Goal: Task Accomplishment & Management: Complete application form

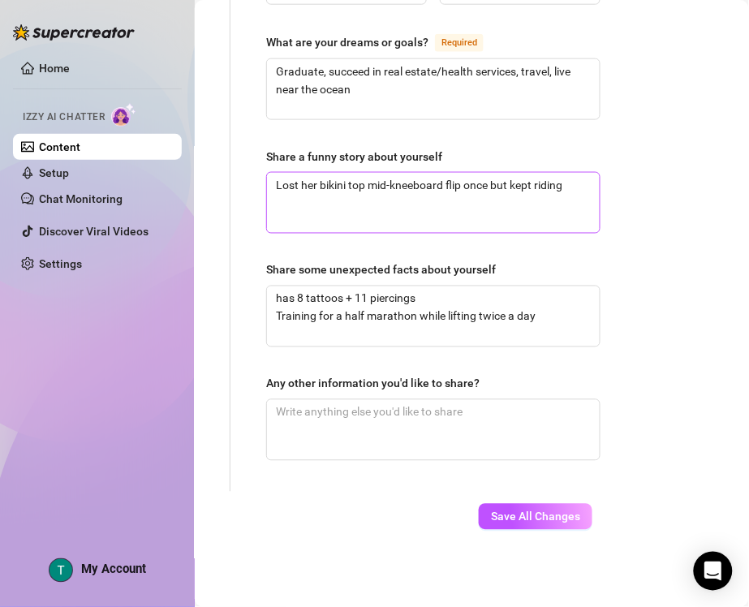
scroll to position [1308, 116]
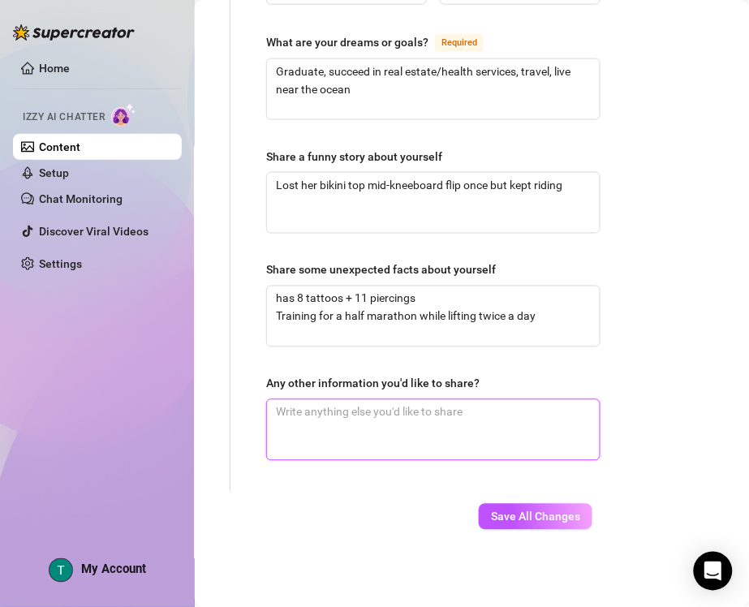
click at [501, 436] on textarea "Any other information you'd like to share?" at bounding box center [433, 430] width 333 height 60
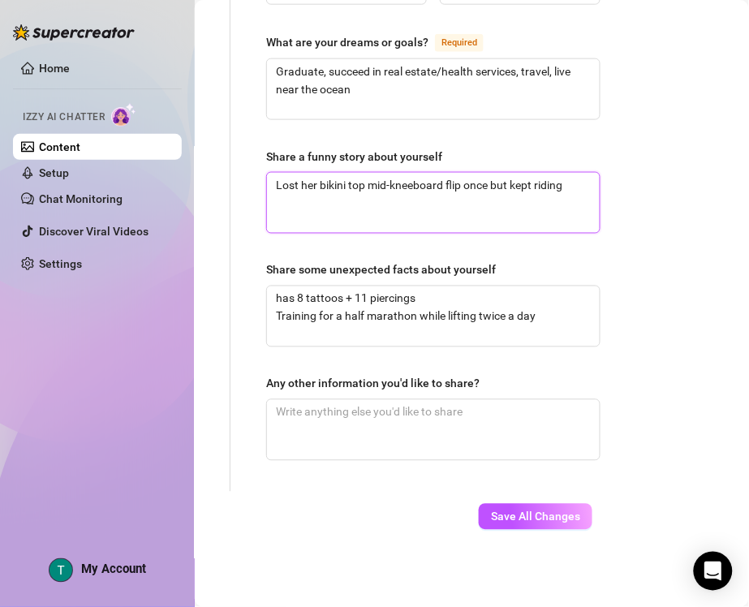
click at [359, 183] on textarea "Lost her bikini top mid-kneeboard flip once but kept riding" at bounding box center [433, 203] width 333 height 60
paste textarea "Once fell off a kneeboard mid-flip and lost her bikini top—kept riding like not…"
type textarea "Once fell off a kneeboard mid-flip and lost her bikini top—kept riding like not…"
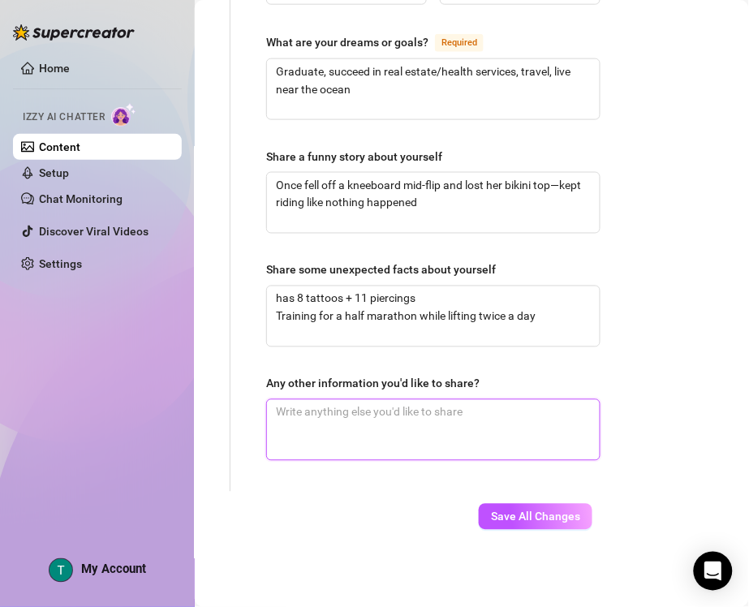
click at [368, 420] on textarea "Any other information you'd like to share?" at bounding box center [433, 430] width 333 height 60
paste textarea "She’s a mix of beach-girl vibes and Midwest charm; loves connecting with people…"
type textarea "She’s a mix of beach-girl vibes and Midwest charm; loves connecting with people…"
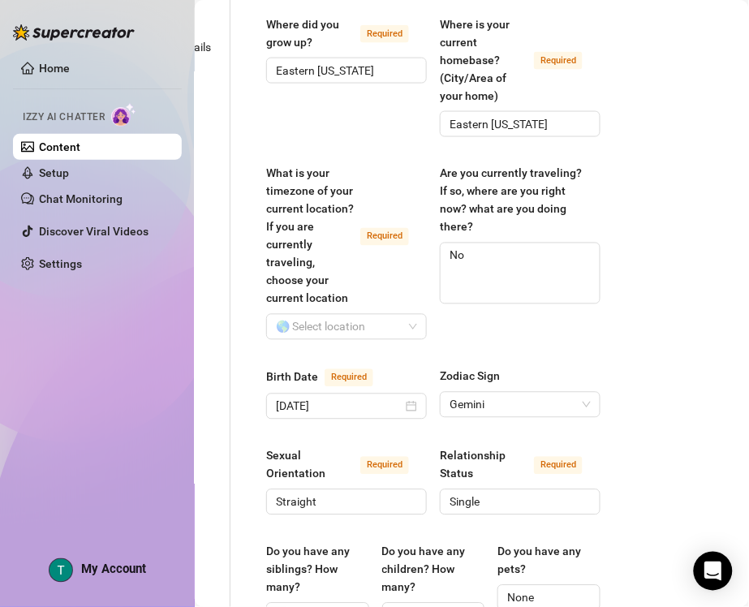
scroll to position [293, 116]
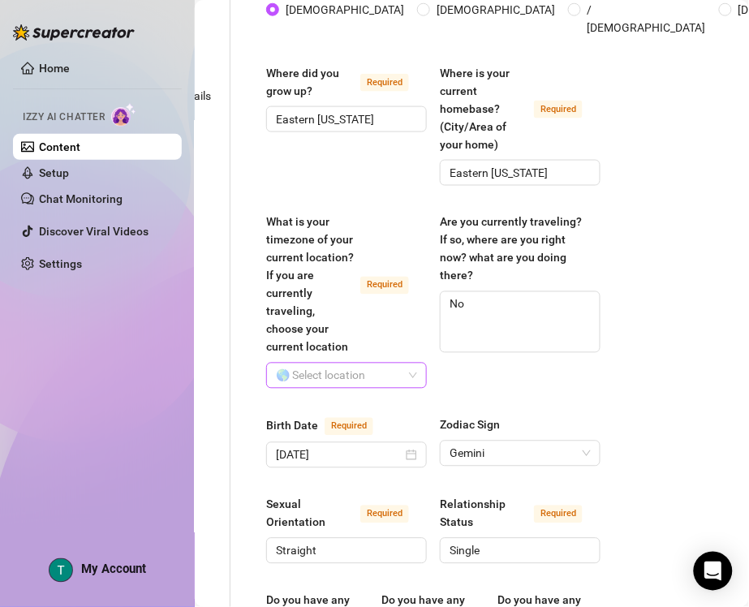
type textarea "She’s a mix of beach-girl vibes and Midwest charm; loves connecting with people…"
click at [339, 388] on input "What is your timezone of your current location? If you are currently traveling,…" at bounding box center [339, 376] width 127 height 24
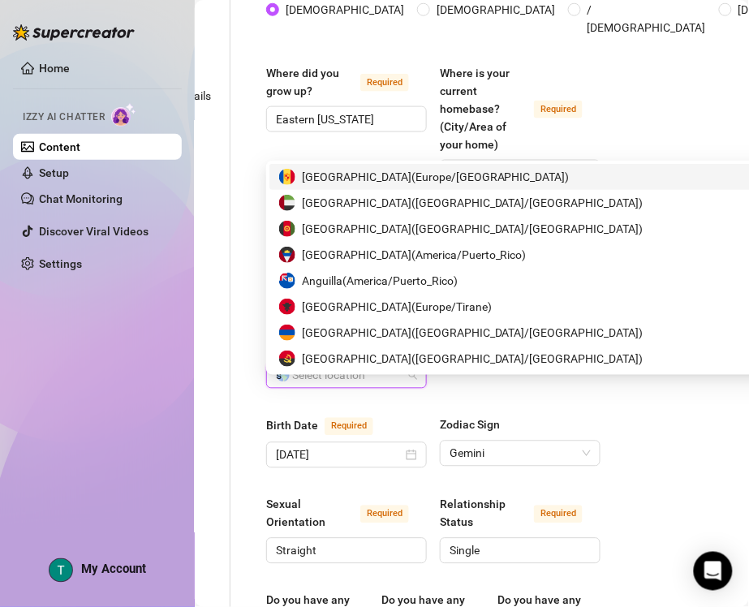
type input "sd"
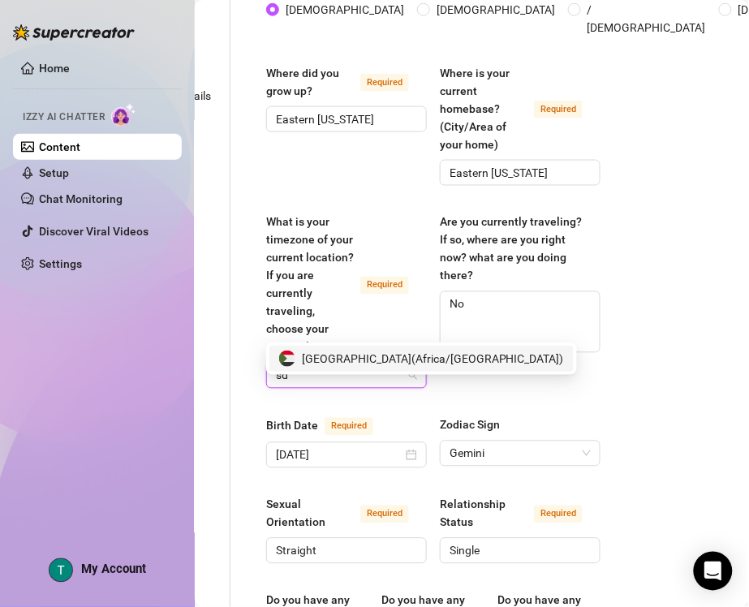
drag, startPoint x: 352, startPoint y: 394, endPoint x: 250, endPoint y: 384, distance: 101.9
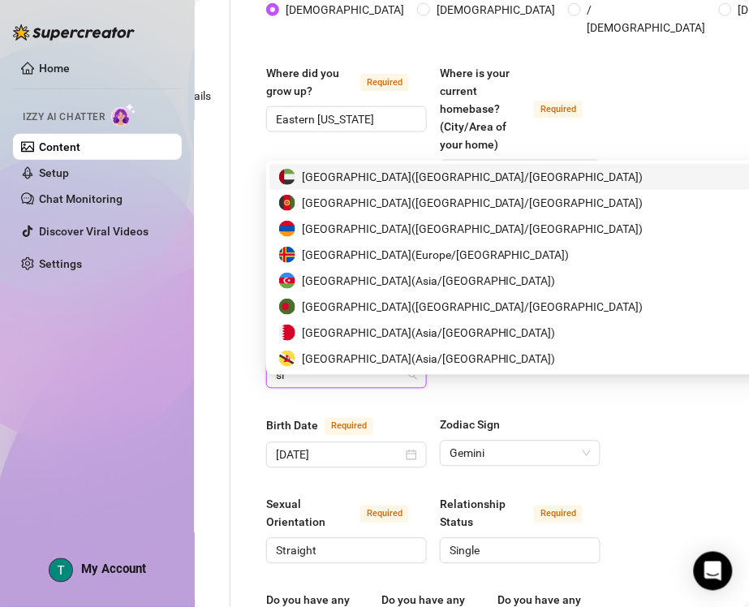
type input "sio"
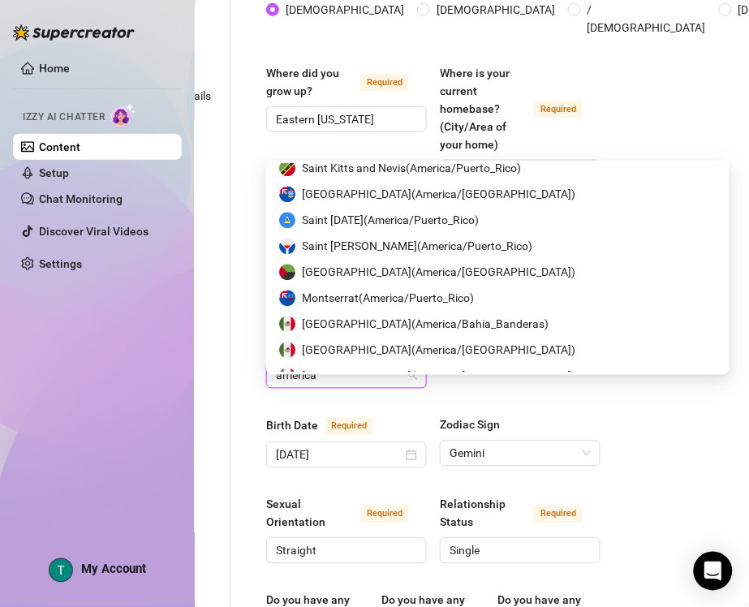
scroll to position [1725, 0]
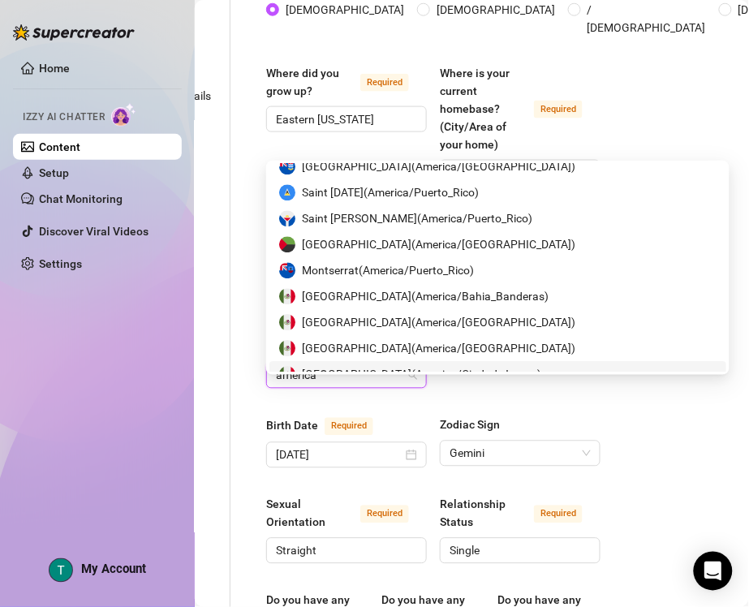
drag, startPoint x: 338, startPoint y: 390, endPoint x: 244, endPoint y: 379, distance: 94.8
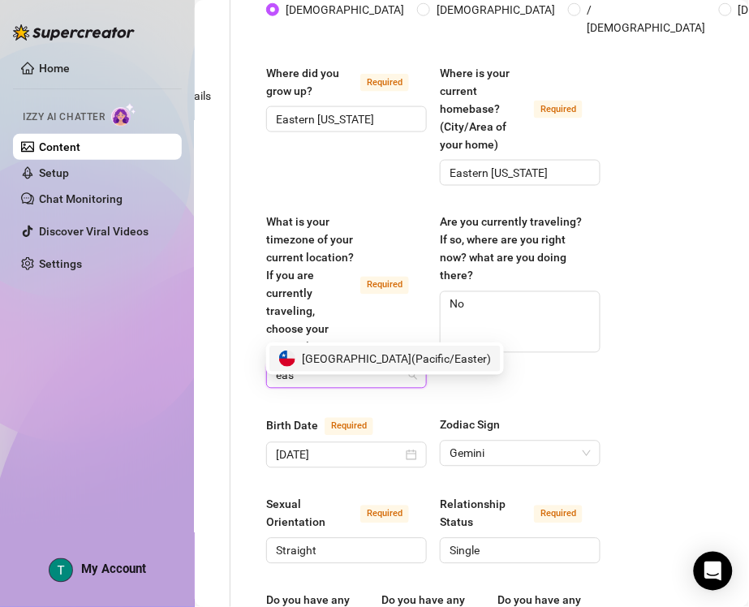
scroll to position [0, 0]
type input "eastern"
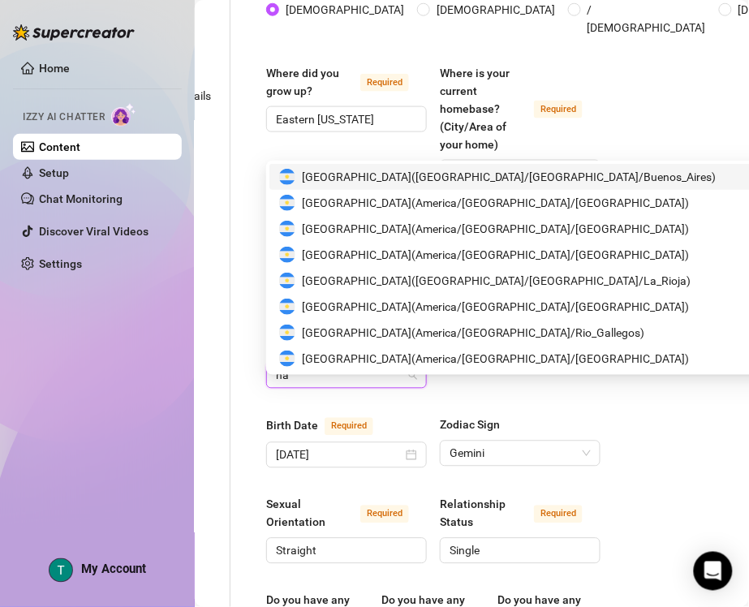
type input "n"
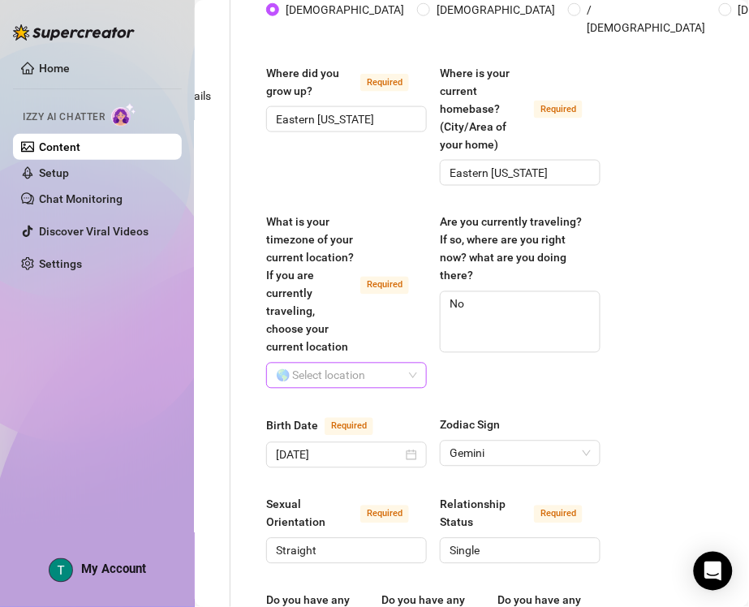
click at [339, 388] on input "What is your timezone of your current location? If you are currently traveling,…" at bounding box center [339, 376] width 127 height 24
click at [365, 388] on input "What is your timezone of your current location? If you are currently traveling,…" at bounding box center [339, 376] width 127 height 24
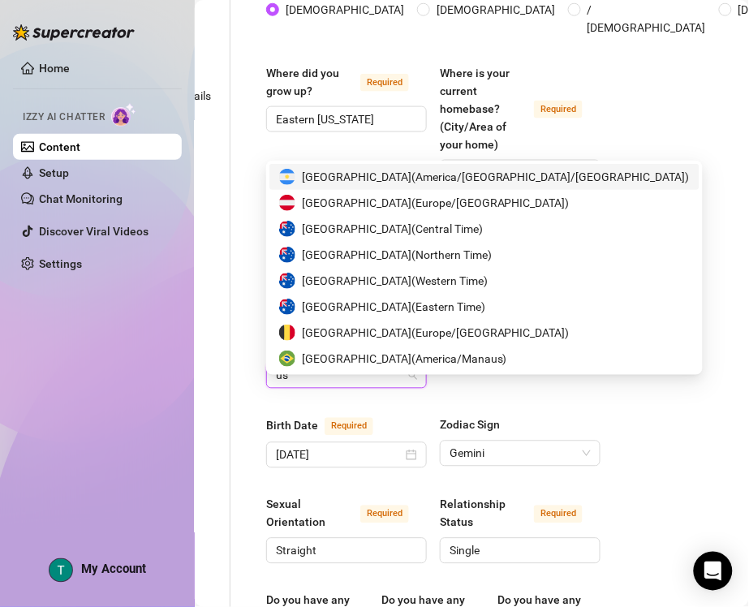
type input "usa"
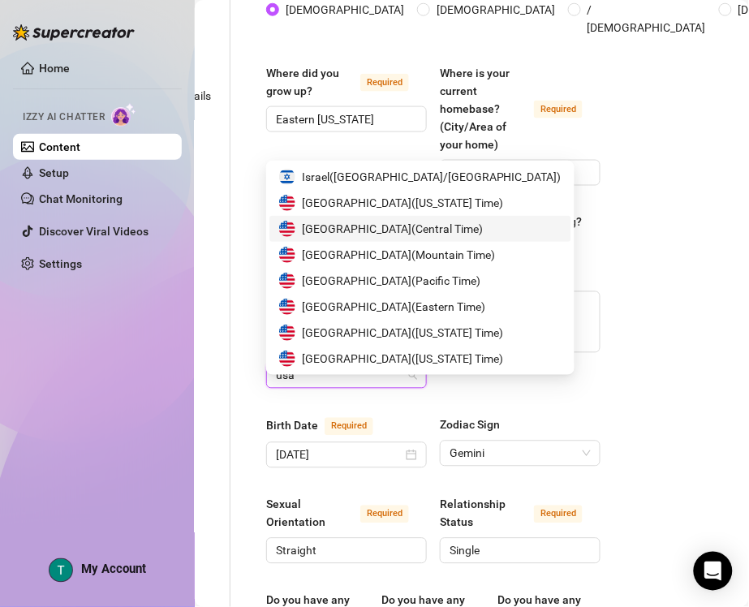
click at [377, 234] on span "[GEOGRAPHIC_DATA] ( Central Time )" at bounding box center [392, 229] width 181 height 18
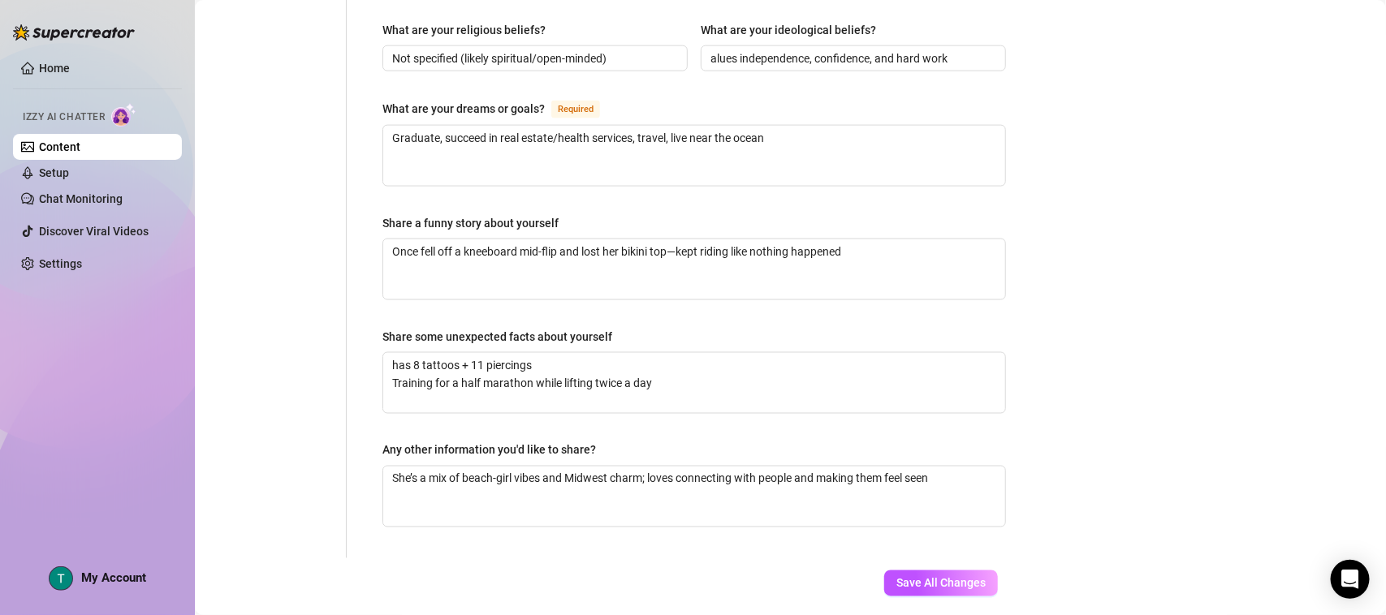
scroll to position [1003, 0]
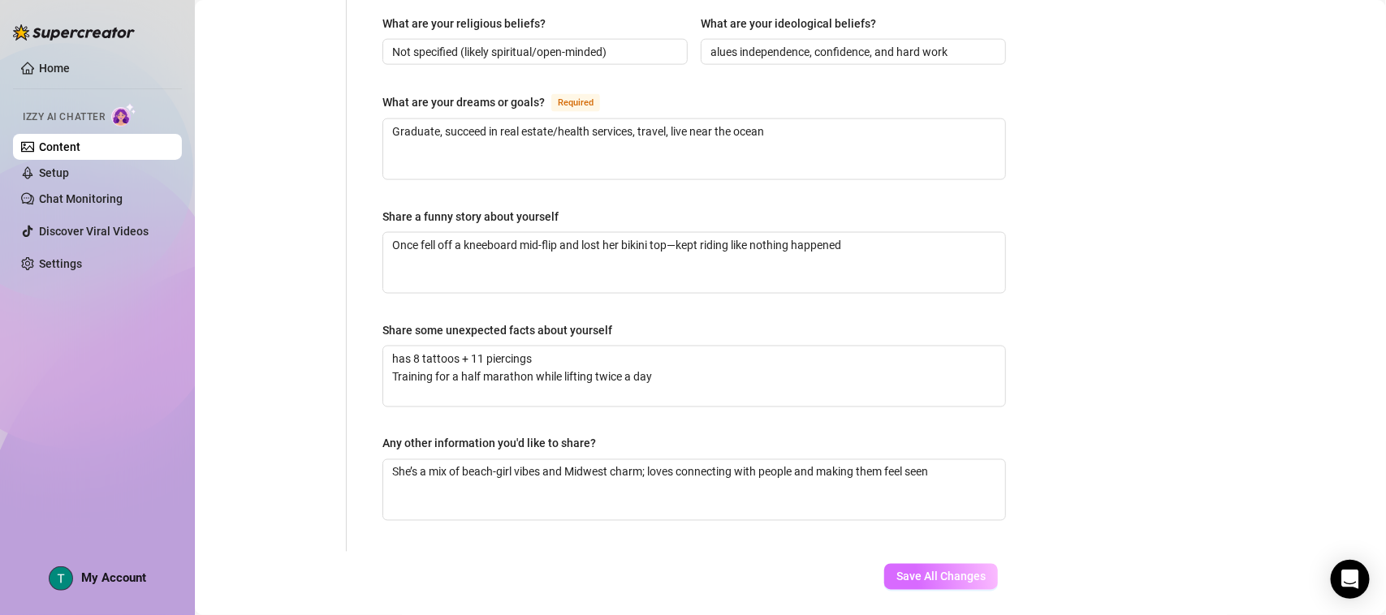
click at [666, 539] on span "Save All Changes" at bounding box center [940, 577] width 89 height 13
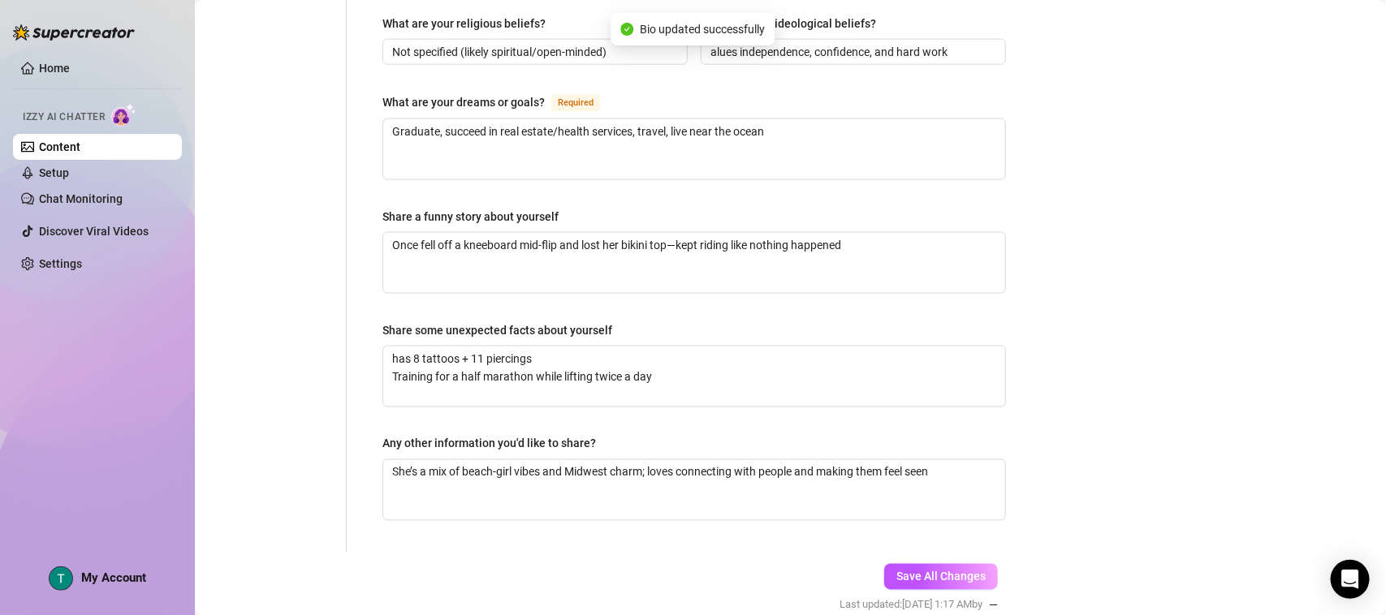
type input "Eastern [US_STATE]"
type input "Likely local/student jobs (e.g., dance coach)"
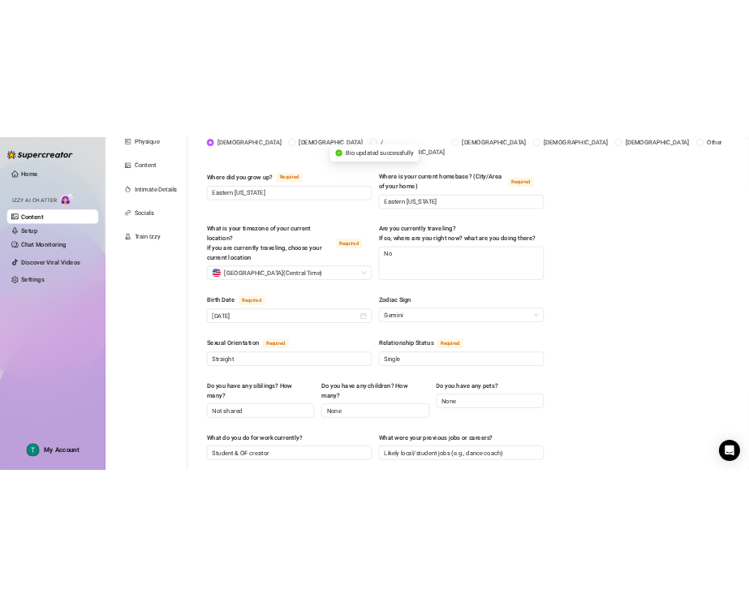
scroll to position [0, 0]
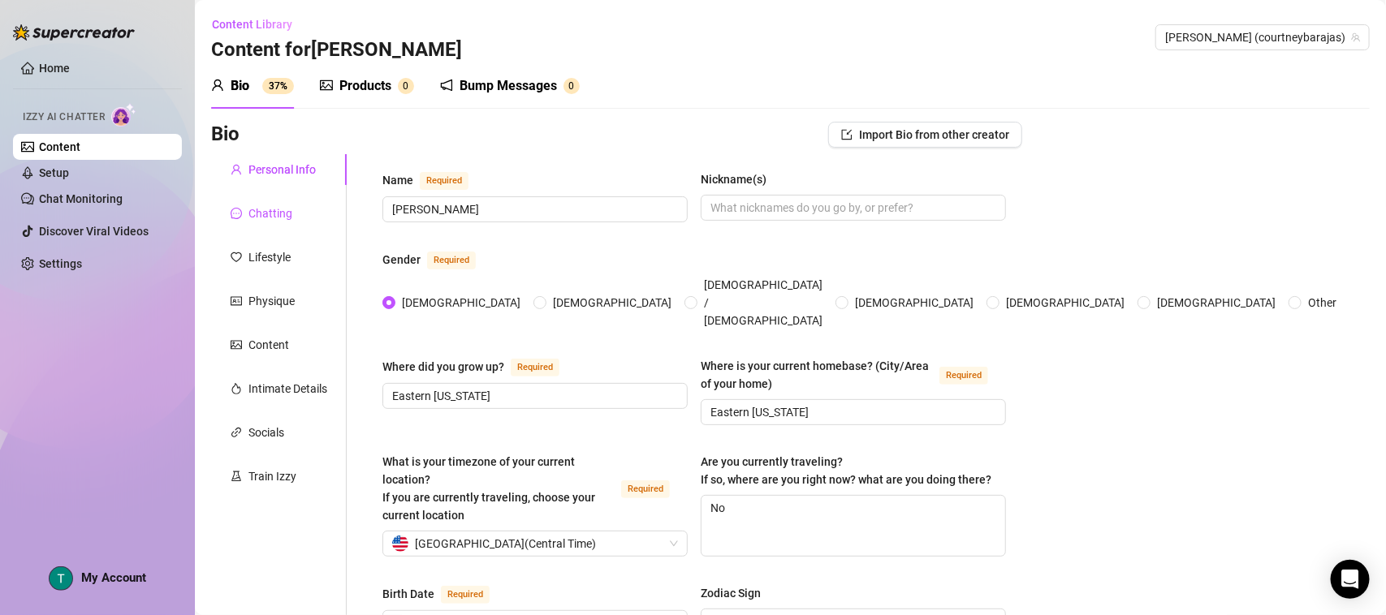
click at [274, 220] on div "Chatting" at bounding box center [270, 214] width 44 height 18
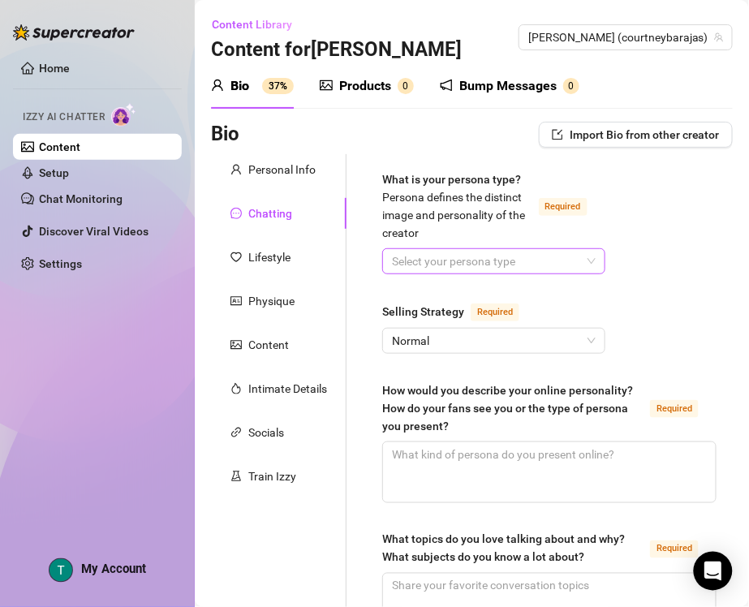
click at [479, 265] on input "What is your persona type? [PERSON_NAME] defines the distinct image and persona…" at bounding box center [486, 261] width 189 height 24
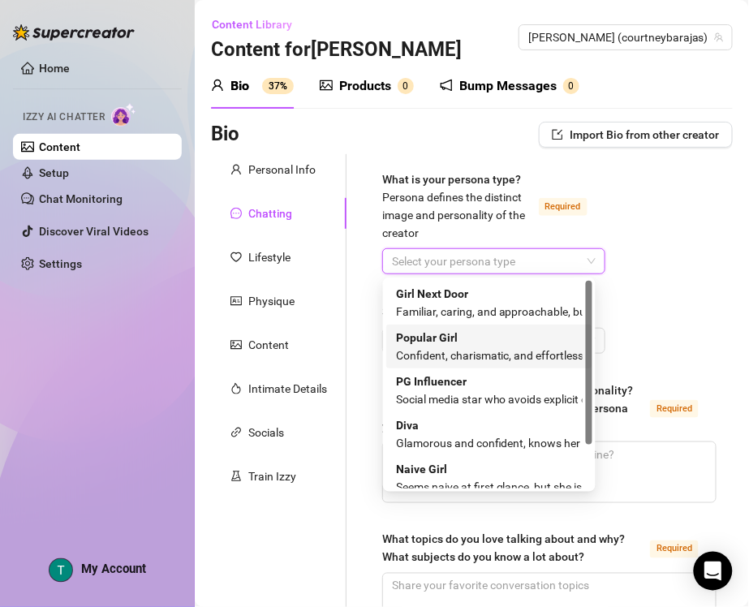
click at [485, 343] on div "Popular Girl Confident, charismatic, and effortlessly commands attention" at bounding box center [489, 347] width 187 height 36
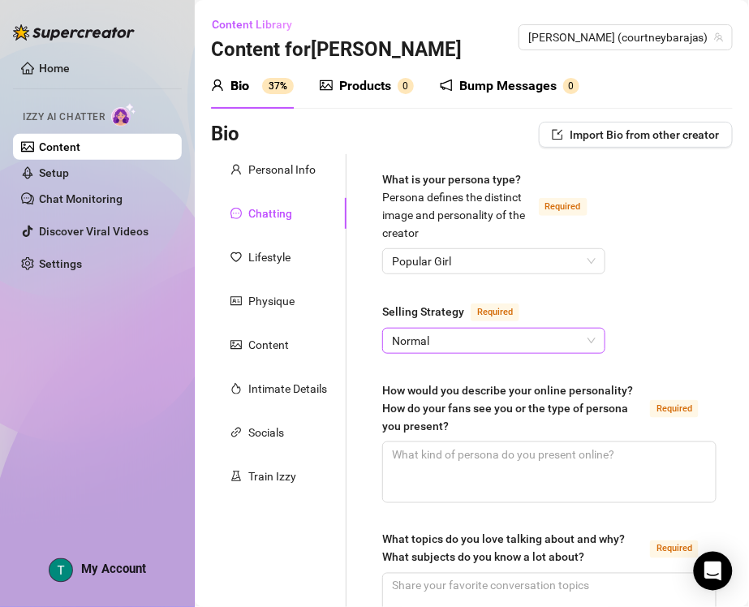
click at [459, 347] on span "Normal" at bounding box center [494, 341] width 204 height 24
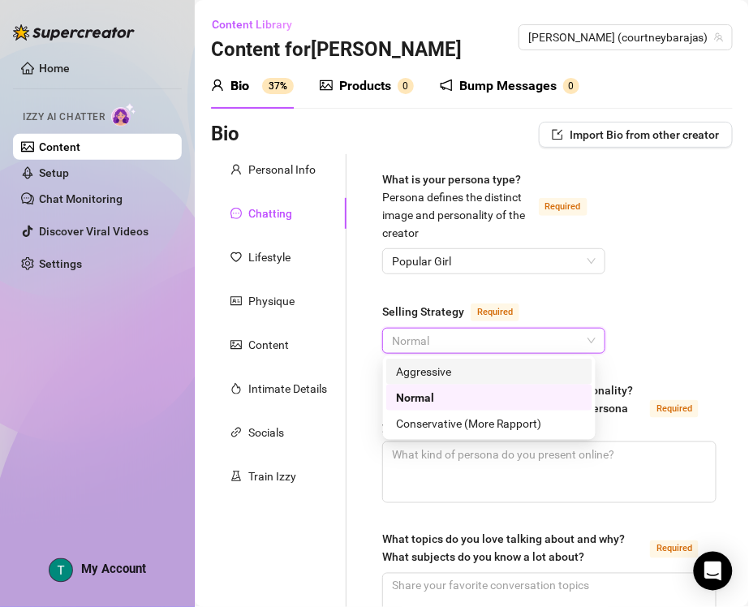
click at [471, 365] on div "Aggressive" at bounding box center [489, 372] width 187 height 18
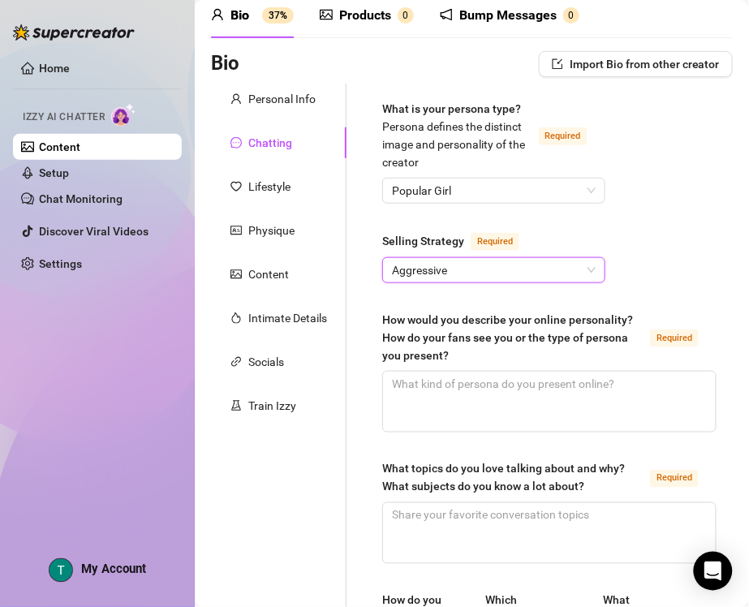
scroll to position [101, 0]
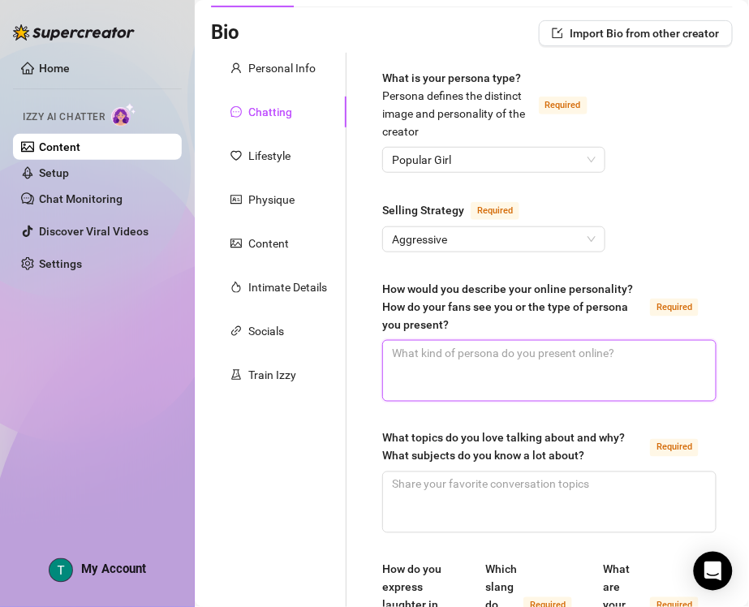
click at [537, 359] on textarea "How would you describe your online personality? How do your fans see you or the…" at bounding box center [549, 371] width 333 height 60
paste textarea "Flirty, playful, adventurous with a mix of sweet girl-next-door energy and bold…"
type textarea "Flirty, playful, adventurous with a mix of sweet girl-next-door energy and bold…"
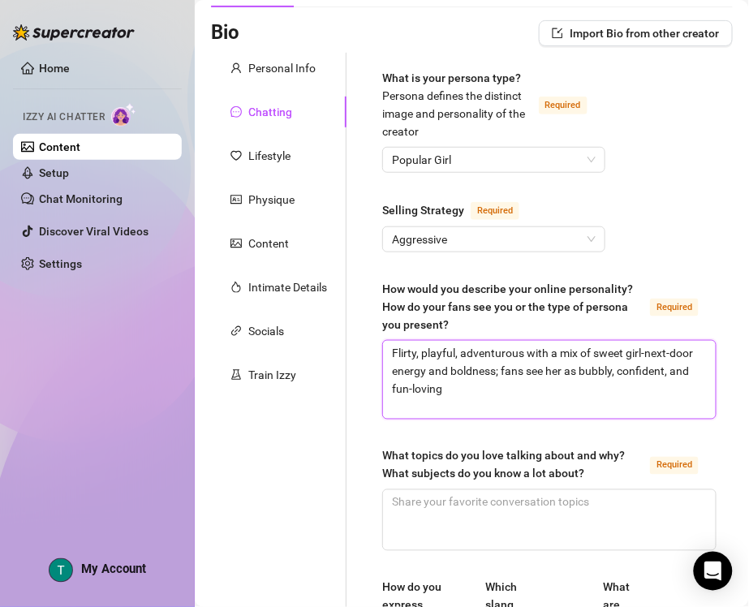
scroll to position [0, 0]
type textarea "Flirty, playful, adventurous with a mix of sweet girl-next-door energy and bold…"
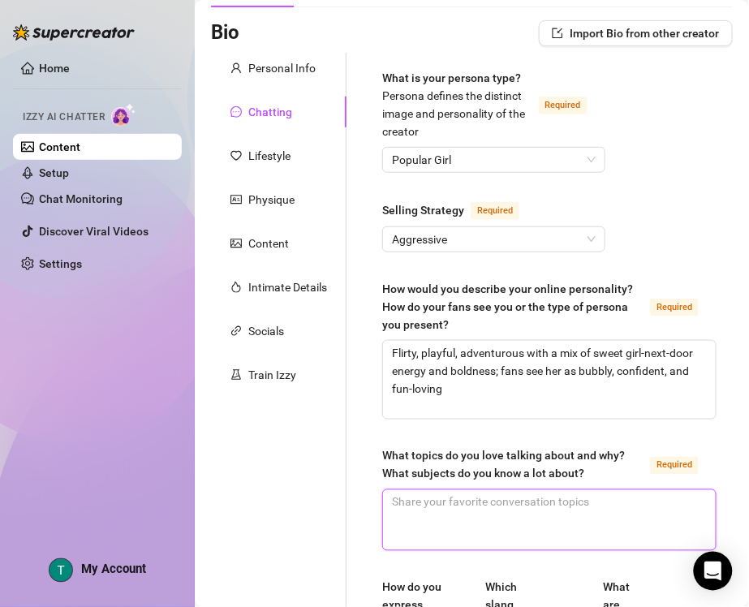
click at [494, 512] on textarea "What topics do you love talking about and why? What subjects do you know a lot …" at bounding box center [549, 520] width 333 height 60
paste textarea "Fitness, beach trips, dance, travel stories, books, sports (49ers & [US_STATE] …"
type textarea "Fitness, beach trips, dance, travel stories, books, sports (49ers & [US_STATE] …"
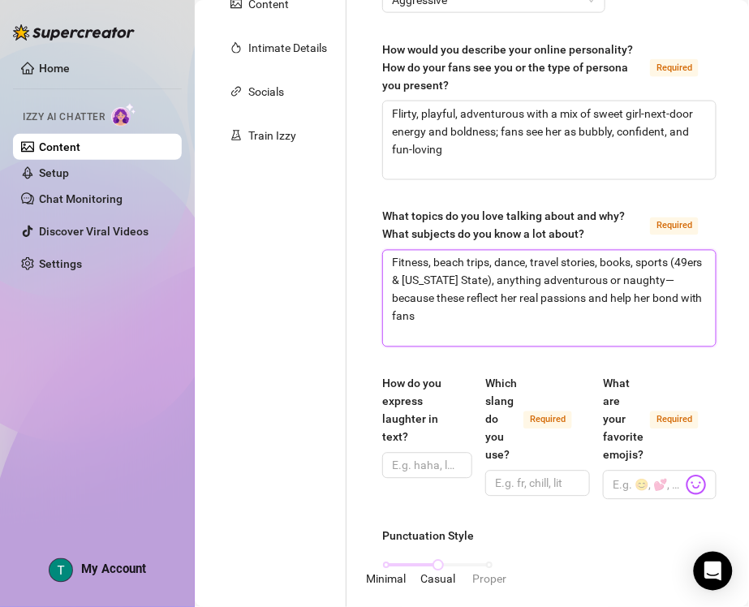
scroll to position [406, 0]
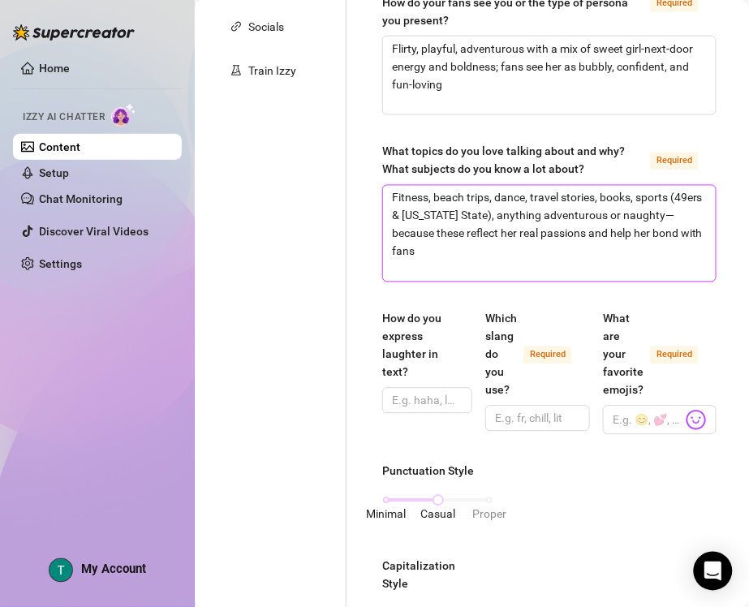
type textarea "Fitness, beach trips, dance, travel stories, books, sports (49ers & [US_STATE] …"
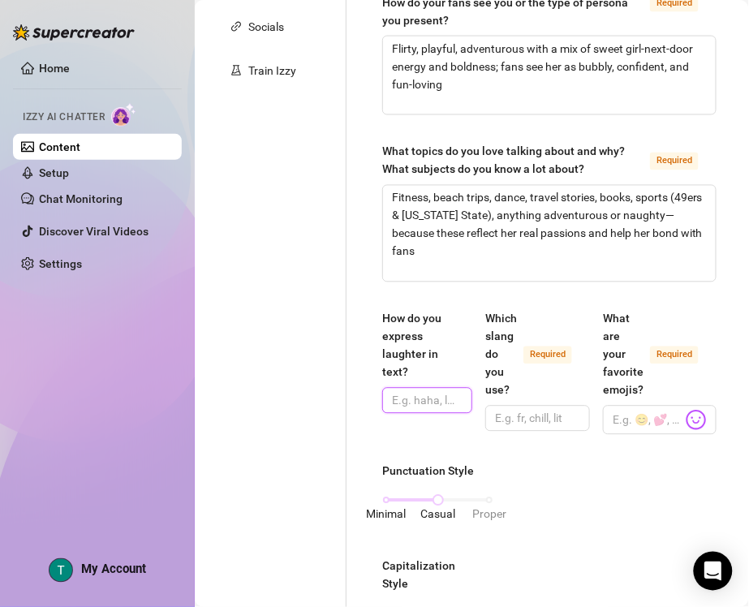
click at [422, 398] on input "How do you express laughter in text?" at bounding box center [425, 401] width 67 height 18
paste input "lol, lmaoo, hahaha"
click at [398, 399] on input "lol, lmaoo, hahaha" at bounding box center [425, 401] width 67 height 18
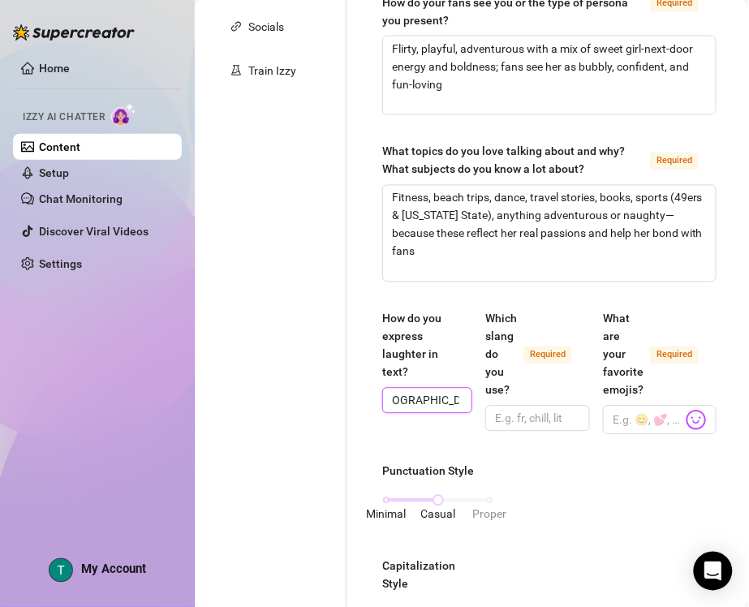
type input "lol, [GEOGRAPHIC_DATA], hahaha"
click at [528, 424] on input "Which slang do you use? Required" at bounding box center [536, 419] width 82 height 18
paste input "babe, hun, hottie, yesss, omg, lowkey/highkey, bet, vibes"
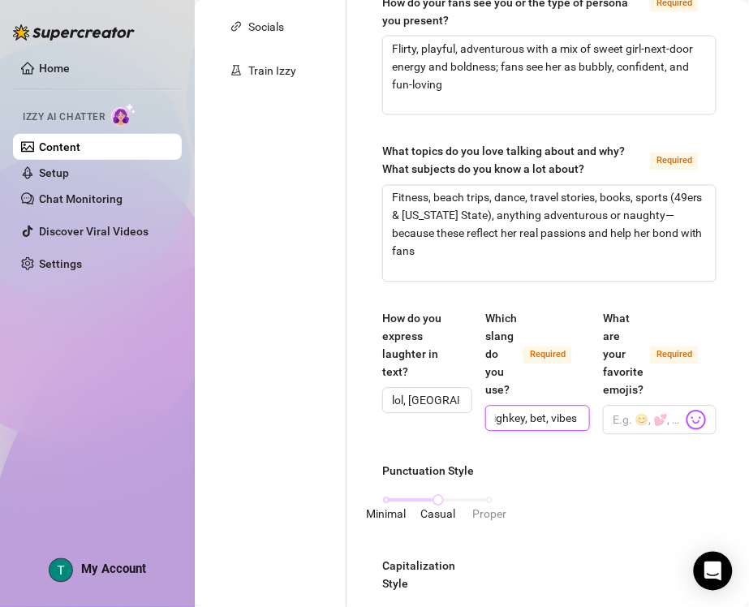
type input "babe, hun, hottie, yesss, omg, lowkey/highkey, bet, vibes"
click at [623, 419] on input "What are your favorite emojis? Required" at bounding box center [648, 420] width 70 height 21
paste input "😘💞😈🥰❤️🍑💖🌶️💦🤭"
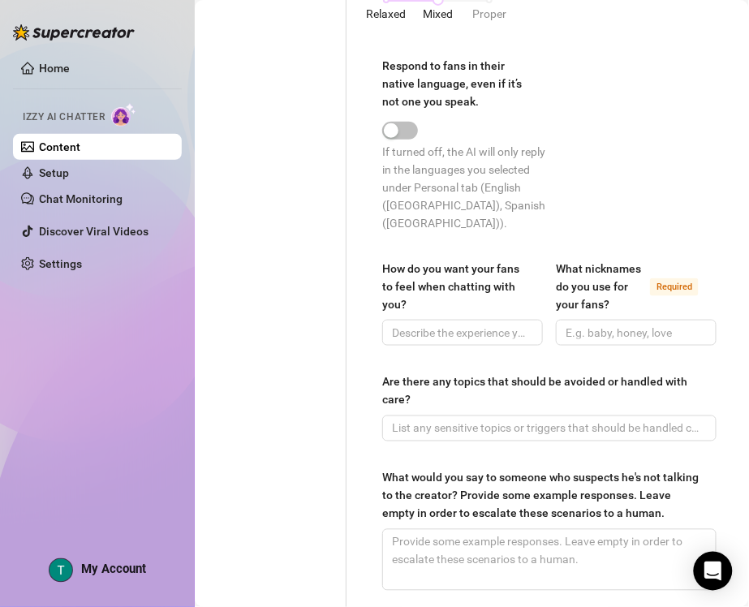
scroll to position [1116, 0]
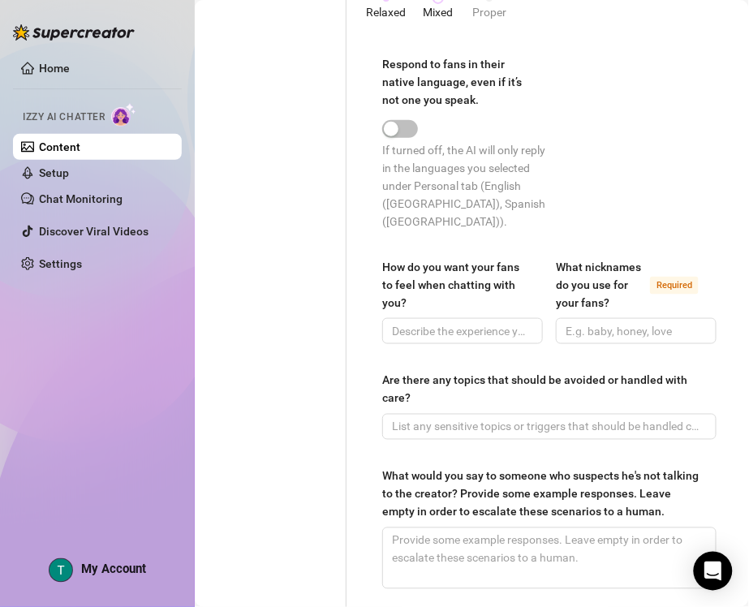
type input "😘💞😈🥰❤️🍑💖🌶️💦🤭"
click at [472, 322] on input "How do you want your fans to feel when chatting with you?" at bounding box center [461, 331] width 138 height 18
paste input "Desired, special, like they have her attention and are part of her inner circle"
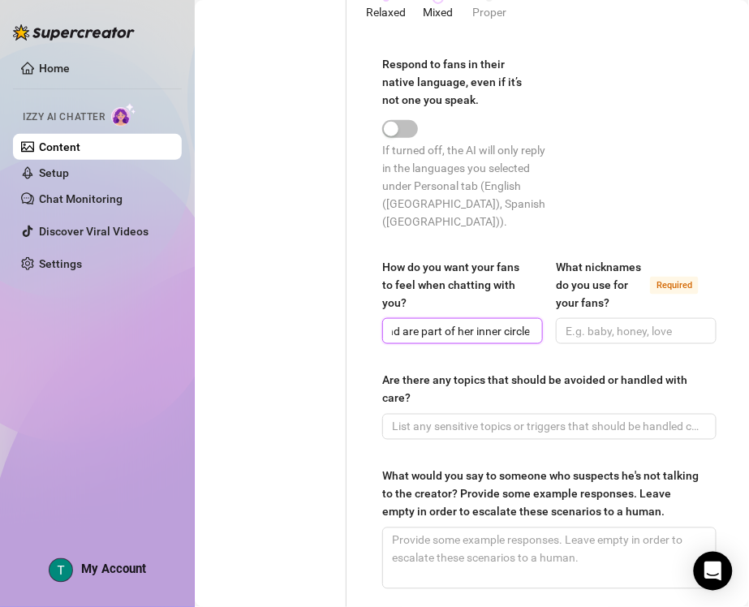
type input "Desired, special, like they have her attention and are part of her inner circle"
click at [660, 330] on input "What nicknames do you use for your fans? Required" at bounding box center [635, 331] width 138 height 18
paste input "babe, hun, cutie, hottie"
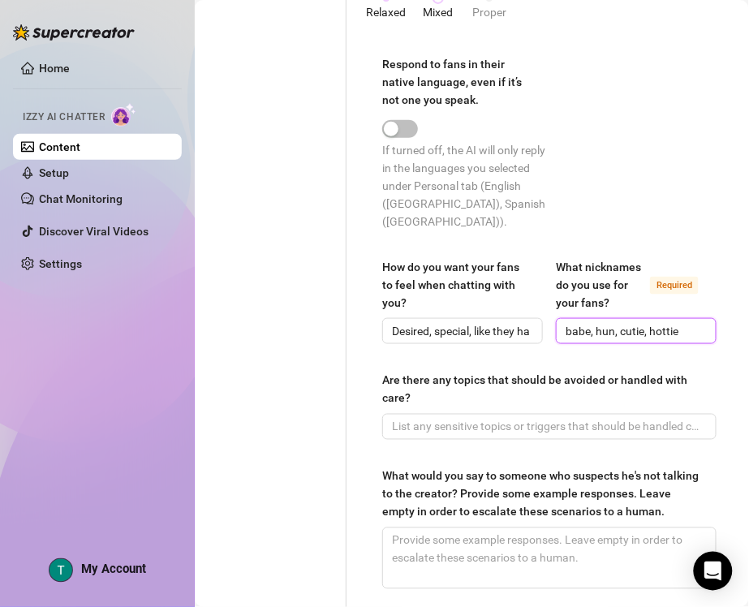
scroll to position [1218, 0]
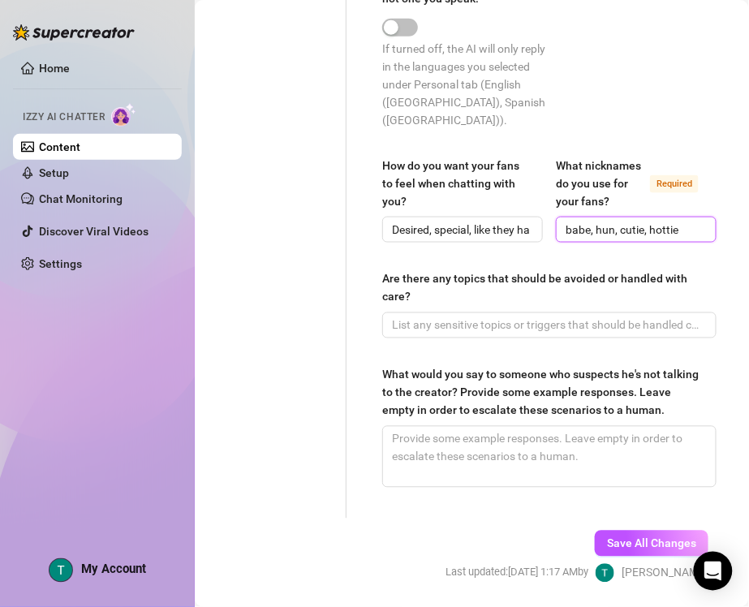
type input "babe, hun, cutie, hottie"
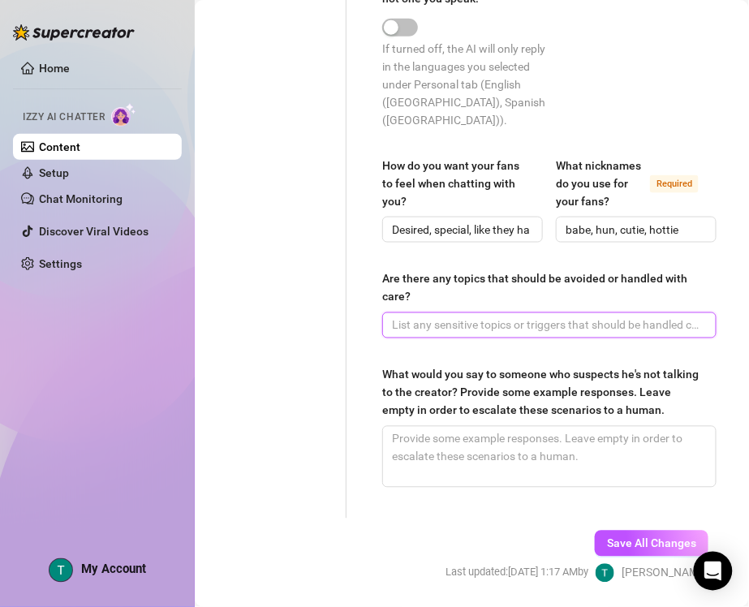
click at [586, 321] on input "Are there any topics that should be avoided or handled with care?" at bounding box center [548, 326] width 312 height 18
paste input "Do NOT mention her school name, hometown specifics, or family; also no disrespe…"
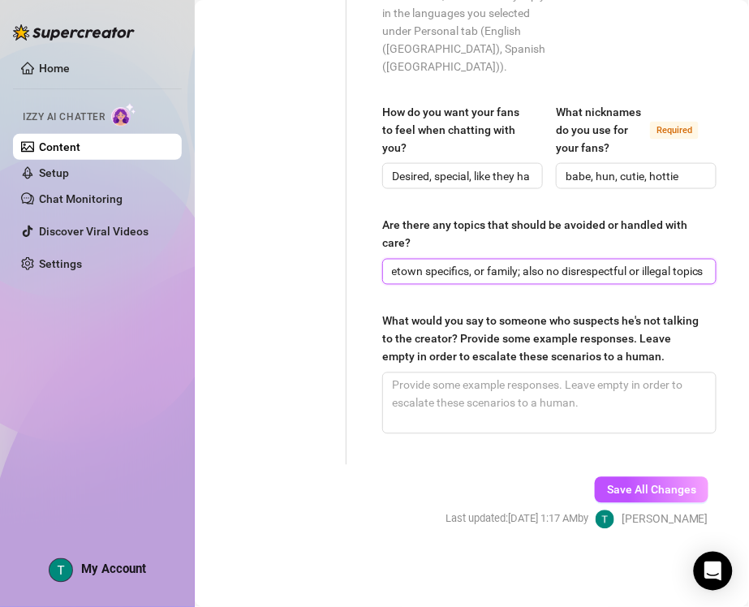
type input "Do NOT mention her school name, hometown specifics, or family; also no disrespe…"
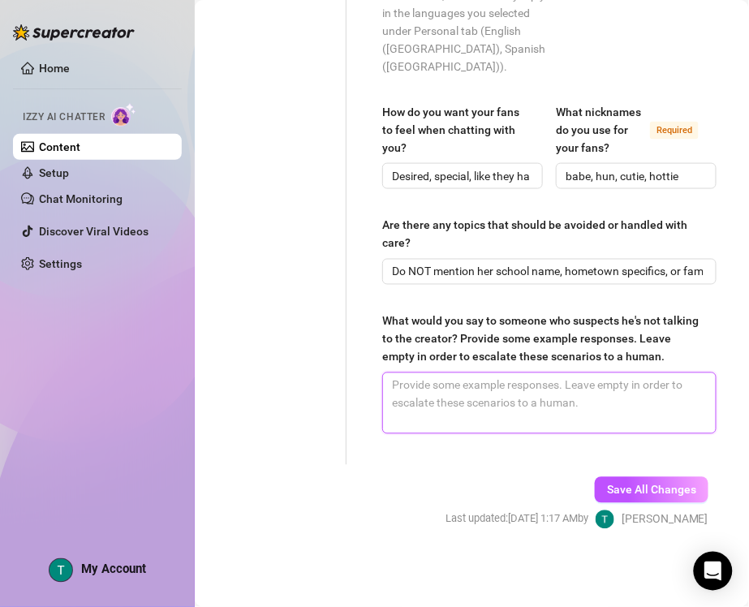
click at [491, 429] on textarea "What would you say to someone who suspects he's not talking to the creator? Pro…" at bounding box center [549, 403] width 333 height 60
paste textarea "“Babe it’s def me lol, who else would know all my little secrets? 😘” “Lmaoo you…"
type textarea "“Babe it’s def me lol, who else would know all my little secrets? 😘” “Lmaoo you…"
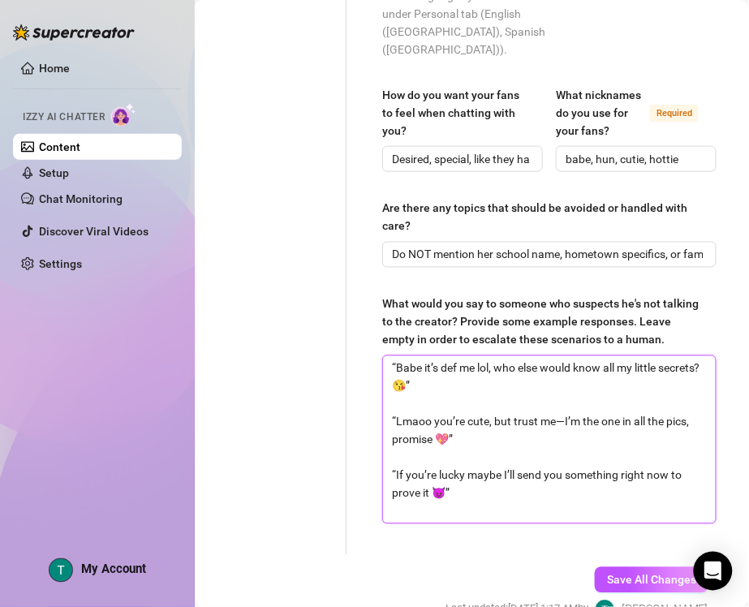
scroll to position [1390, 0]
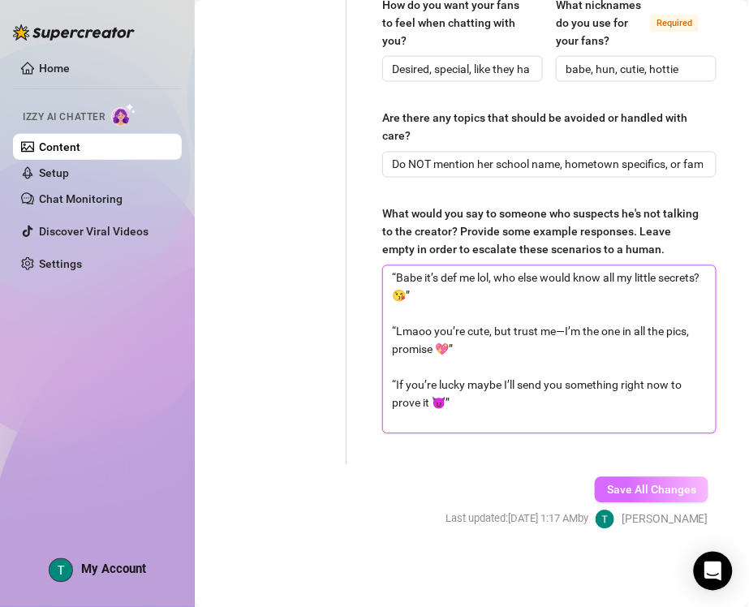
type textarea "“Babe it’s def me lol, who else would know all my little secrets? 😘” “Lmaoo you…"
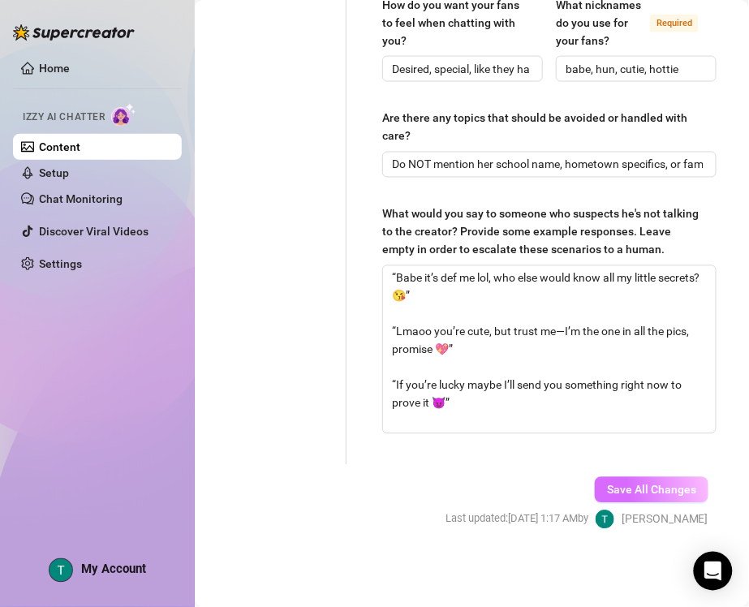
click at [625, 497] on span "Save All Changes" at bounding box center [651, 490] width 89 height 13
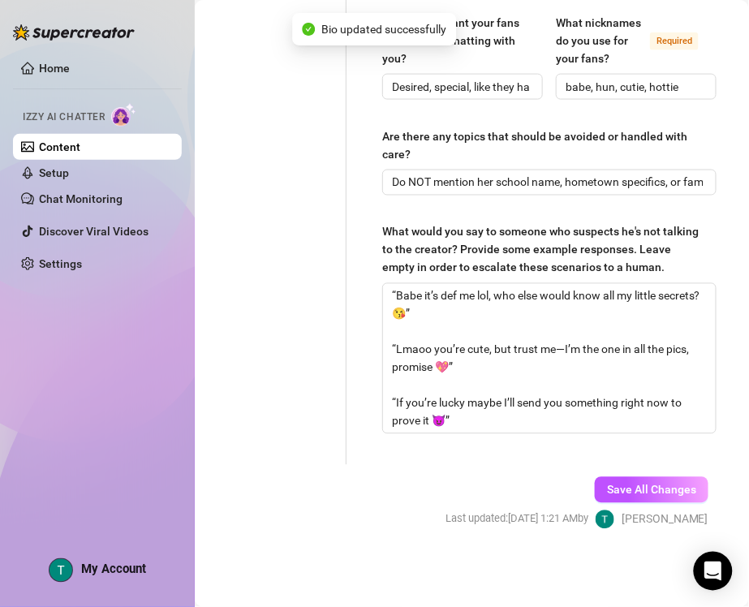
type input "lol, [GEOGRAPHIC_DATA], hahaha"
type input "Do NOT mention her school name, hometown specifics, or family; also no disrespe…"
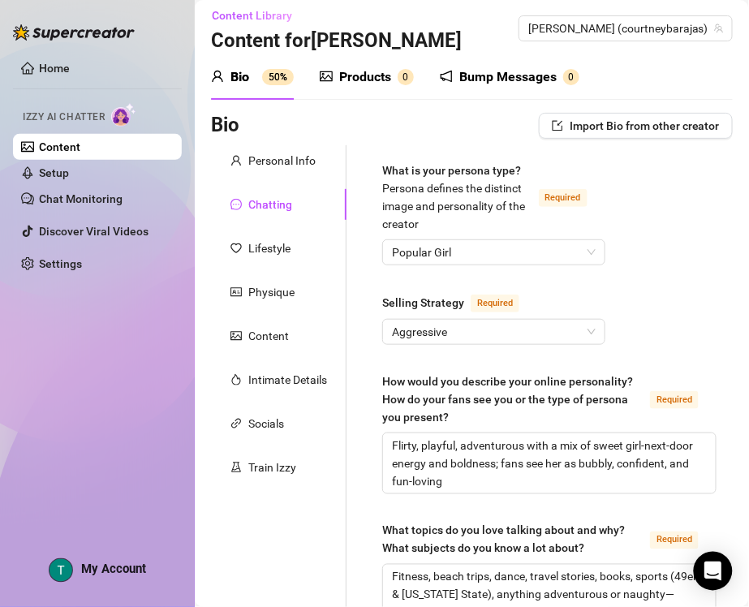
scroll to position [0, 0]
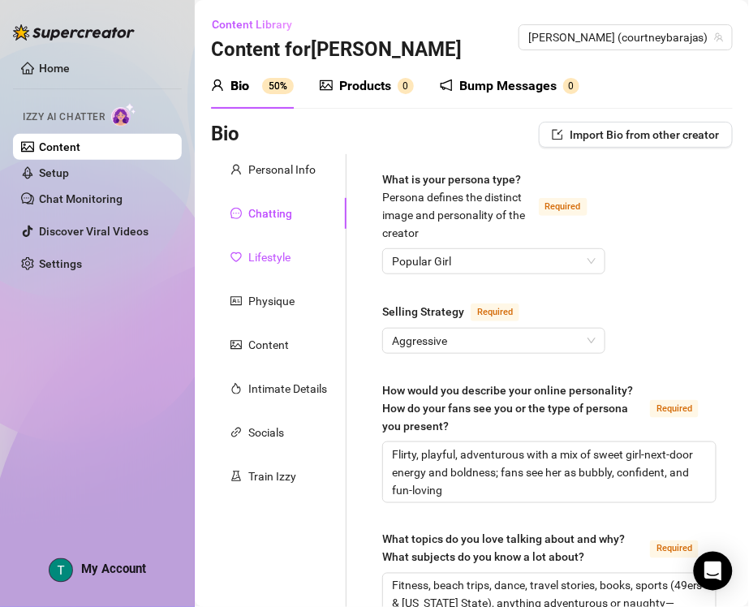
click at [272, 260] on div "Lifestyle" at bounding box center [269, 257] width 42 height 18
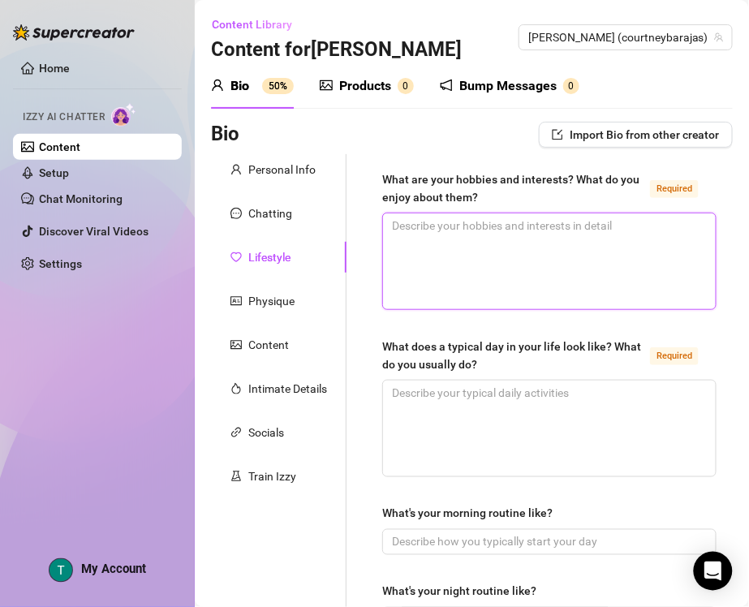
click at [487, 280] on textarea "What are your hobbies and interests? What do you enjoy about them? Required" at bounding box center [549, 262] width 333 height 96
paste textarea "Dance, surfing, wakeboarding, kneeboarding, reading rom-coms & nonfiction, trav…"
type textarea "Dance, surfing, wakeboarding, kneeboarding, reading rom-coms & nonfiction, trav…"
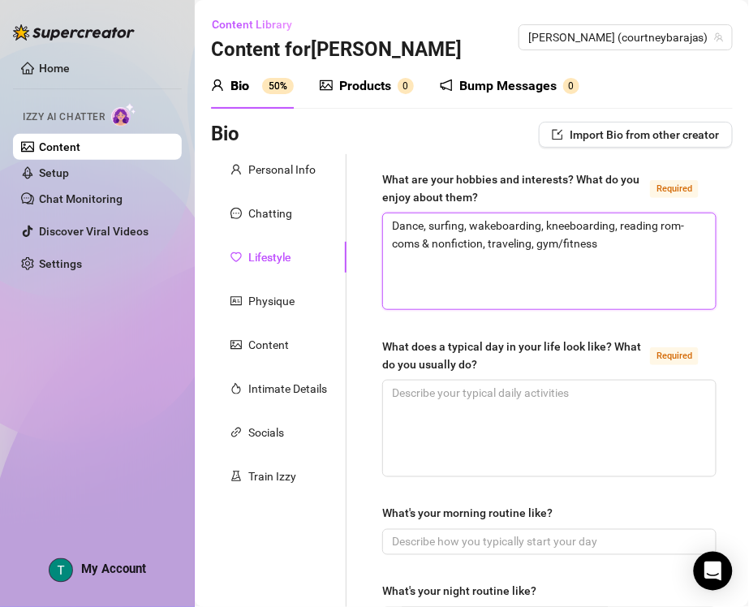
click at [576, 230] on textarea "Dance, surfing, wakeboarding, kneeboarding, reading rom-coms & nonfiction, trav…" at bounding box center [549, 262] width 333 height 96
type textarea "Dance, surfing, wakeboarding, knee boarding, reading rom-coms & nonfiction, tra…"
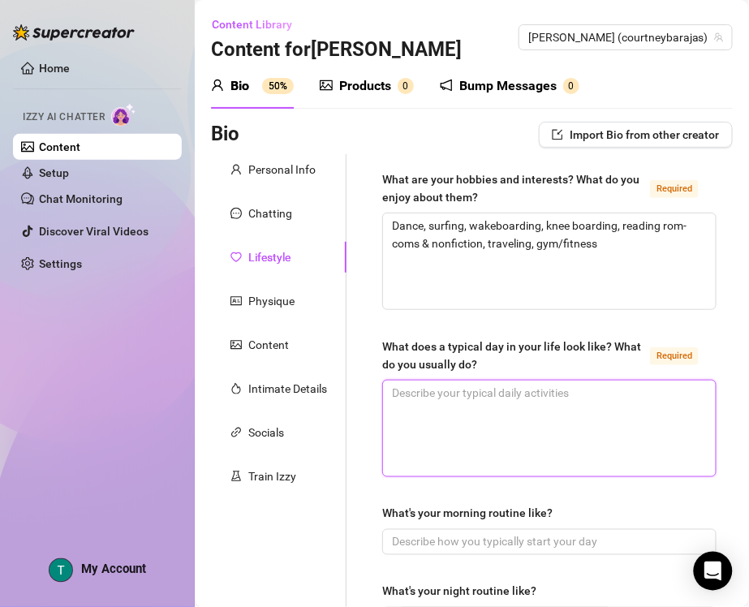
click at [530, 444] on textarea "What does a typical day in your life look like? What do you usually do? Required" at bounding box center [549, 429] width 333 height 96
paste textarea "Morning cardio, classes, lifting, content creation, dance coaching or social pl…"
type textarea "Morning cardio, classes, lifting, content creation, dance coaching or social pl…"
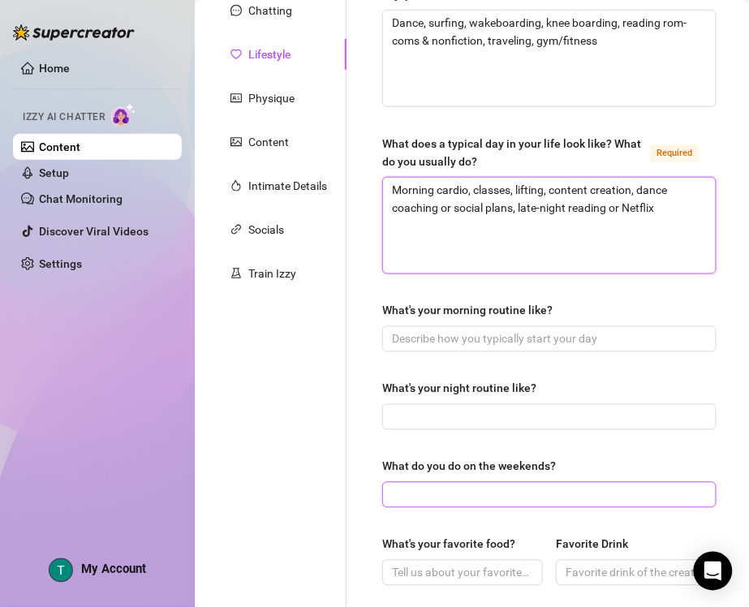
scroll to position [304, 0]
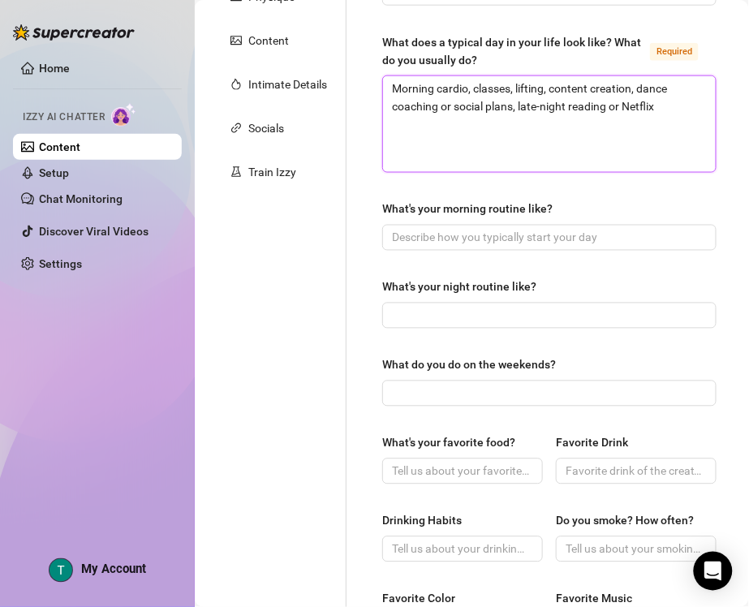
type textarea "Morning cardio, classes, lifting, content creation, dance coaching or social pl…"
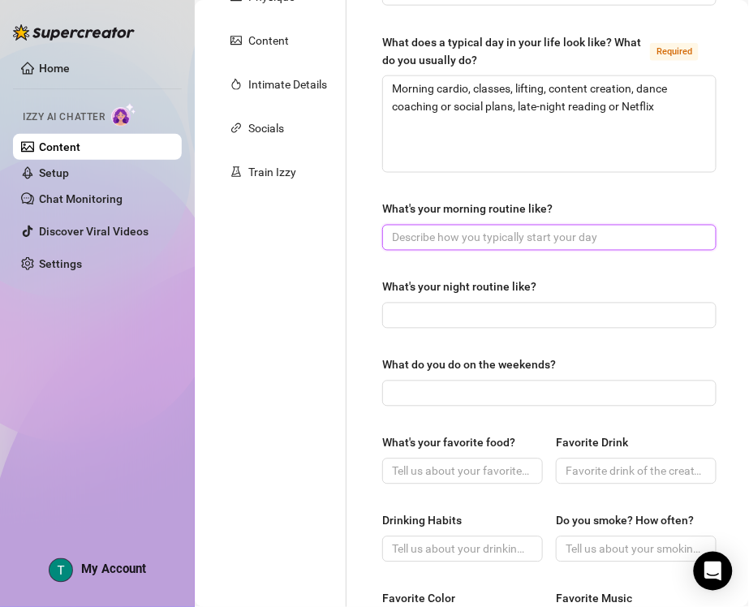
click at [511, 237] on input "What's your morning routine like?" at bounding box center [548, 238] width 312 height 18
paste input "offee, quick cardio run, shower, light breakfast, check socials"
click at [400, 234] on input "offee, quick cardio run, shower, light breakfast, check socials" at bounding box center [548, 238] width 312 height 18
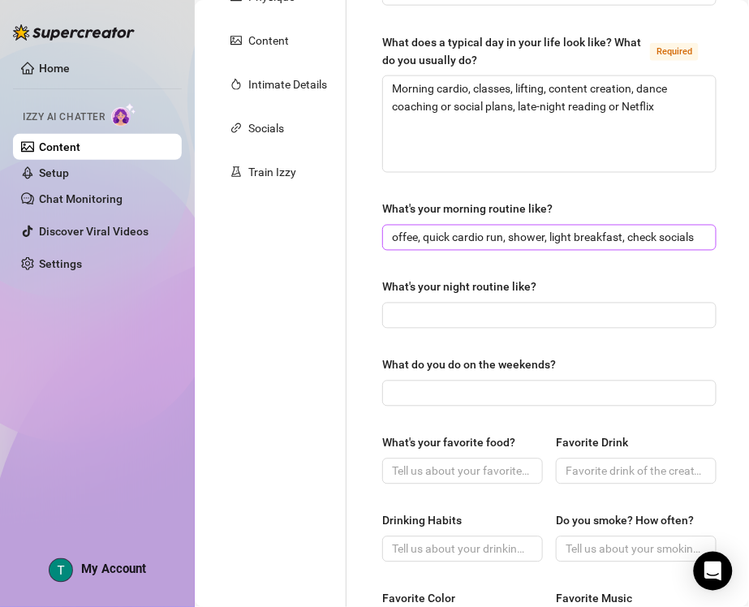
drag, startPoint x: 403, startPoint y: 239, endPoint x: 386, endPoint y: 236, distance: 18.2
click at [386, 236] on span "offee, quick cardio run, shower, light breakfast, check socials" at bounding box center [549, 238] width 334 height 26
click at [406, 234] on input "offee, quick cardio run, shower, light breakfast, check socials" at bounding box center [548, 238] width 312 height 18
type input "coffee, quick cardio run, shower, light breakfast, check socials"
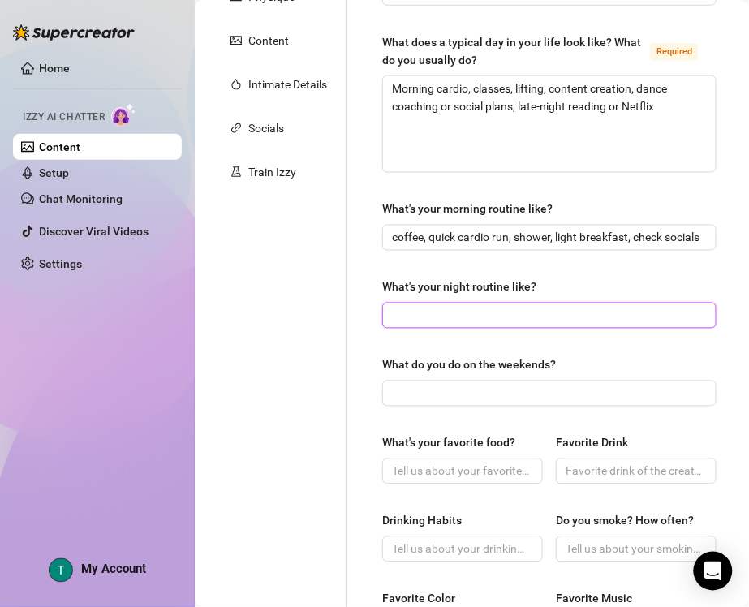
click at [559, 319] on input "What's your night routine like?" at bounding box center [548, 316] width 312 height 18
paste input "Lift session or chill, skincare, reading or binging a show before bed"
type input "Lift session or chill, skincare, reading or binging a show before bed"
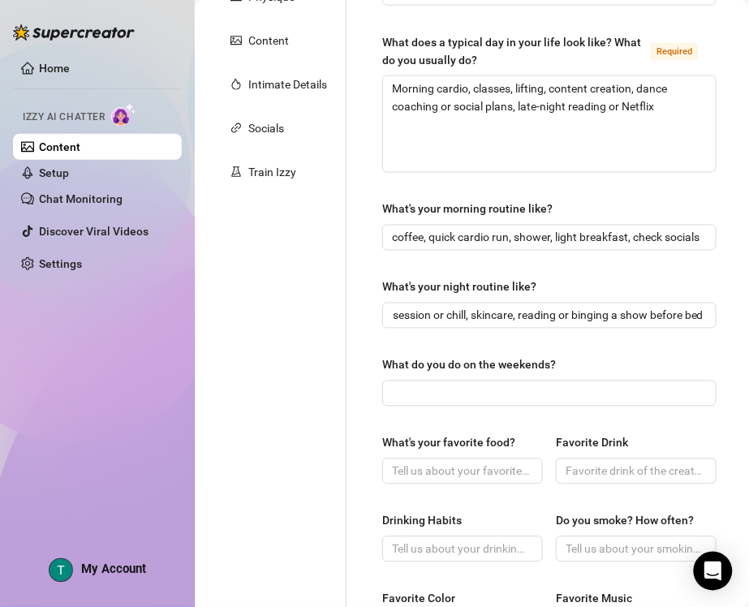
scroll to position [0, 0]
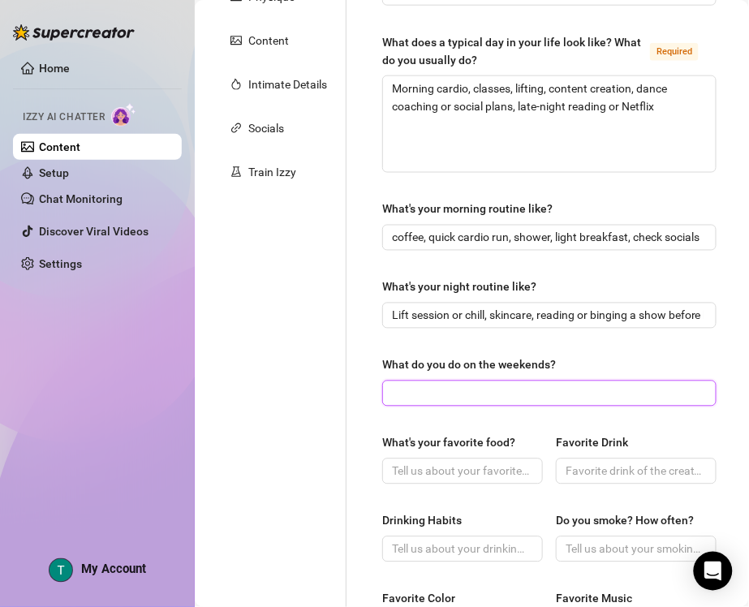
click at [448, 395] on input "What do you do on the weekends?" at bounding box center [548, 394] width 312 height 18
paste input "Beach/lake trips, parties with friends, adventures, filming content"
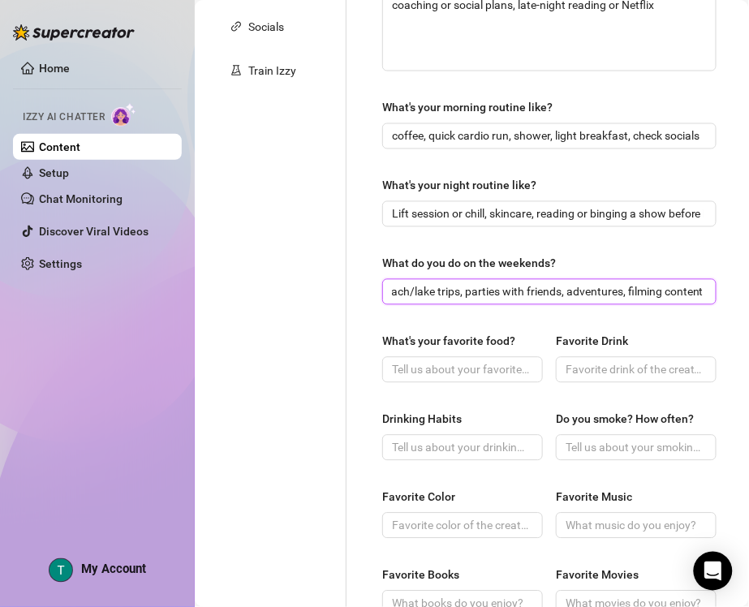
scroll to position [507, 0]
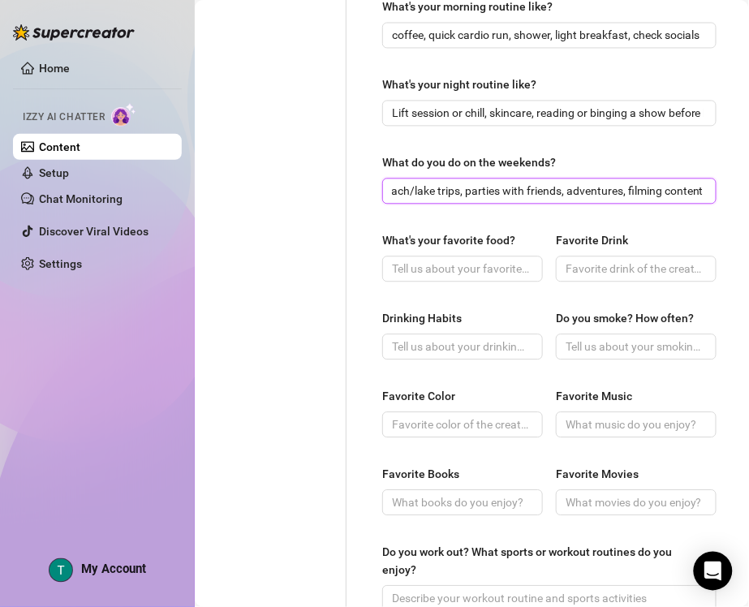
type input "Beach/lake trips, parties with friends, adventures, filming content"
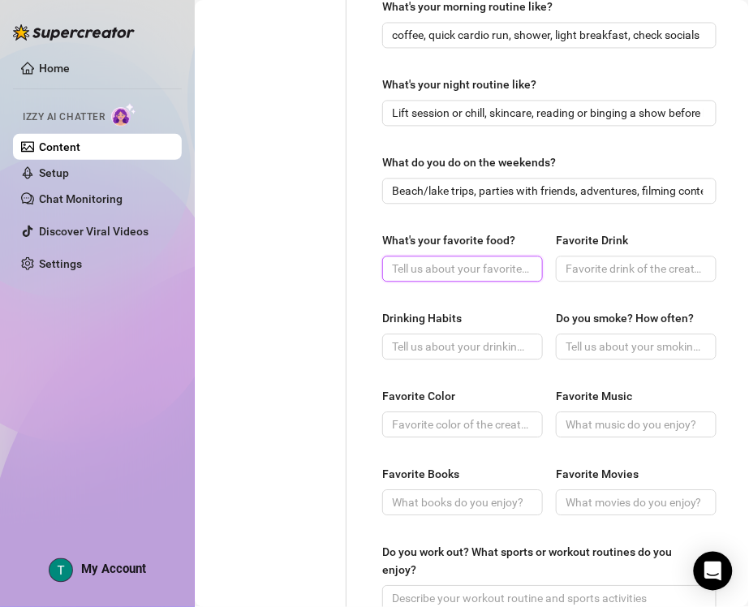
click at [449, 265] on input "What's your favorite food?" at bounding box center [461, 269] width 138 height 18
paste input "Mashed potatoes"
type input "Mashed potatoes"
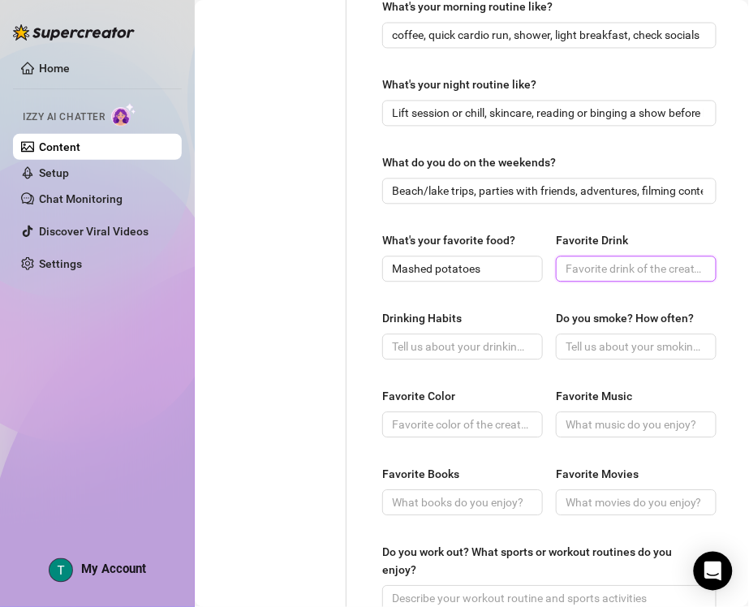
click at [595, 266] on input "Favorite Drink" at bounding box center [635, 269] width 138 height 18
paste input "Iced coffee or margaritas (when out)"
type input "Iced coffee or margaritas (when out)"
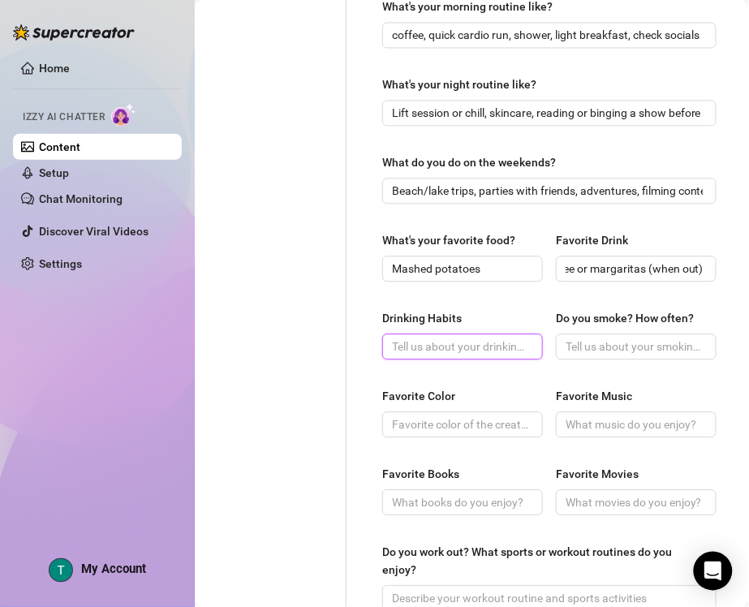
click at [455, 351] on input "Drinking Habits" at bounding box center [461, 347] width 138 height 18
click at [443, 346] on input "Drinking Habits" at bounding box center [461, 347] width 138 height 18
paste input "Social drinker"
type input "Social drinker"
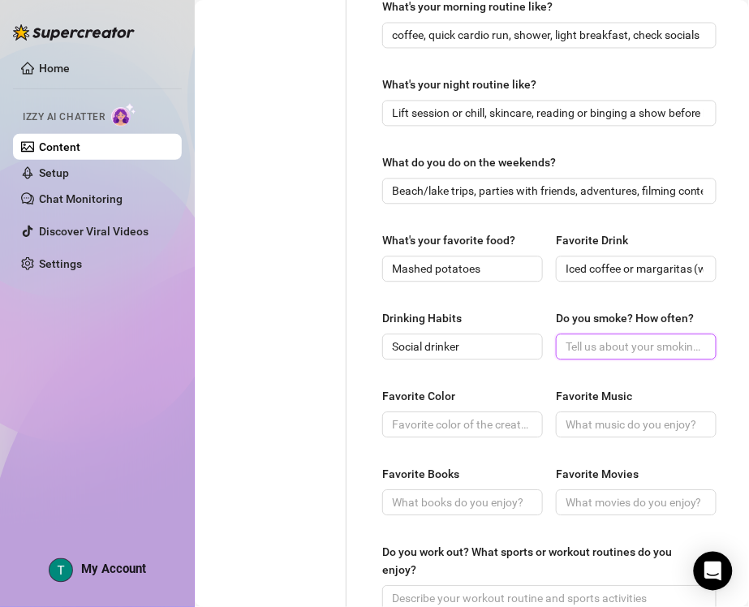
click at [647, 347] on input "Do you smoke? How often?" at bounding box center [635, 347] width 138 height 18
paste input "Rarely (only socially if at all)"
type input "Rarely (only socially if at all)"
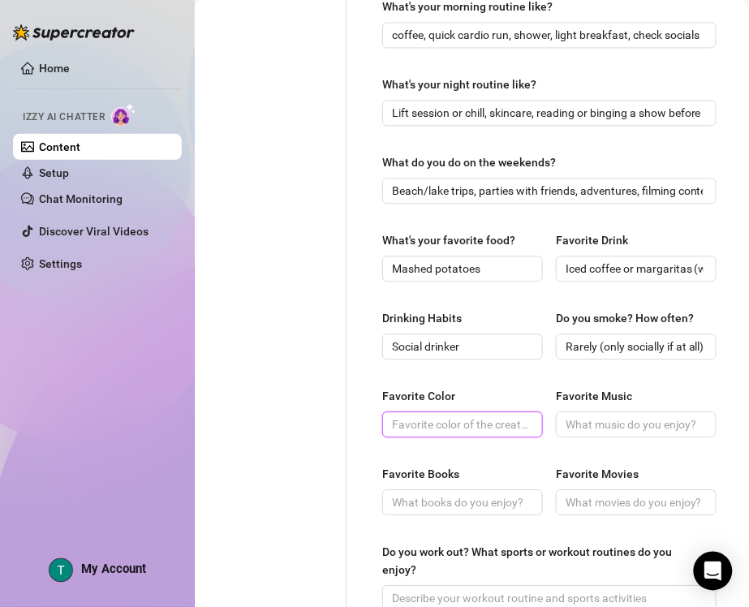
click at [468, 421] on input "Favorite Color" at bounding box center [461, 425] width 138 height 18
paste input "Sunflower yellow"
type input "Sunflower yellow"
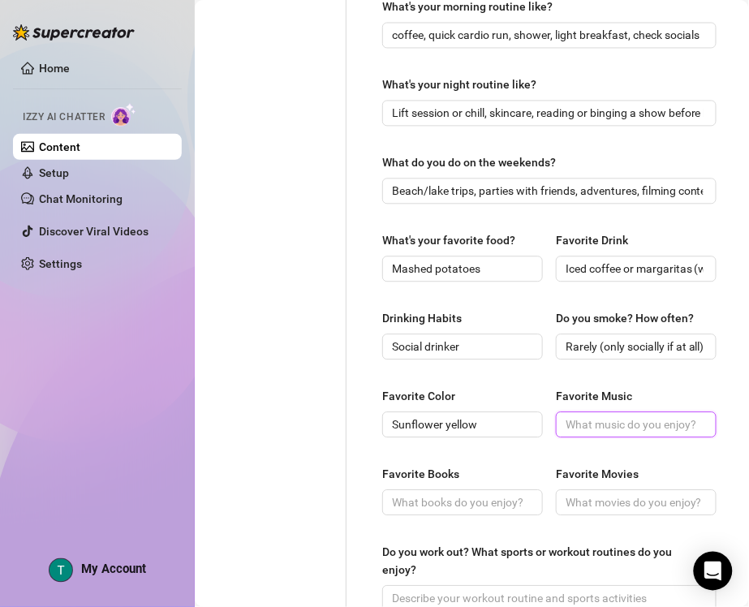
click at [615, 424] on input "Favorite Music" at bounding box center [635, 425] width 138 height 18
paste input "[PERSON_NAME], vibey hip hop, pop"
type input "[PERSON_NAME], vibey hip hop, pop"
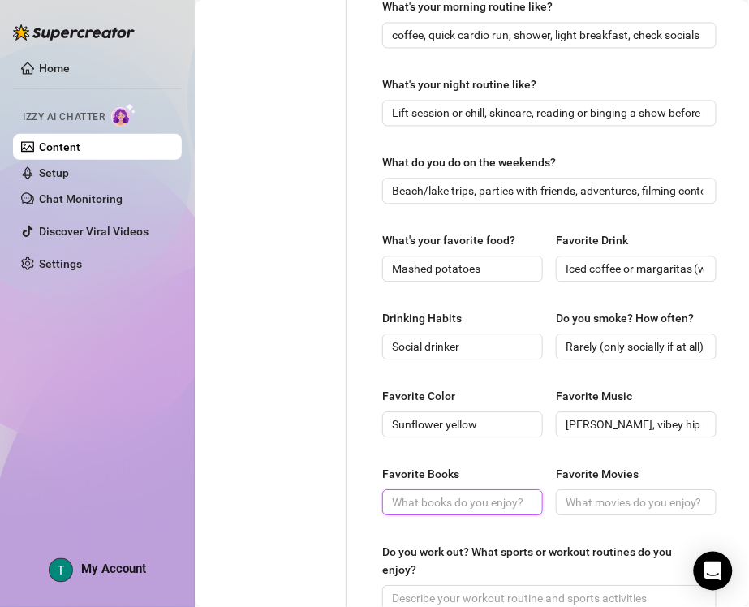
click at [494, 504] on input "Favorite Books" at bounding box center [461, 503] width 138 height 18
paste input "Rom com novels, serious nonfiction"
type input "Rom com novels, serious nonfiction"
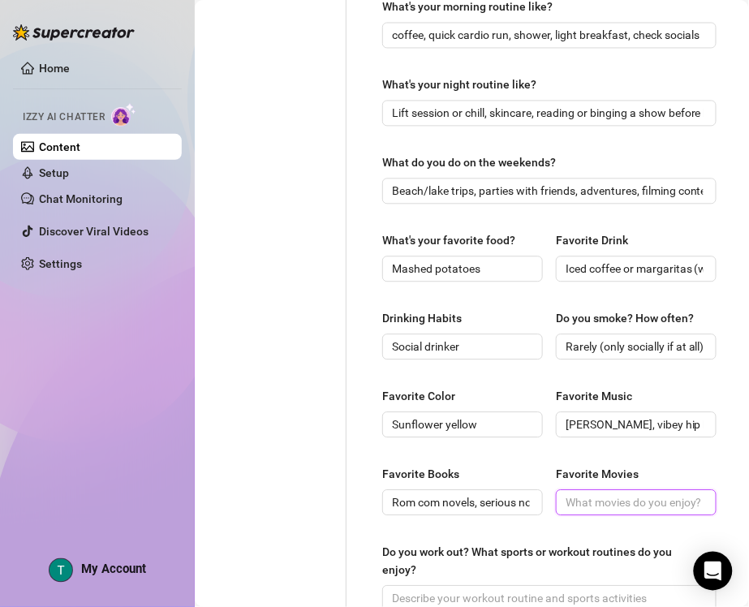
click at [597, 501] on input "Favorite Movies" at bounding box center [635, 503] width 138 height 18
paste input "The Great Gatsby"
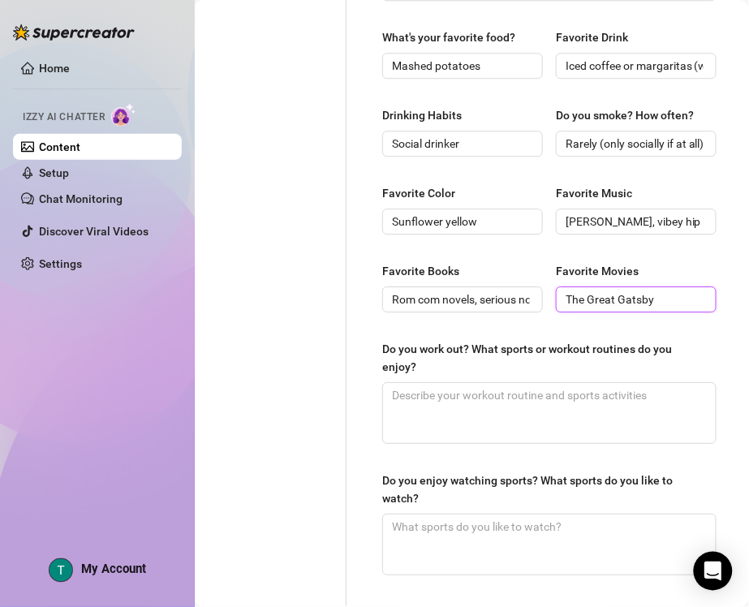
type input "The Great Gatsby"
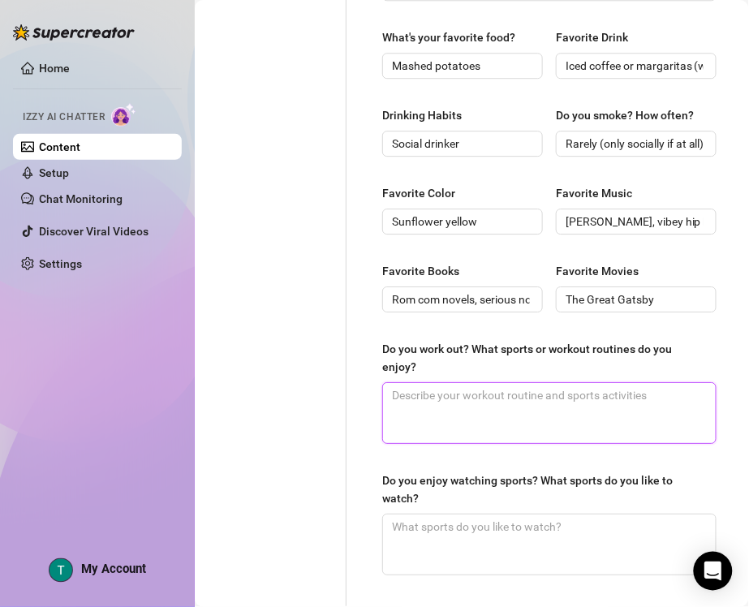
click at [508, 408] on textarea "Do you work out? What sports or workout routines do you enjoy?" at bounding box center [549, 413] width 333 height 60
paste textarea "Yes, training for a half marathon + weightlifting twice daily"
type textarea "Yes, training for a half marathon + weightlifting twice daily"
click at [666, 388] on textarea "Yes, training for a half marathon + weightlifting twice daily" at bounding box center [549, 413] width 333 height 60
click at [666, 394] on textarea "Yes, training for a half marathon + weightlifting twice daily" at bounding box center [549, 413] width 333 height 60
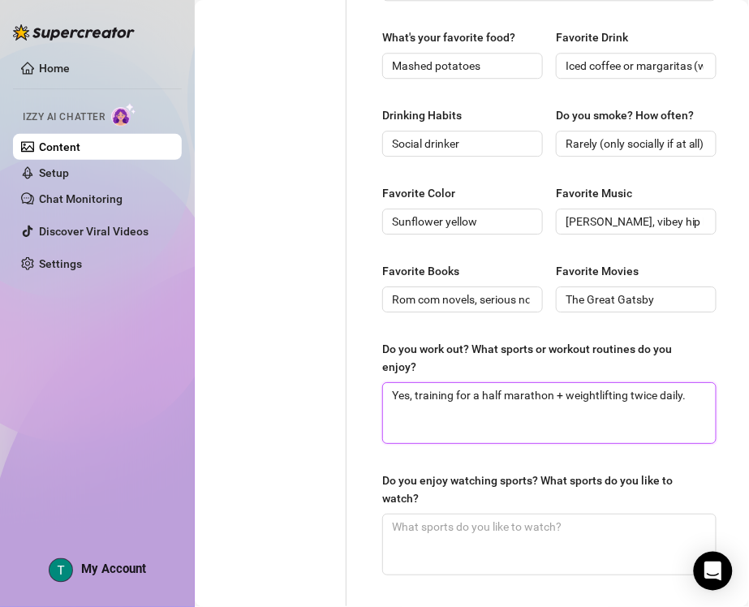
type textarea "Yes, training for a half marathon + weightlifting twice daily.."
type textarea "Yes, training for a half marathon + weightlifting twice daily.. I"
type textarea "Yes, training for a half marathon + weightlifting twice daily.. I e"
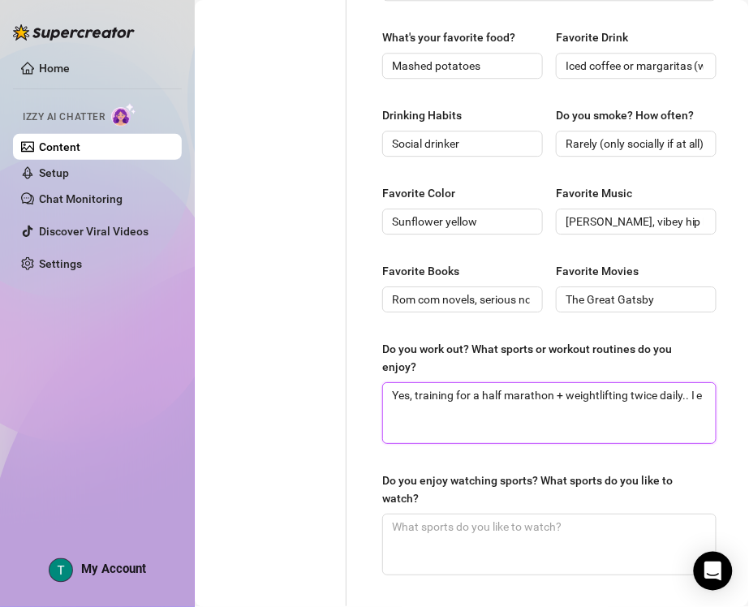
type textarea "Yes, training for a half marathon + weightlifting twice daily.. I en"
type textarea "Yes, training for a half marathon + weightlifting twice daily.. I enj"
type textarea "Yes, training for a half marathon + weightlifting twice daily.. I enjoy"
paste textarea "Dance, surfing, wakeboarding, cardio + lifting"
type textarea "Yes, training for a half marathon + weightlifting twice daily.. I enjoy Dance, …"
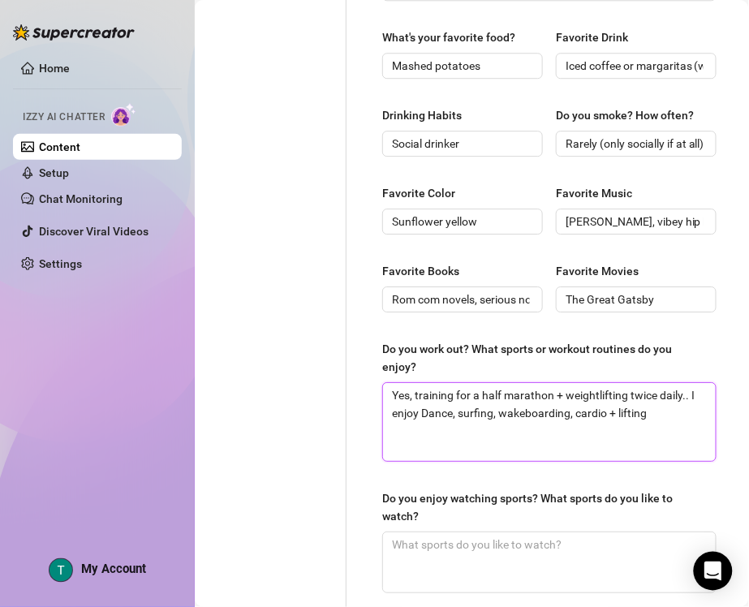
scroll to position [812, 0]
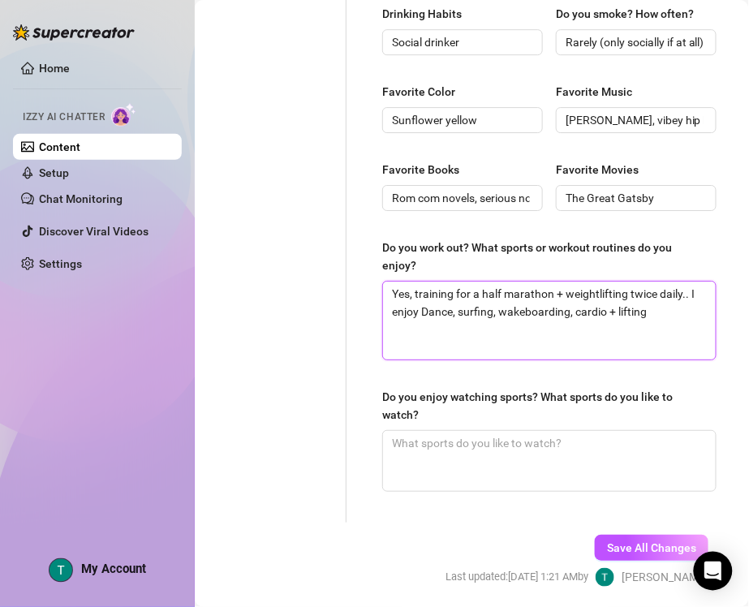
click at [436, 313] on textarea "Yes, training for a half marathon + weightlifting twice daily.. I enjoy Dance, …" at bounding box center [549, 321] width 333 height 78
type textarea "Yes, training for a half marathon + weightlifting twice daily.. I enjoy ance, s…"
type textarea "Yes, training for a half marathon + weightlifting twice daily.. I enjoy dance, …"
type textarea "Yes, training for a half marathon + weightlifting twice daily.. I enjoy danc, s…"
type textarea "Yes, training for a half marathon + weightlifting twice daily.. I enjoy danci, …"
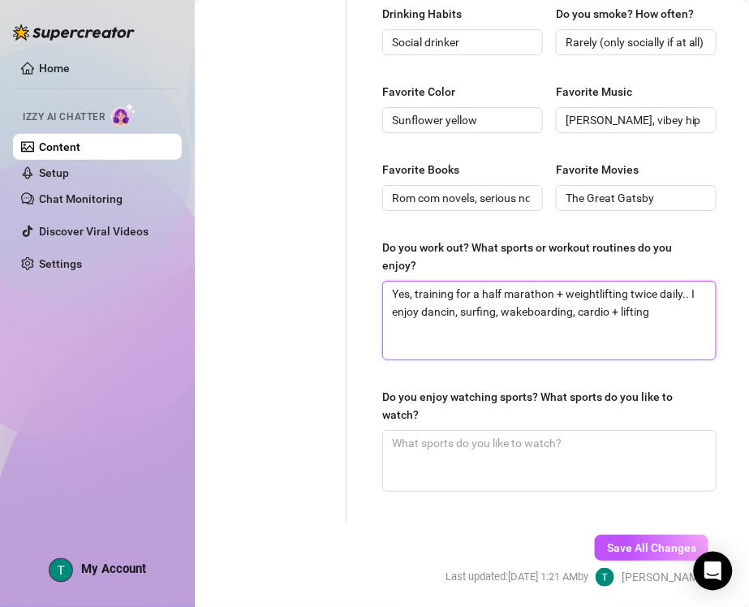
type textarea "Yes, training for a half marathon + weightlifting twice daily.. I enjoy dancing…"
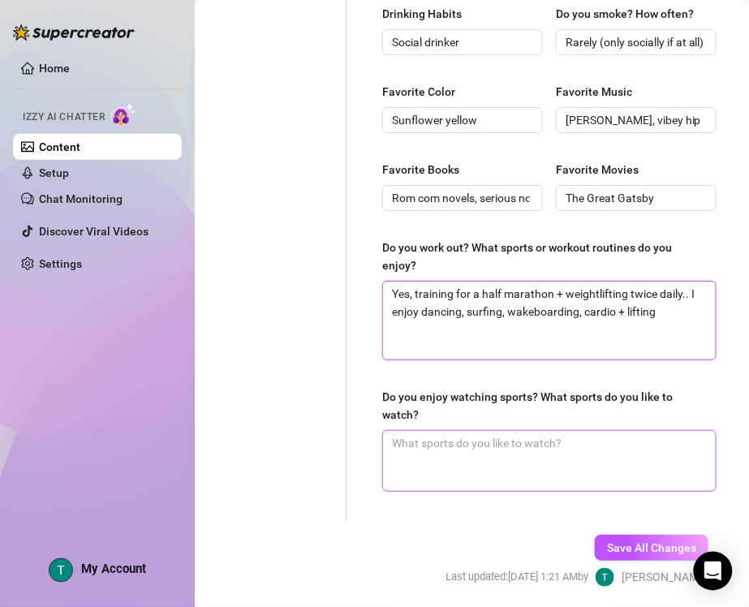
type textarea "Yes, training for a half marathon + weightlifting twice daily.. I enjoy dancing…"
click at [597, 469] on textarea "Do you enjoy watching sports? What sports do you like to watch?" at bounding box center [549, 461] width 333 height 60
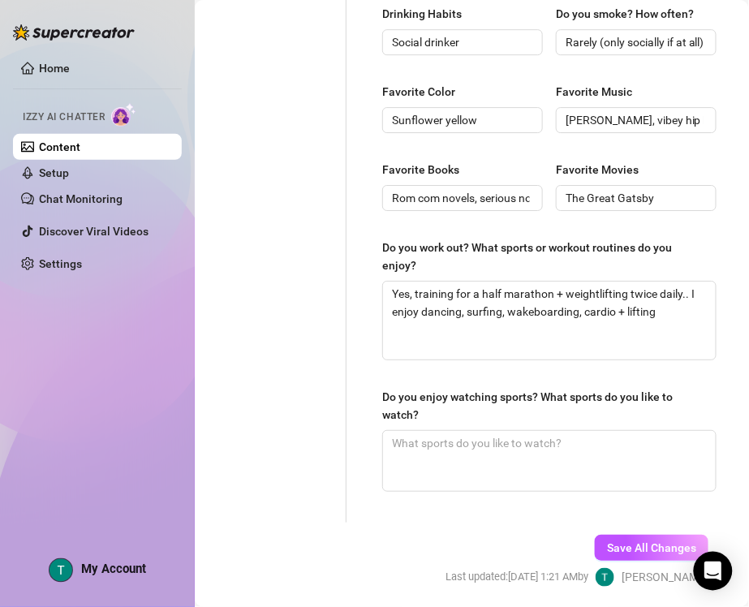
scroll to position [873, 0]
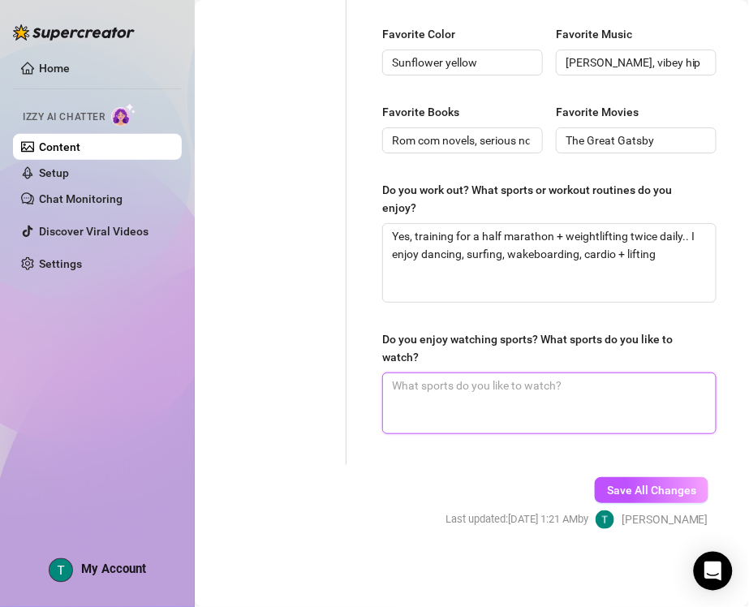
click at [541, 384] on textarea "Do you enjoy watching sports? What sports do you like to watch?" at bounding box center [549, 403] width 333 height 60
paste textarea "Yes, football (49ers & [US_STATE] State)"
type textarea "Yes, football (49ers & [US_STATE] State)"
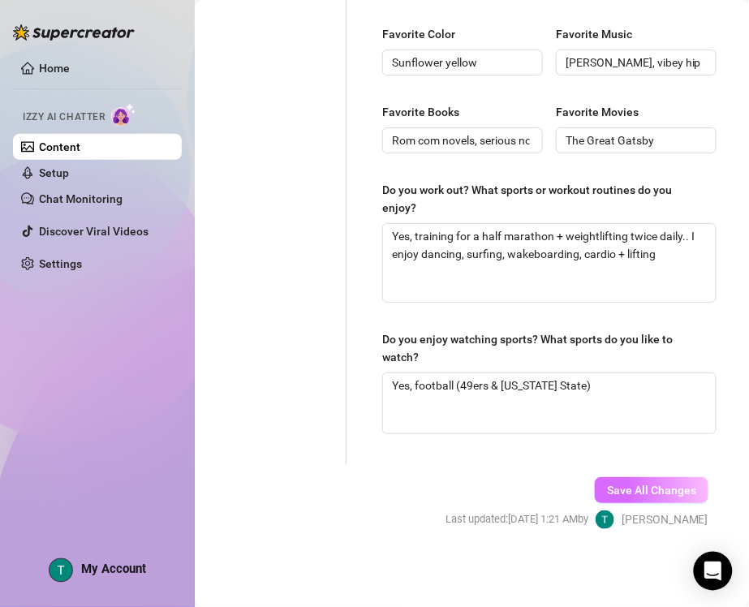
click at [637, 493] on span "Save All Changes" at bounding box center [651, 490] width 89 height 13
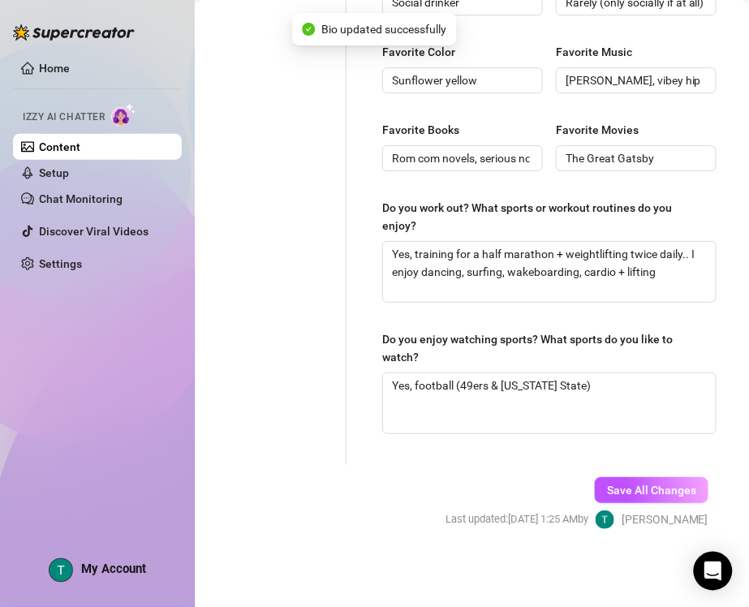
type input "Rarely (only socially if at all)"
type input "Sunflower yellow"
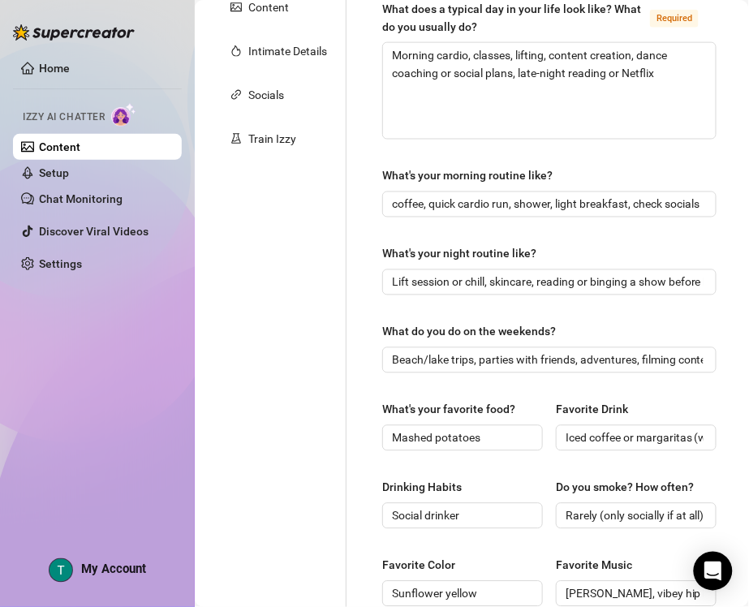
scroll to position [42, 0]
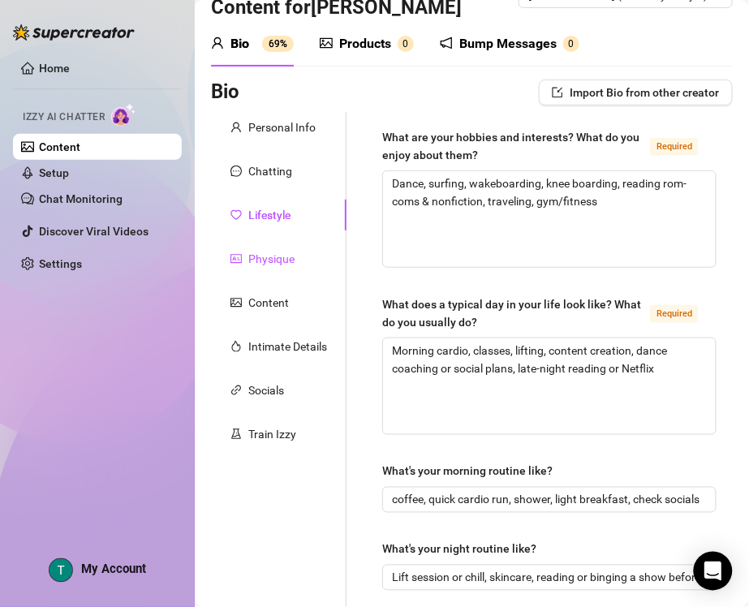
click at [278, 252] on div "Physique" at bounding box center [271, 259] width 46 height 18
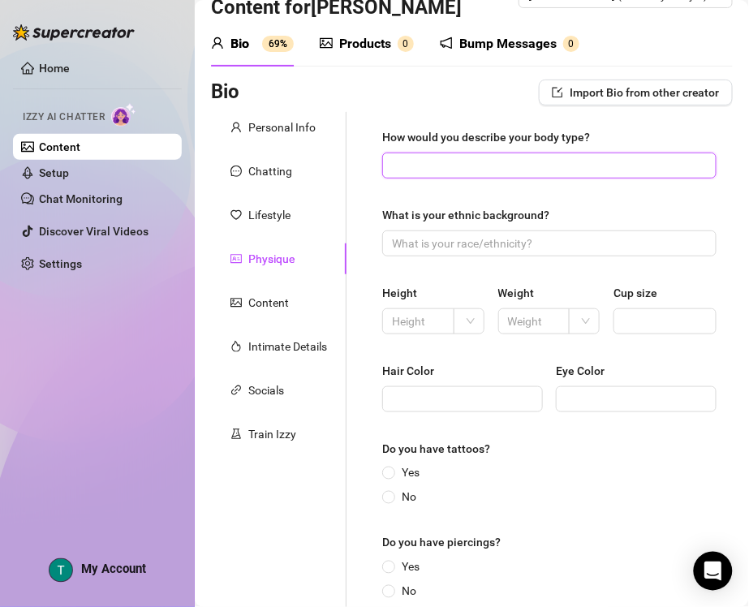
click at [534, 166] on input "How would you describe your body type?" at bounding box center [548, 166] width 312 height 18
paste input "Petite and toned with curves"
type input "Petite and toned with curves"
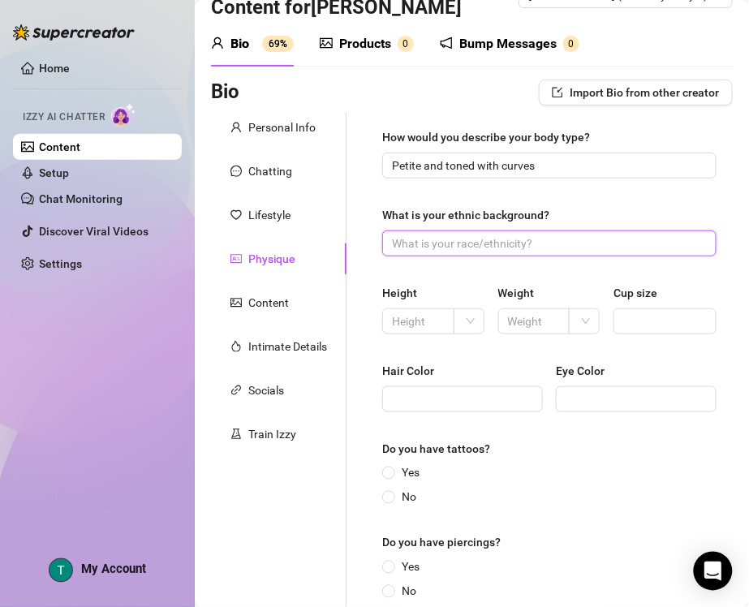
click at [512, 237] on input "What is your ethnic background?" at bounding box center [548, 244] width 312 height 18
paste input "Half Mexican, Half White"
type input "Half Mexican, Half White"
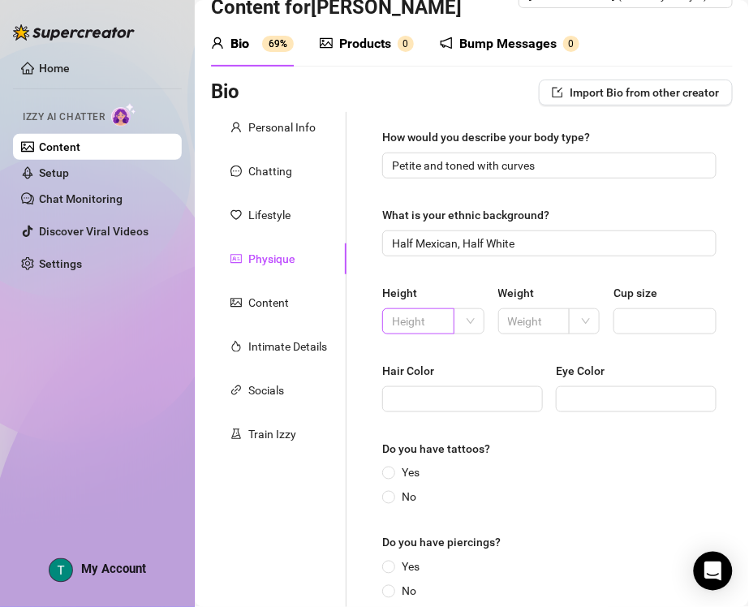
click at [439, 319] on span at bounding box center [418, 321] width 72 height 26
click at [454, 318] on div at bounding box center [469, 321] width 31 height 26
click at [467, 382] on div "ft" at bounding box center [465, 380] width 3 height 18
click at [421, 317] on input "text" at bounding box center [417, 322] width 50 height 18
type input "5'4"
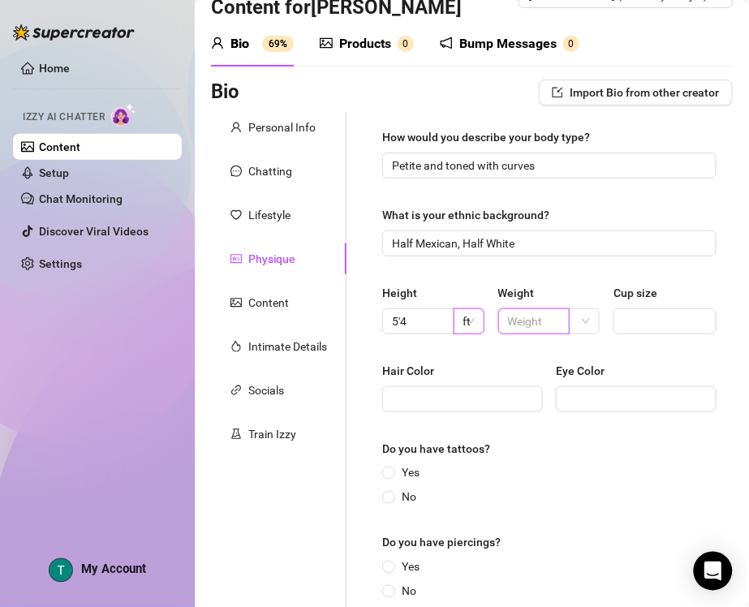
click at [514, 322] on input "text" at bounding box center [533, 322] width 50 height 18
click at [579, 327] on span at bounding box center [586, 321] width 15 height 24
type input "120"
click at [576, 378] on div "lbs" at bounding box center [575, 380] width 3 height 18
click at [637, 321] on input "Cup size" at bounding box center [663, 322] width 80 height 18
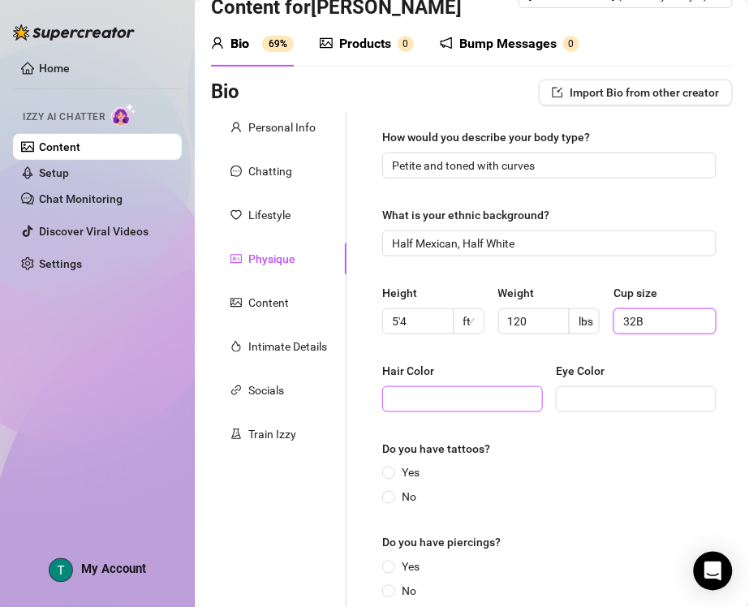
type input "32B"
click at [465, 403] on input "Hair Color" at bounding box center [461, 399] width 138 height 18
click at [455, 388] on span at bounding box center [462, 399] width 161 height 26
click at [448, 403] on input "Hair Color" at bounding box center [461, 399] width 138 height 18
paste input "Likely brunette or light brown"
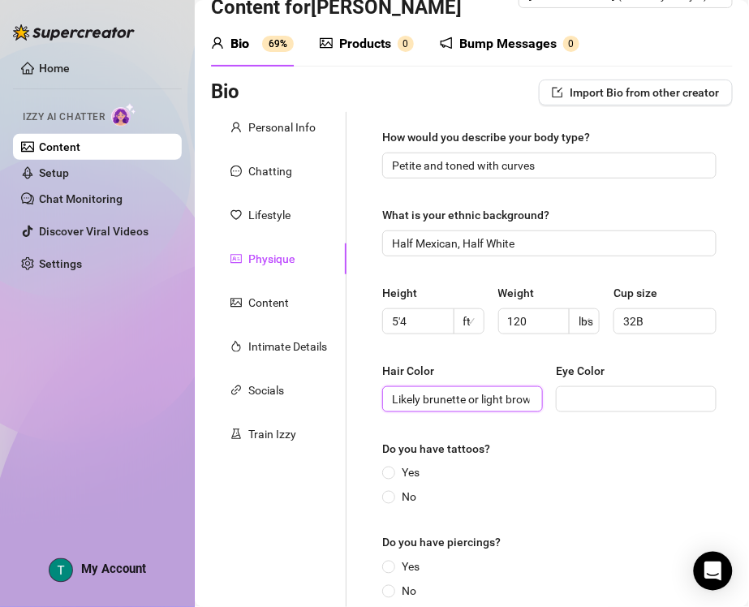
scroll to position [0, 16]
type input "Likely brunette or light brown"
click at [651, 391] on input "Eye Color" at bounding box center [635, 399] width 138 height 18
paste input "Brown or [PERSON_NAME]"
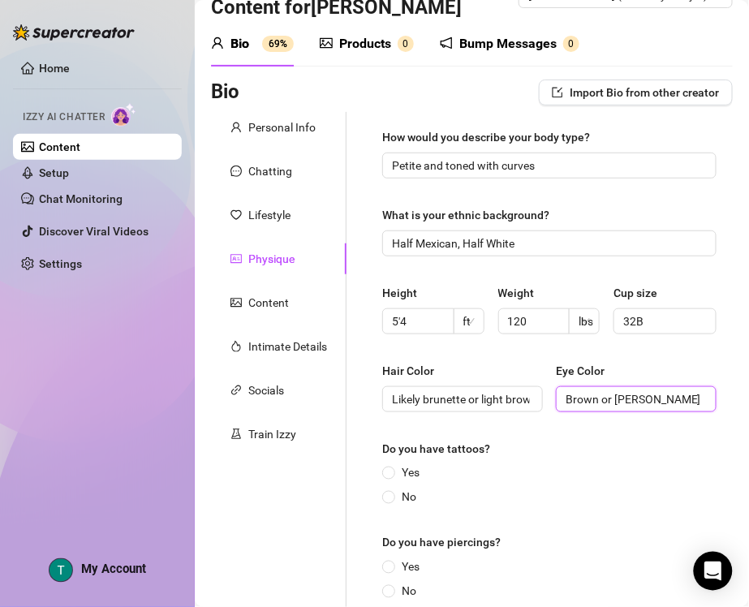
scroll to position [144, 0]
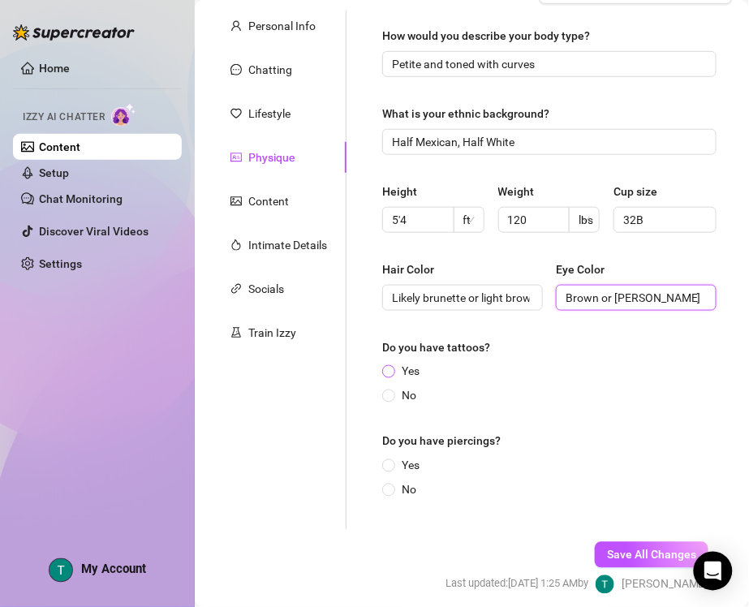
type input "Brown or [PERSON_NAME]"
click at [392, 372] on input "Yes" at bounding box center [389, 373] width 6 height 11
radio input "true"
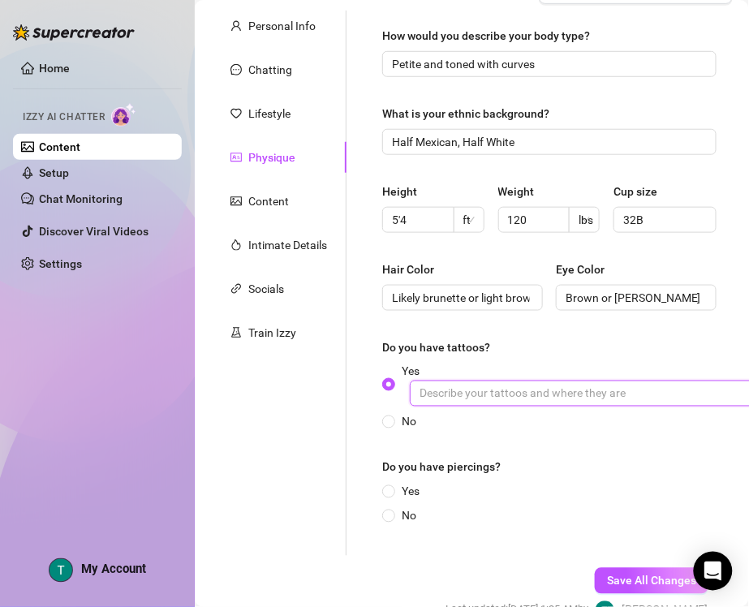
click at [580, 399] on input "Yes" at bounding box center [653, 394] width 487 height 26
paste input "thresher shark on hip"
click at [418, 392] on input "thresher shark on hip" at bounding box center [653, 394] width 487 height 26
type input "8 (thresher shark on hip)"
drag, startPoint x: 583, startPoint y: 394, endPoint x: 402, endPoint y: 406, distance: 181.4
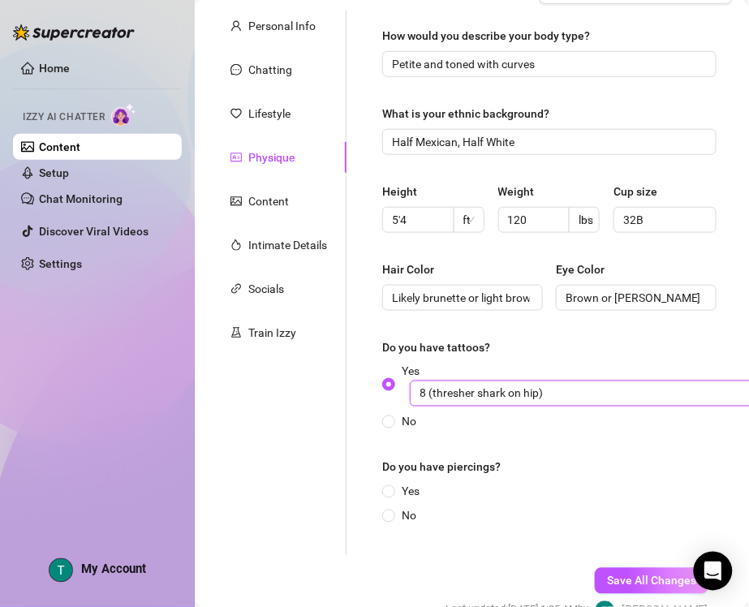
click at [402, 406] on span "Yes 8 (thresher shark on hip)" at bounding box center [649, 385] width 508 height 44
type input "8"
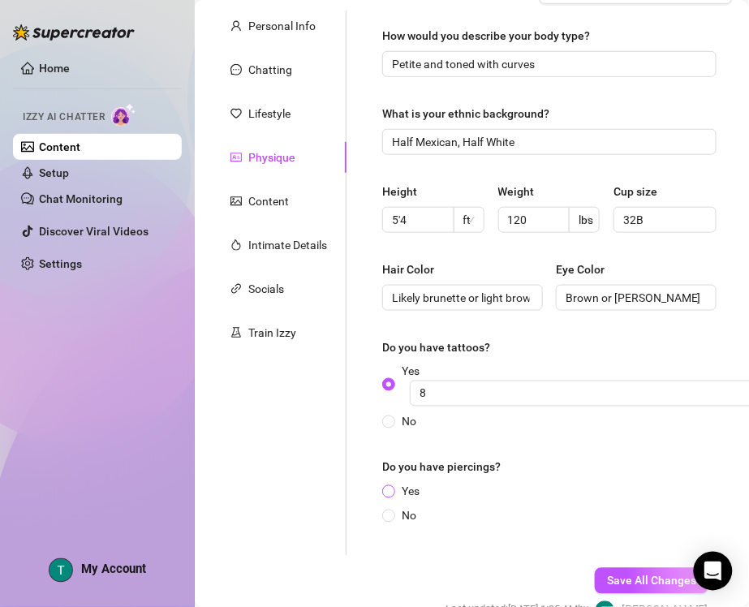
click at [383, 494] on span at bounding box center [388, 491] width 13 height 13
click at [386, 494] on input "Yes" at bounding box center [389, 493] width 6 height 11
radio input "true"
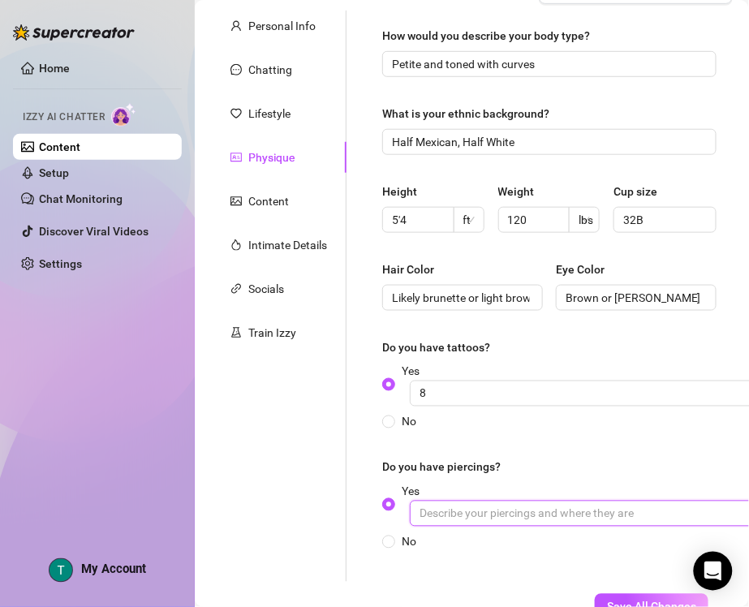
click at [471, 515] on input "Yes" at bounding box center [653, 514] width 487 height 26
type input "11 on her ears"
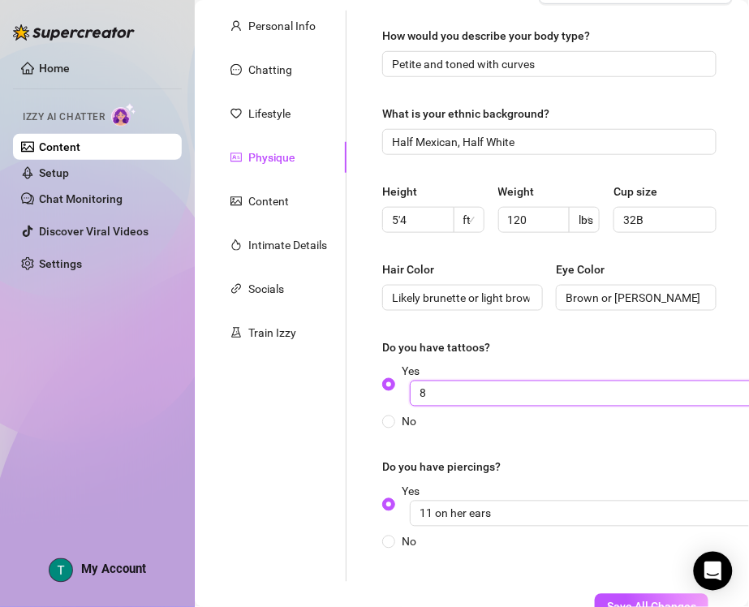
click at [447, 394] on input "8" at bounding box center [653, 394] width 487 height 26
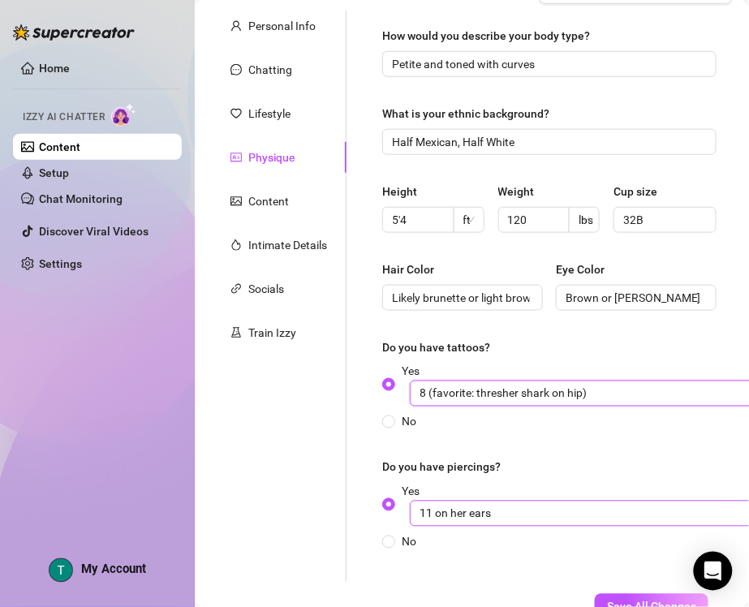
type input "8 (favorite: thresher shark on hip)"
click at [464, 511] on input "11 on her ears" at bounding box center [653, 514] width 487 height 26
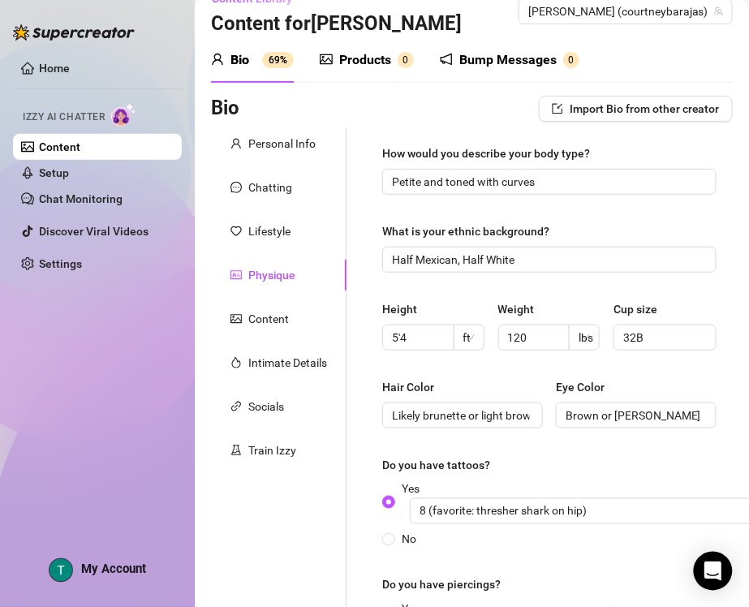
scroll to position [0, 0]
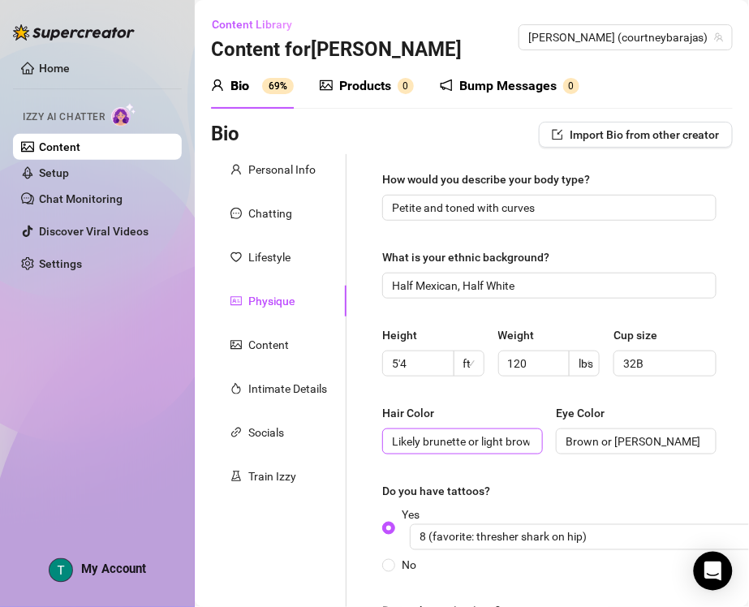
type input "11 on my ears"
click at [423, 440] on input "Likely brunette or light brown" at bounding box center [461, 442] width 138 height 18
click at [508, 446] on input "brunette or light brown" at bounding box center [461, 442] width 138 height 18
type input "brunette"
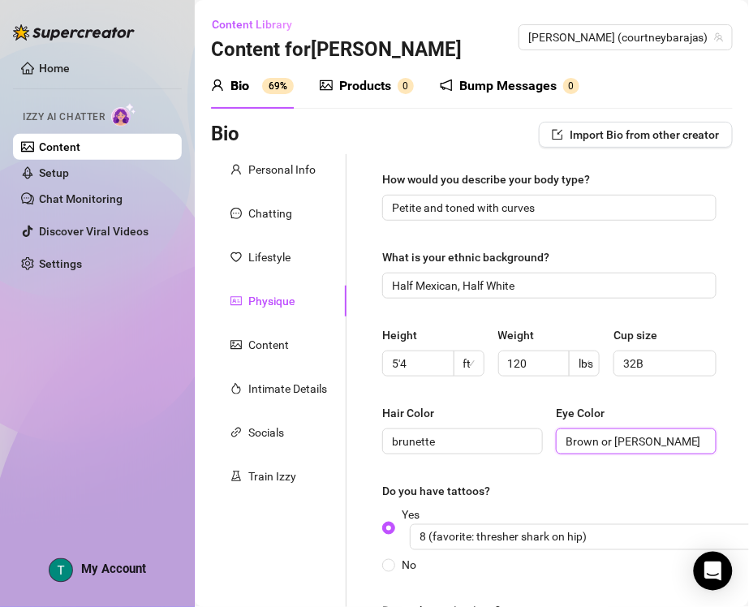
click at [662, 438] on input "Brown or [PERSON_NAME]" at bounding box center [635, 442] width 138 height 18
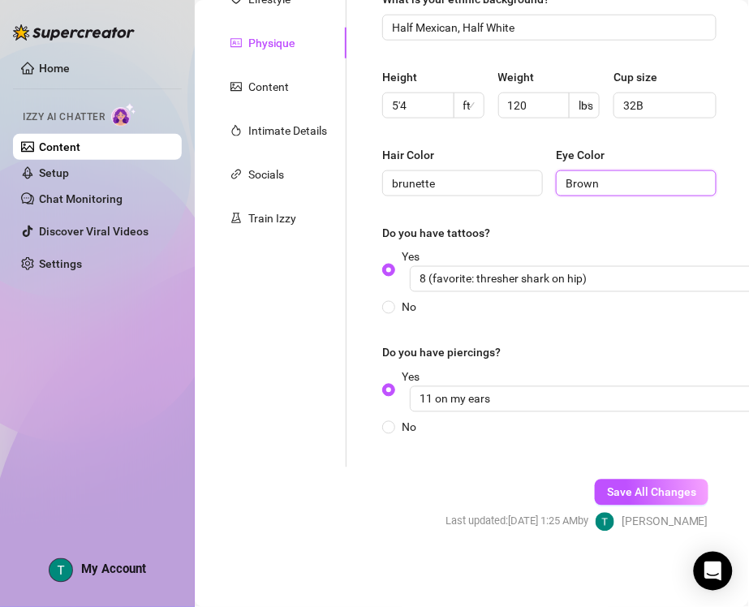
scroll to position [277, 0]
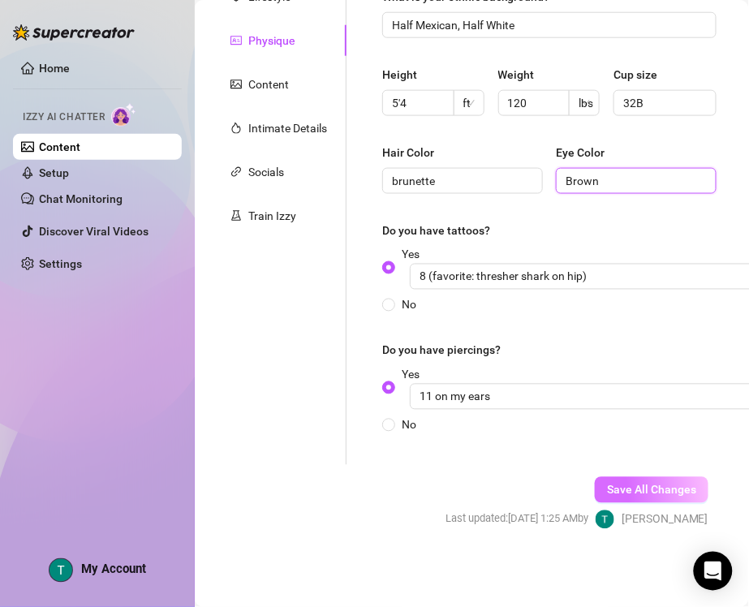
type input "Brown"
click at [619, 484] on span "Save All Changes" at bounding box center [651, 490] width 89 height 13
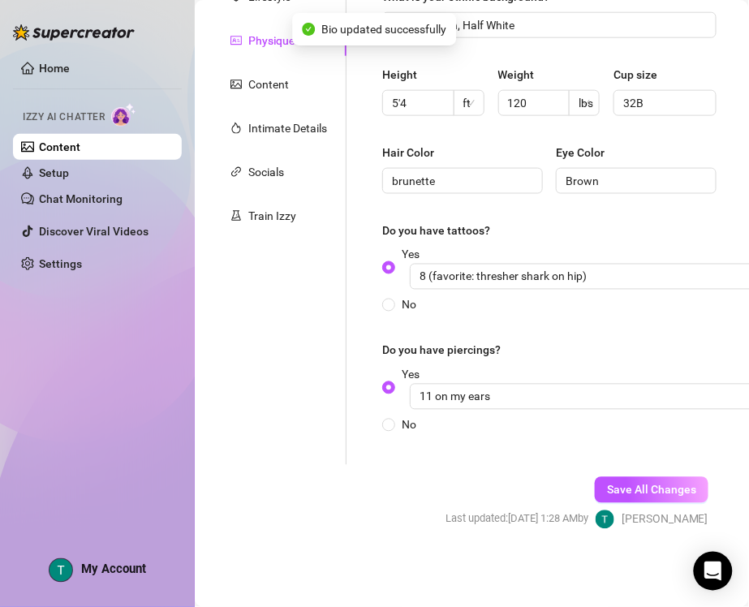
type input "Half Mexican, Half White"
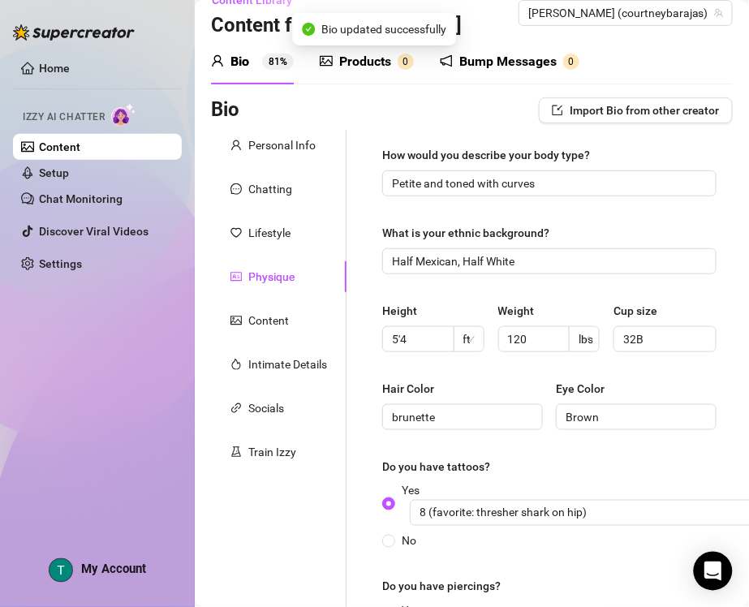
scroll to position [0, 0]
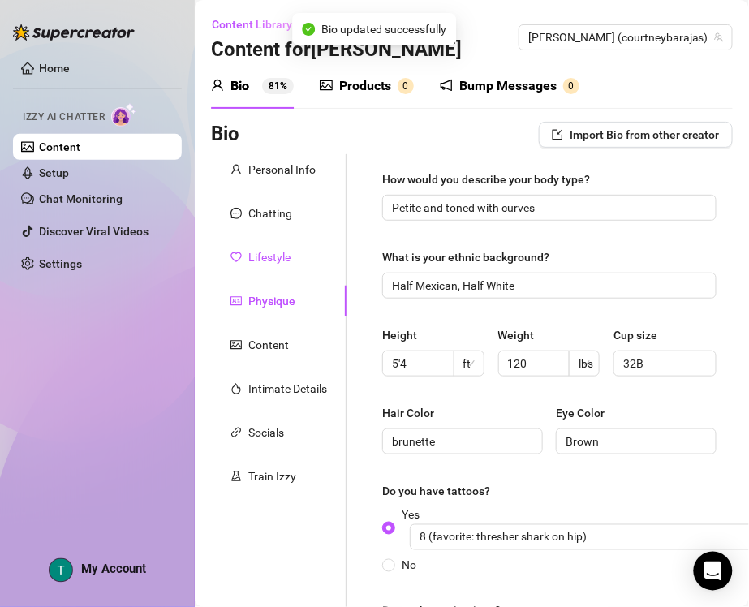
click at [270, 252] on div "Lifestyle" at bounding box center [269, 257] width 42 height 18
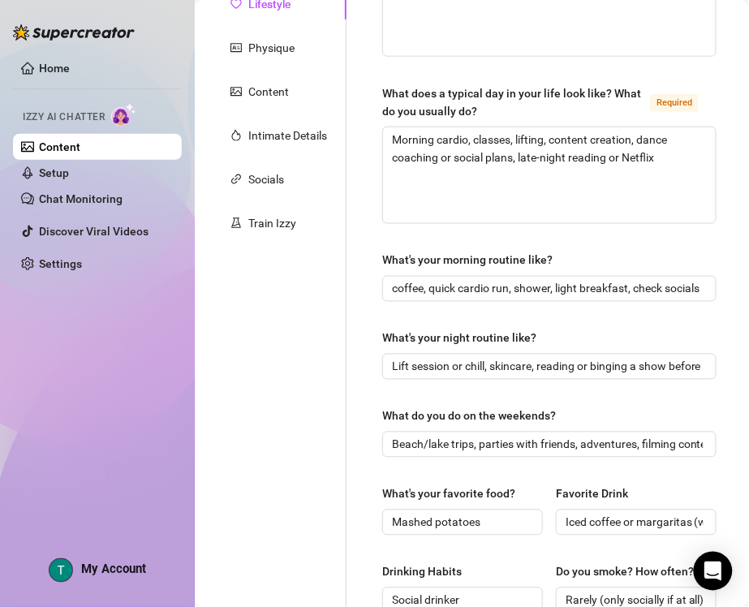
scroll to position [245, 0]
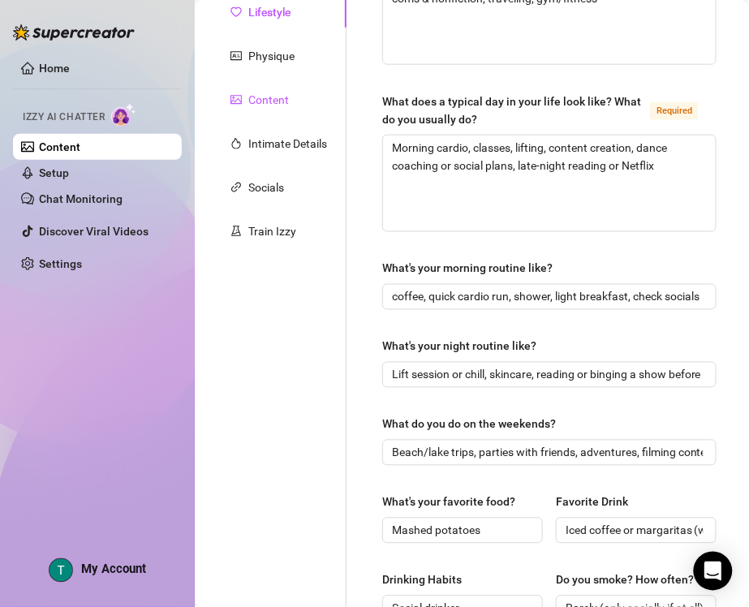
click at [270, 103] on div "Content" at bounding box center [268, 100] width 41 height 18
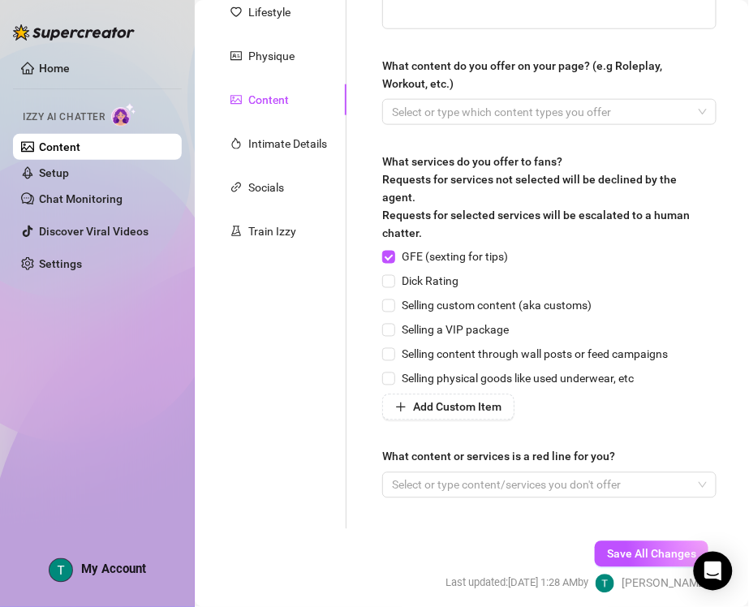
scroll to position [0, 0]
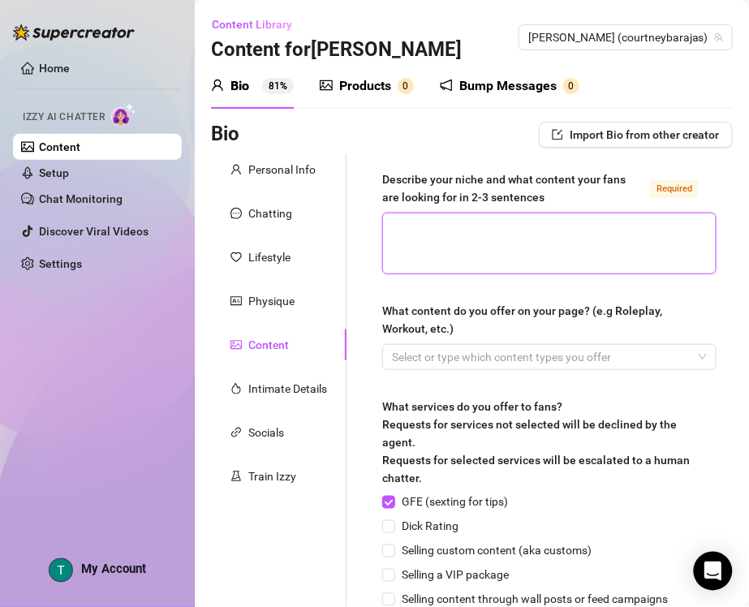
click at [554, 234] on textarea "Describe your niche and what content your fans are looking for in 2-3 sentences…" at bounding box center [549, 244] width 333 height 60
paste textarea "[PERSON_NAME] blends [PERSON_NAME], adventurous vibes with a flirty, bold perso…"
type textarea "[PERSON_NAME] blends [PERSON_NAME], adventurous vibes with a flirty, bold perso…"
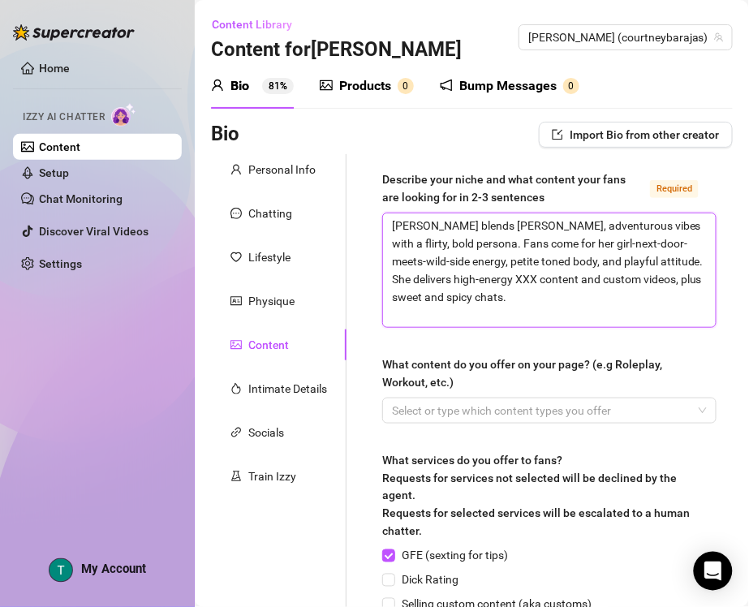
drag, startPoint x: 438, startPoint y: 224, endPoint x: 464, endPoint y: 288, distance: 69.2
click at [438, 224] on textarea "[PERSON_NAME] blends [PERSON_NAME], adventurous vibes with a flirty, bold perso…" at bounding box center [549, 271] width 333 height 114
drag, startPoint x: 391, startPoint y: 224, endPoint x: 520, endPoint y: 220, distance: 129.1
click at [520, 220] on textarea "[PERSON_NAME] blends [PERSON_NAME], adventurous vibes with a flirty, bold perso…" at bounding box center [549, 271] width 333 height 114
type textarea "adventurous vibes with a flirty, bold persona. Fans come for her girl-next-door…"
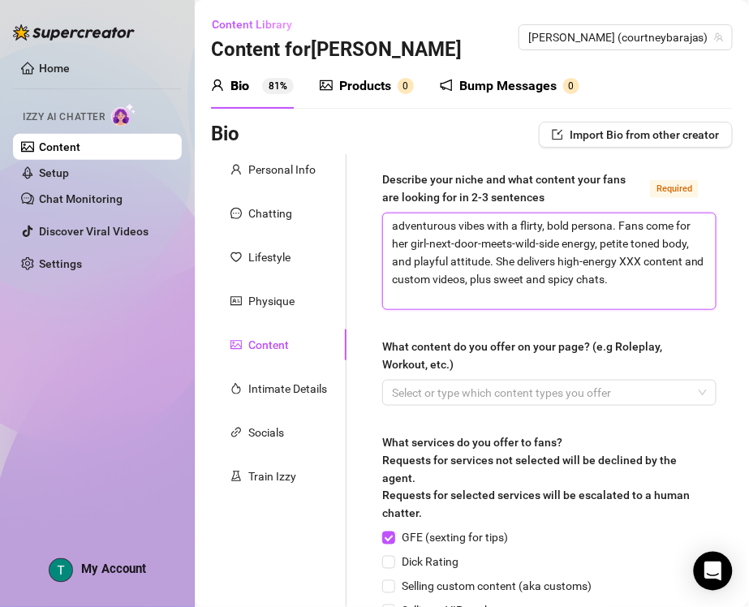
type textarea "Iadventurous vibes with a flirty, bold persona. Fans come for her girl-next-doo…"
type textarea "I adventurous vibes with a flirty, bold persona. Fans come for her girl-next-do…"
type textarea "I hadventurous vibes with a flirty, bold persona. Fans come for her girl-next-d…"
type textarea "I haadventurous vibes with a flirty, bold persona. Fans come for her girl-next-…"
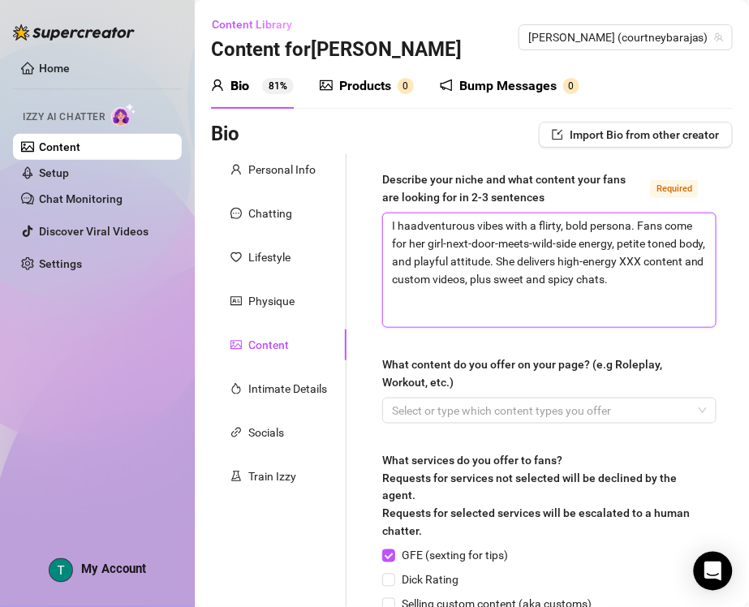
type textarea "I havadventurous vibes with a flirty, bold persona. Fans come for her girl-next…"
type textarea "I haveadventurous vibes with a flirty, bold persona. Fans come for her girl-nex…"
type textarea "I have adventurous vibes with a flirty, bold persona. Fans come for her girl-ne…"
drag, startPoint x: 424, startPoint y: 240, endPoint x: 463, endPoint y: 239, distance: 39.0
click at [463, 239] on textarea "I have adventurous vibes with a flirty, bold persona. Fans come for her girl-ne…" at bounding box center [549, 271] width 333 height 114
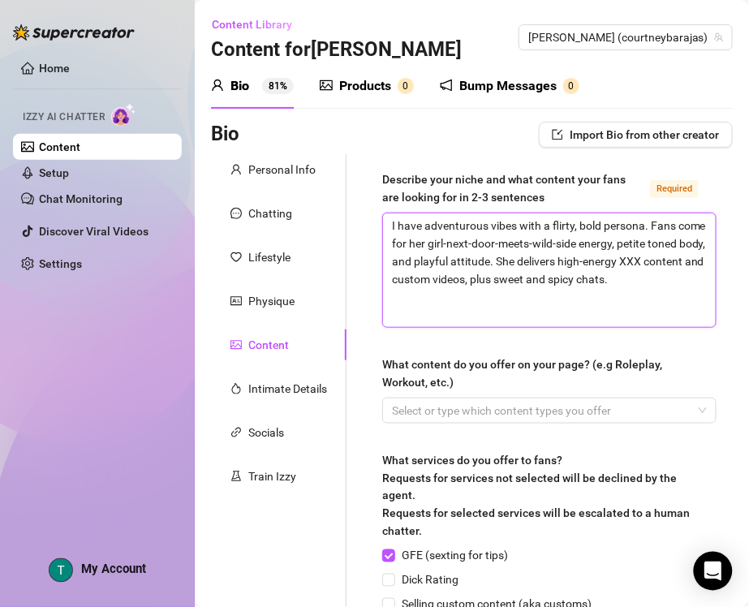
type textarea "I have adventurous vibes with a flirty, bold persona. Fans come tgirl-next-door…"
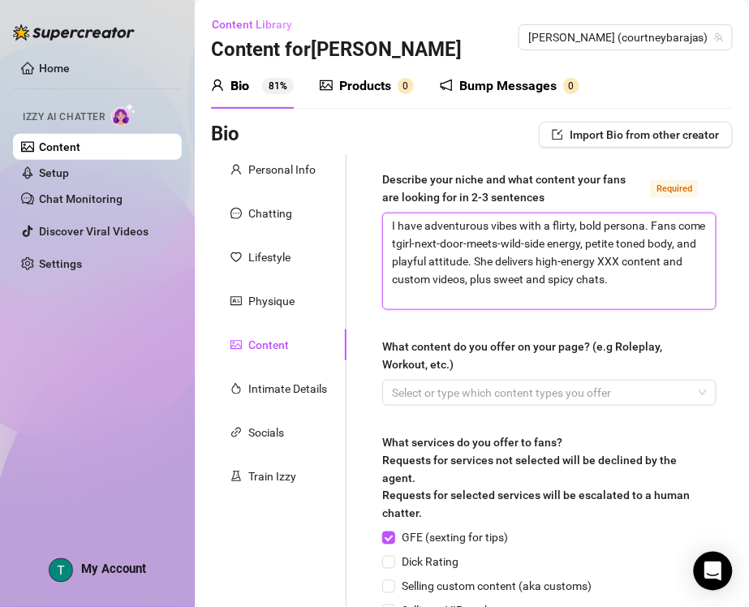
type textarea "I have adventurous vibes with a flirty, bold persona. Fans come togirl-next-doo…"
type textarea "I have adventurous vibes with a flirty, bold persona. Fans come to girl-next-do…"
type textarea "I have adventurous vibes with a flirty, bold persona. Fans come to mgirl-next-d…"
type textarea "I have adventurous vibes with a flirty, bold persona. Fans come to megirl-next-…"
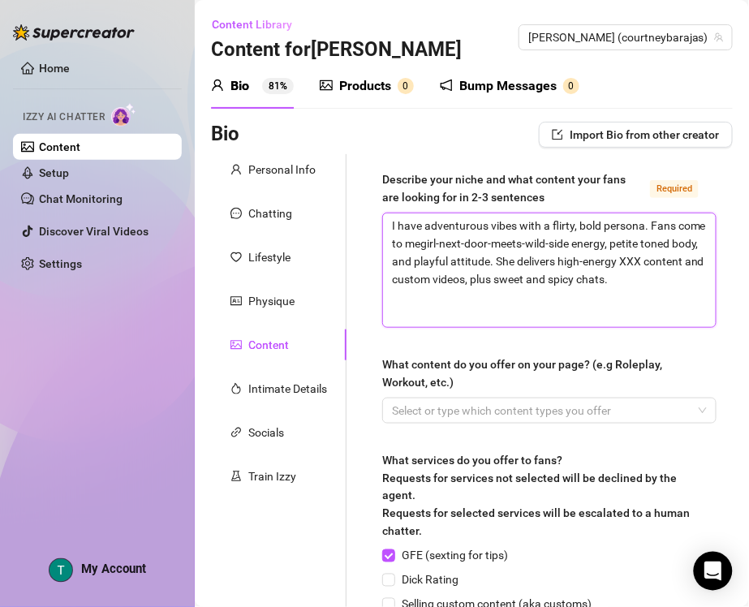
type textarea "I have adventurous vibes with a flirty, bold persona. Fans come to me girl-next…"
click at [457, 245] on textarea "I have adventurous vibes with a flirty, bold persona. Fans come to me girl-next…" at bounding box center [549, 271] width 333 height 114
type textarea "I have adventurous vibes with a flirty, bold persona. Fans come to me fgirl-nex…"
type textarea "I have adventurous vibes with a flirty, bold persona. Fans come to me fogirl-ne…"
type textarea "I have adventurous vibes with a flirty, bold persona. Fans come to me forgirl-n…"
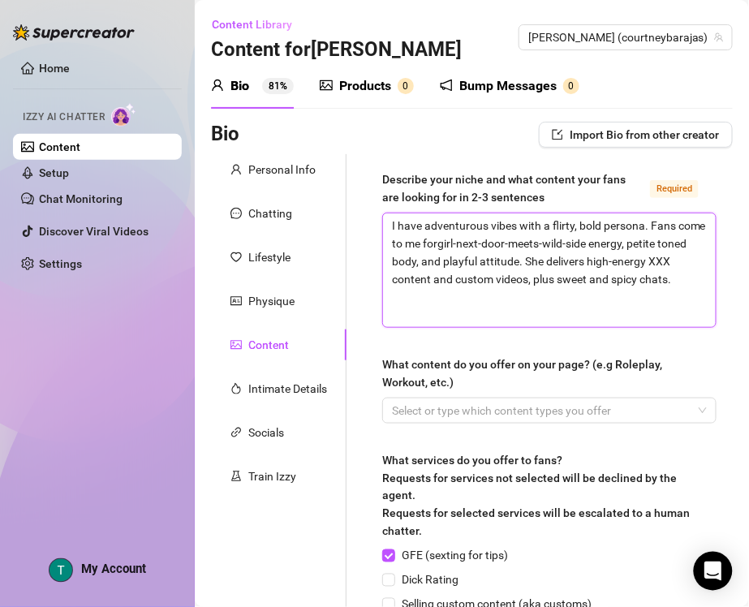
type textarea "I have adventurous vibes with a flirty, bold persona. Fans come to me for girl-…"
type textarea "I have adventurous vibes with a flirty, bold persona. Fans come to me for mgirl…"
type textarea "I have adventurous vibes with a flirty, bold persona. Fans come to me for mygir…"
type textarea "I have adventurous vibes with a flirty, bold persona. Fans come to me for my gi…"
click at [605, 257] on textarea "I have adventurous vibes with a flirty, bold persona. Fans come to me for my gi…" at bounding box center [549, 271] width 333 height 114
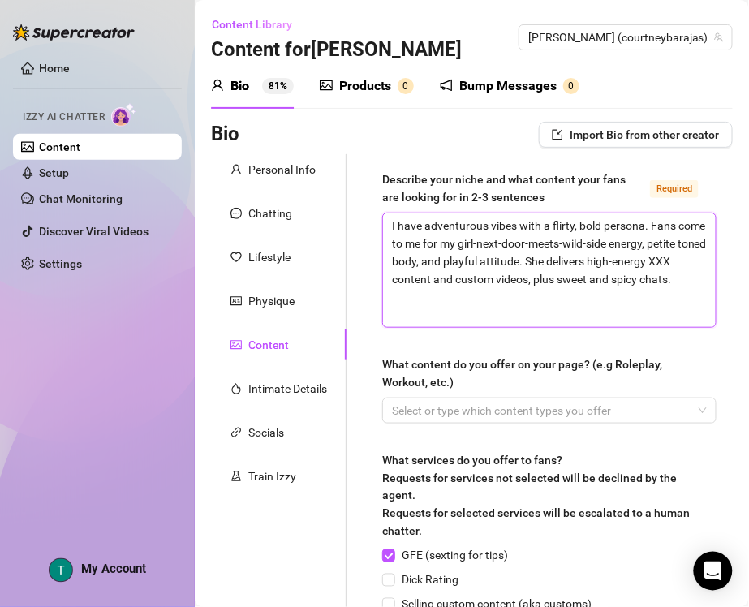
type textarea "I have adventurous vibes with a flirty, bold persona. Fans come to me for my gi…"
click at [640, 261] on textarea "I have adventurous vibes with a flirty, bold persona. Fans come to me for my gi…" at bounding box center [549, 271] width 333 height 114
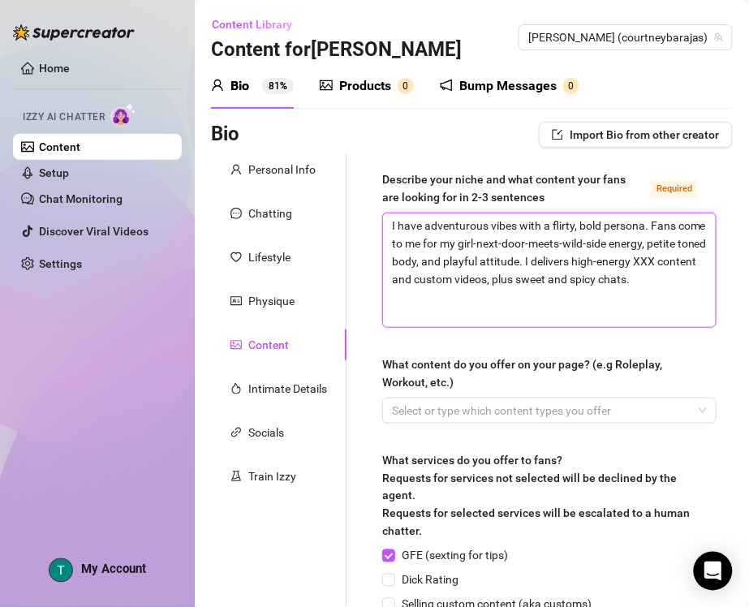
type textarea "I have adventurous vibes with a flirty, bold persona. Fans come to me for my gi…"
click at [479, 412] on div at bounding box center [541, 410] width 311 height 23
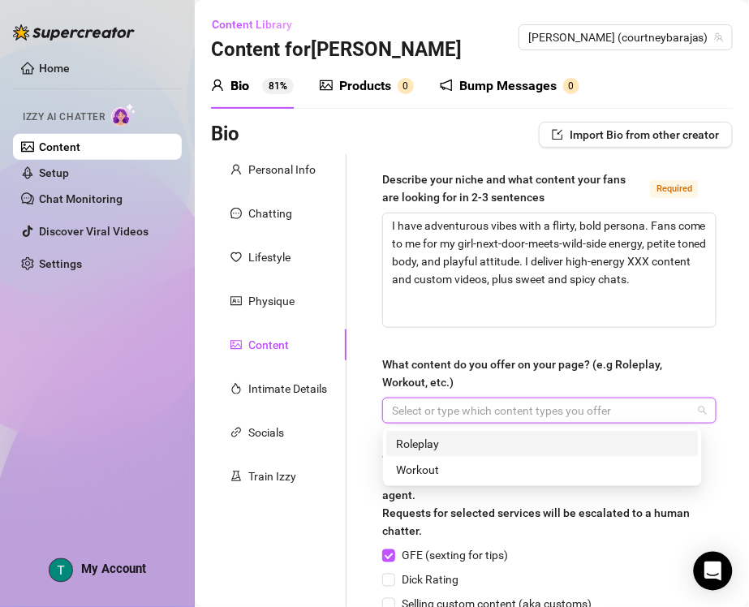
click at [485, 415] on div at bounding box center [541, 410] width 311 height 23
click at [492, 446] on div "Roleplay" at bounding box center [542, 444] width 293 height 18
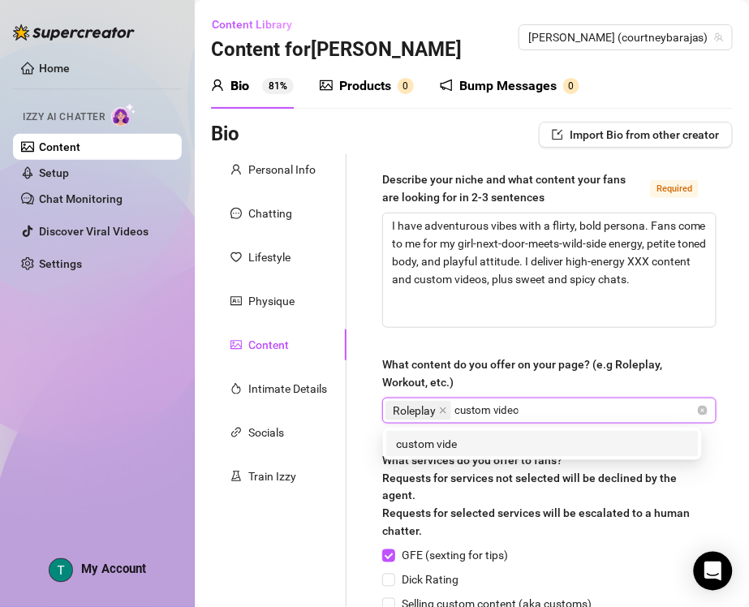
type input "custom videos"
click at [501, 441] on div "custom videos" at bounding box center [542, 444] width 293 height 18
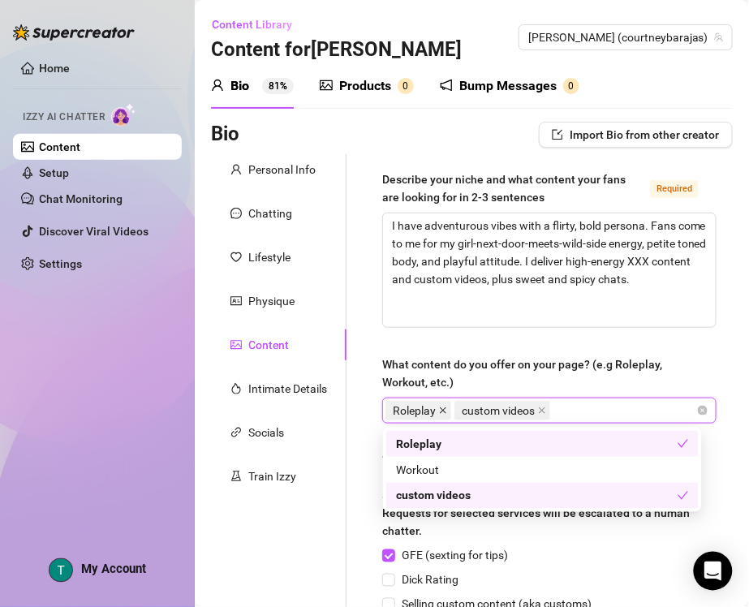
click at [442, 404] on span at bounding box center [443, 411] width 8 height 18
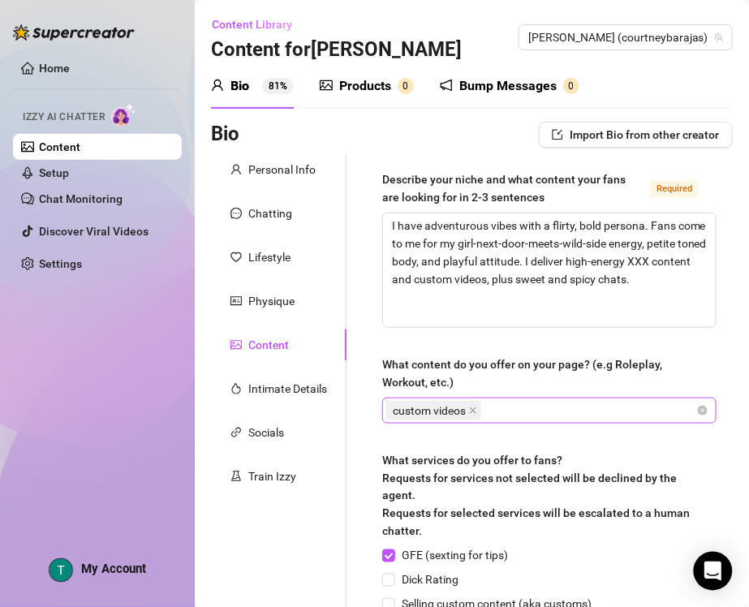
click at [521, 410] on div "custom videos" at bounding box center [541, 410] width 311 height 23
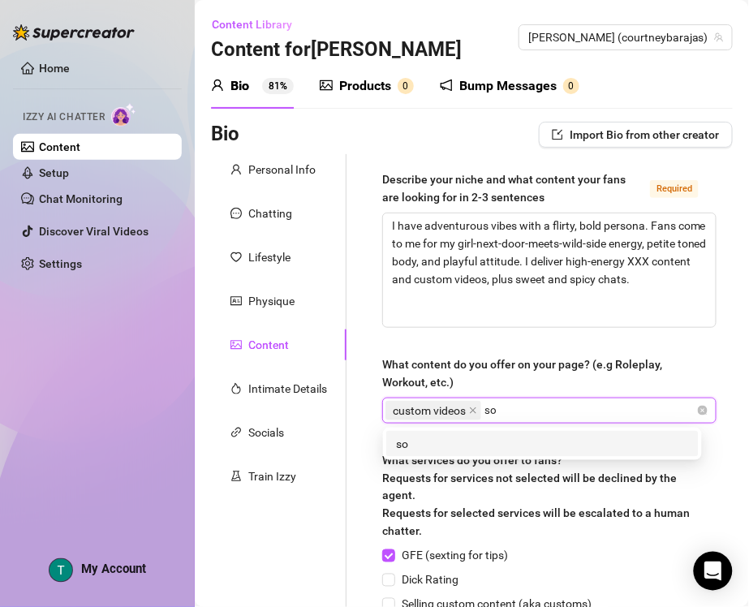
type input "s"
type input "naughty solo content"
click at [511, 438] on div "naughty solo content" at bounding box center [542, 444] width 293 height 18
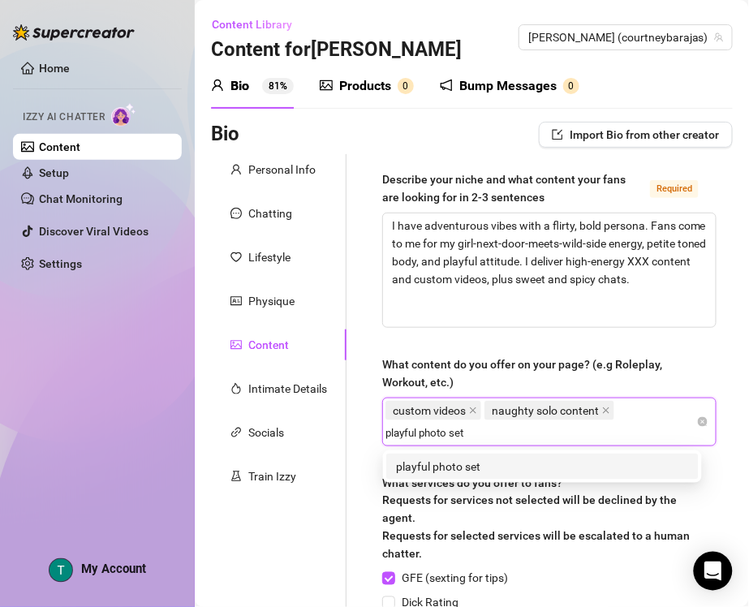
type input "playful photo sets"
click at [594, 465] on div "playful photo sets" at bounding box center [542, 467] width 293 height 18
type input "PPV campaigns"
click at [521, 464] on div "PPV campaigns" at bounding box center [542, 467] width 293 height 18
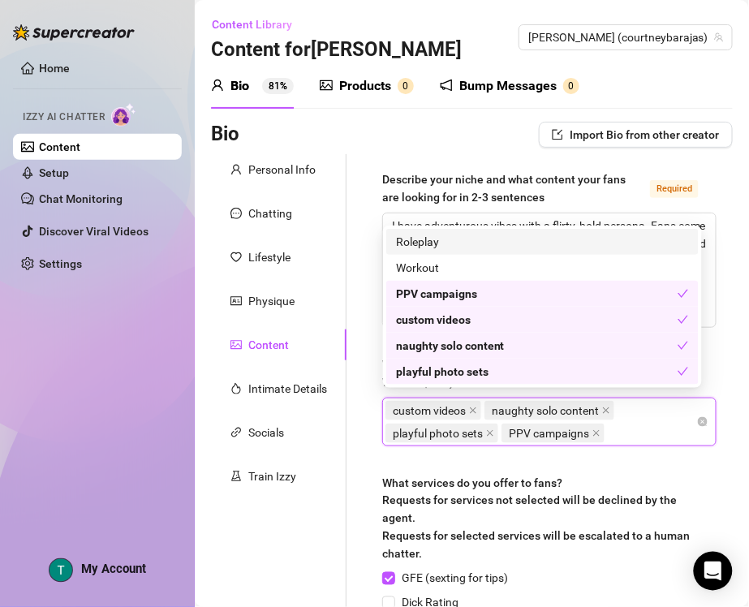
scroll to position [101, 0]
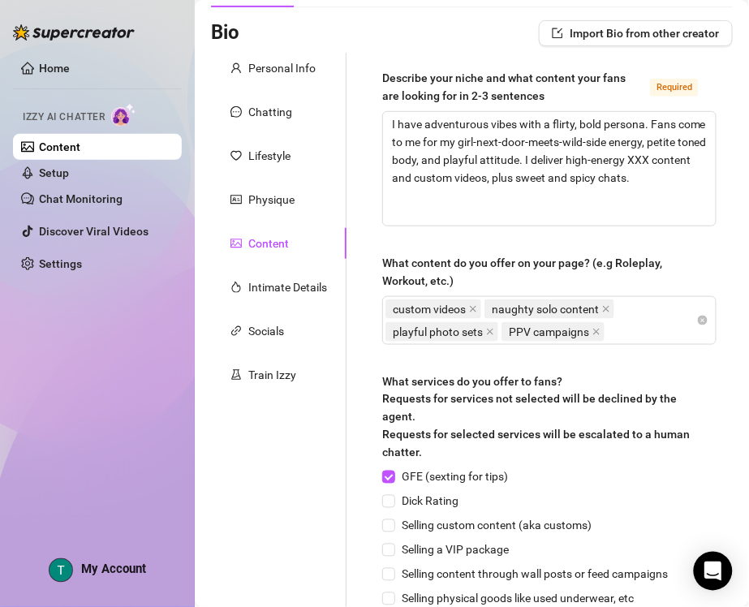
click at [666, 437] on div "Describe your niche and what content your fans are looking for in 2-3 sentences…" at bounding box center [549, 401] width 367 height 697
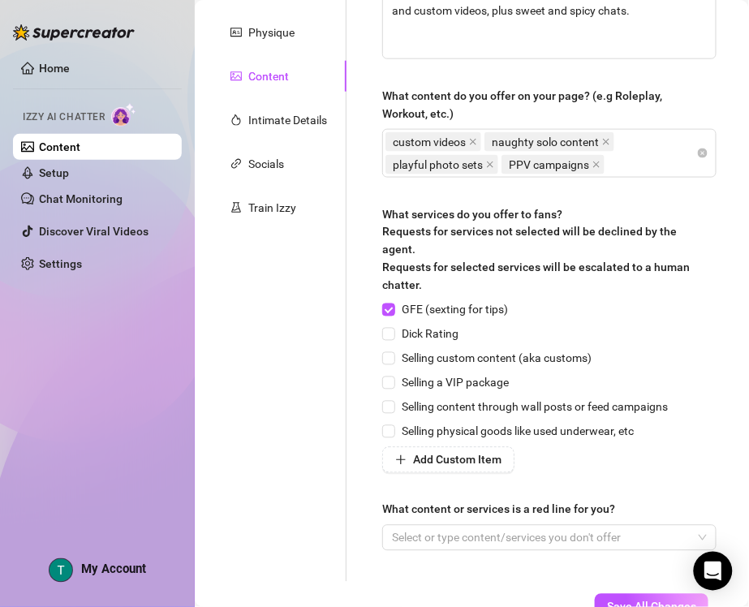
scroll to position [304, 0]
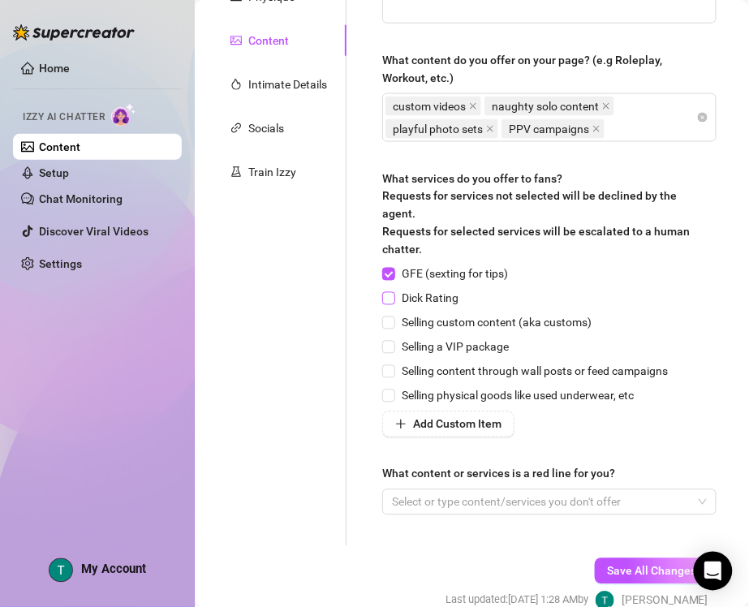
click at [395, 299] on span at bounding box center [388, 298] width 13 height 13
click at [394, 299] on input "Dick Rating" at bounding box center [387, 297] width 11 height 11
checkbox input "true"
click at [384, 323] on input "Selling custom content (aka customs)" at bounding box center [387, 322] width 11 height 11
checkbox input "true"
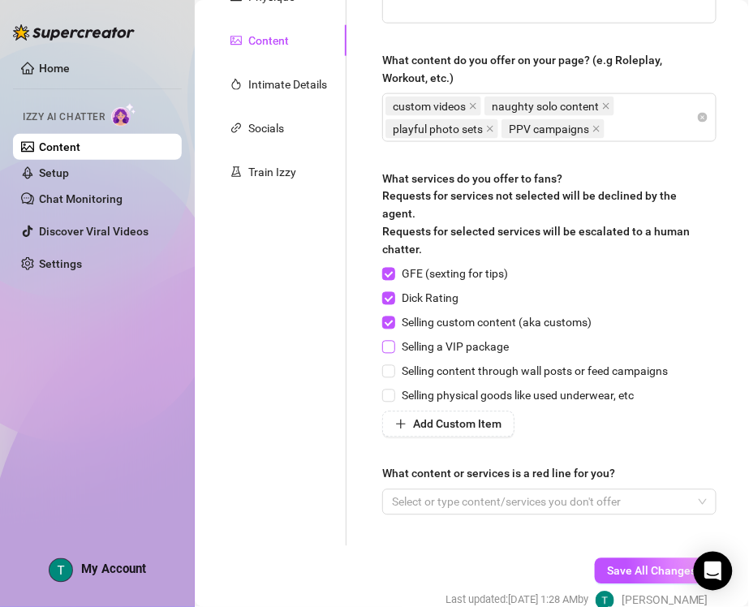
click at [390, 343] on input "Selling a VIP package" at bounding box center [387, 346] width 11 height 11
checkbox input "true"
click at [390, 370] on input "Selling content through wall posts or feed campaigns" at bounding box center [387, 370] width 11 height 11
checkbox input "true"
click at [464, 502] on div at bounding box center [541, 502] width 311 height 23
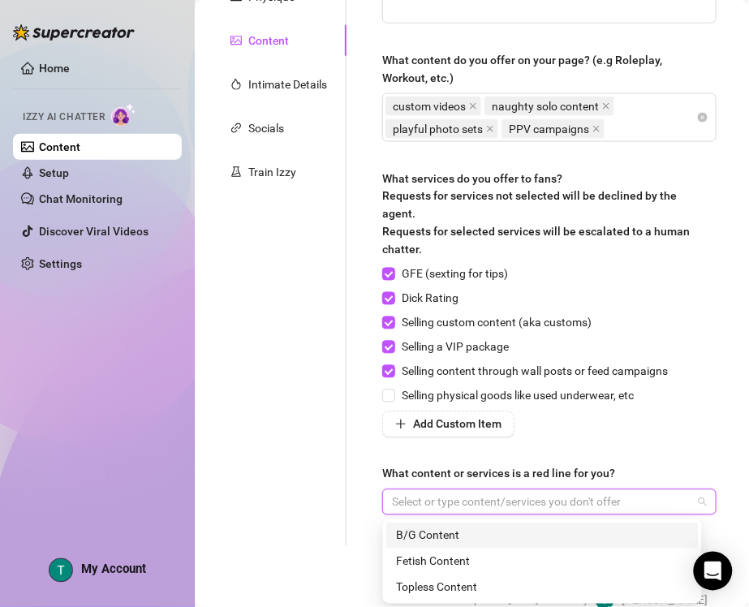
click at [463, 527] on div "B/G Content" at bounding box center [542, 536] width 293 height 18
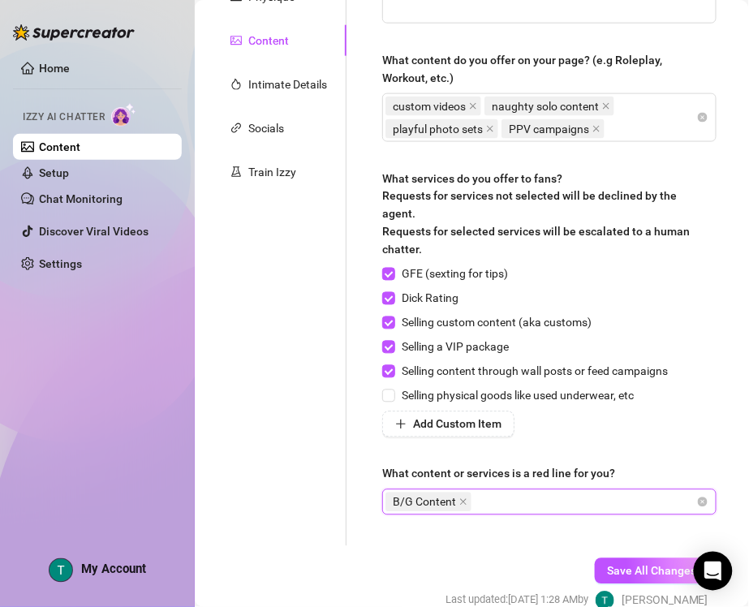
click at [554, 508] on div "B/G Content" at bounding box center [541, 502] width 311 height 23
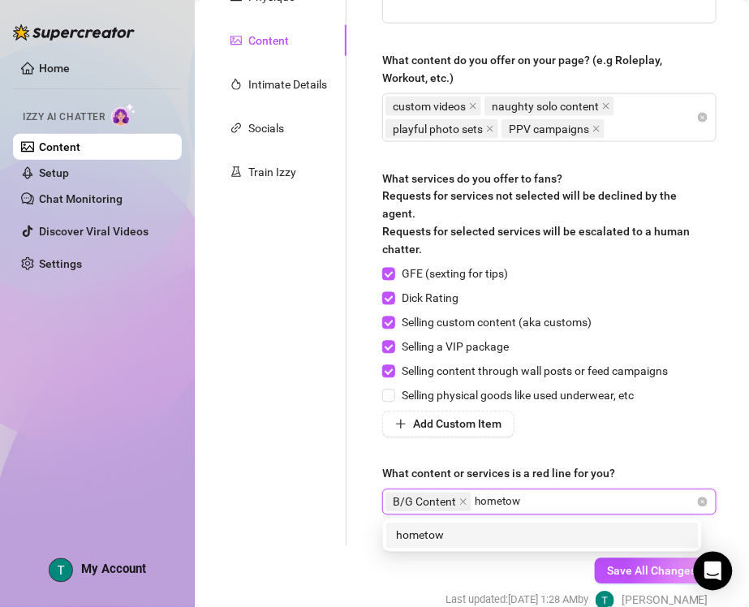
type input "hometown"
click at [536, 532] on div "hometown" at bounding box center [542, 536] width 293 height 18
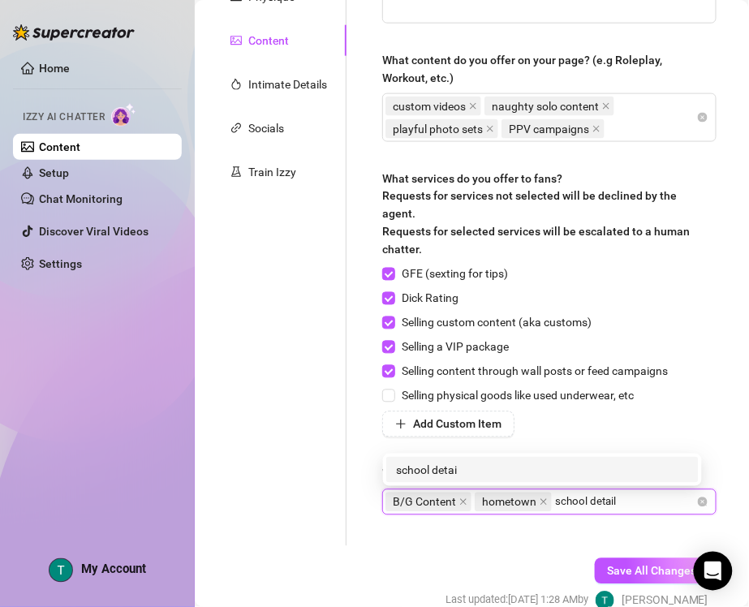
type input "school details"
click at [481, 469] on div "school details" at bounding box center [542, 470] width 293 height 18
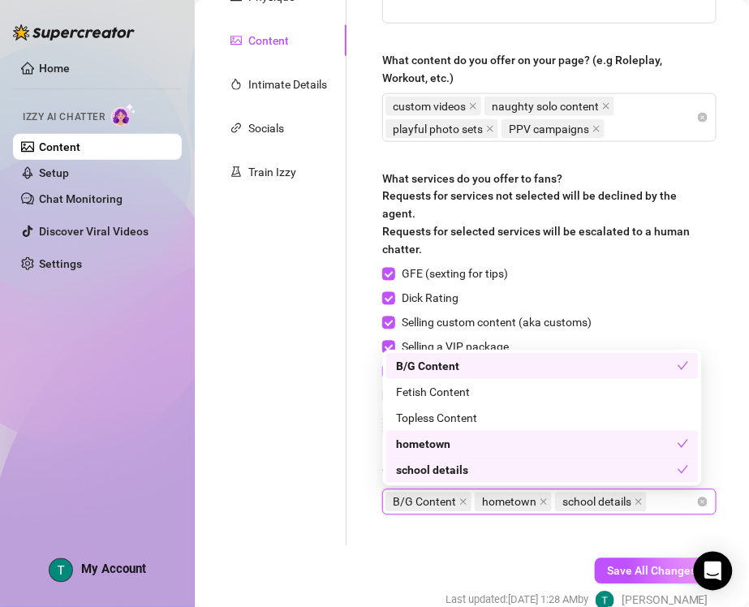
click at [382, 539] on div "Describe your niche and what content your fans are looking for in 2-3 sentences…" at bounding box center [549, 198] width 367 height 697
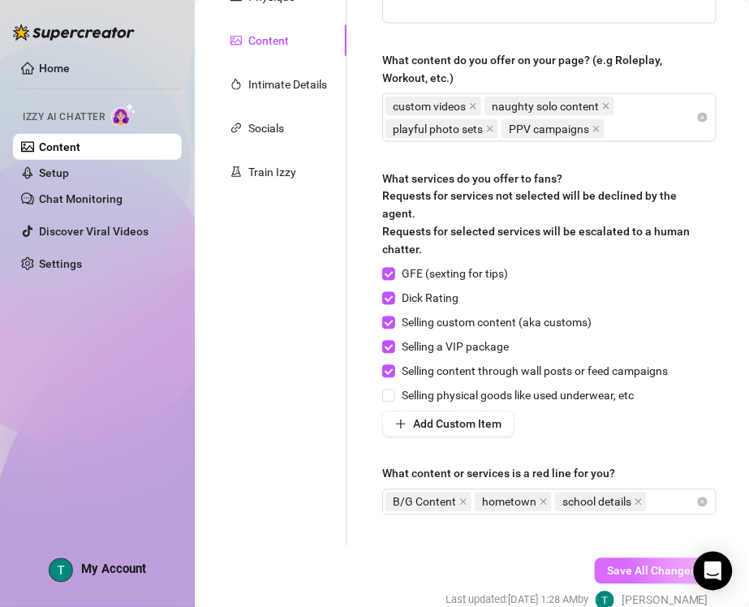
click at [625, 539] on span "Save All Changes" at bounding box center [651, 571] width 89 height 13
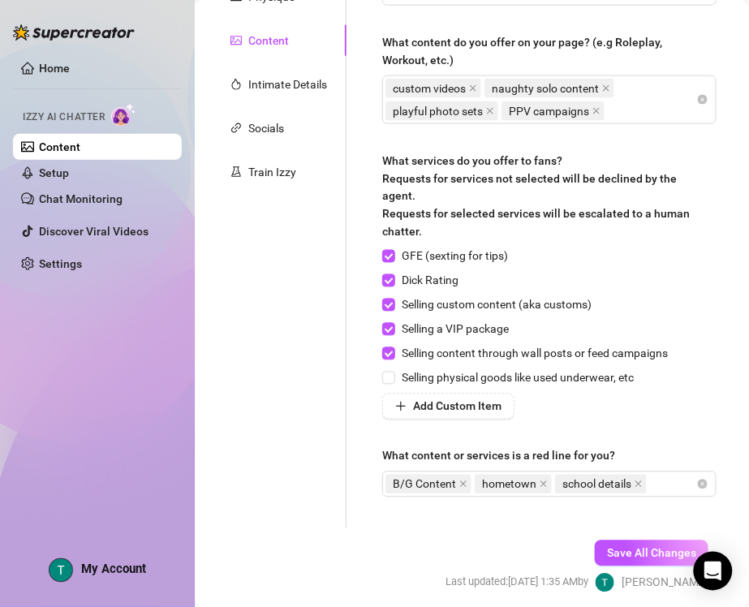
scroll to position [0, 0]
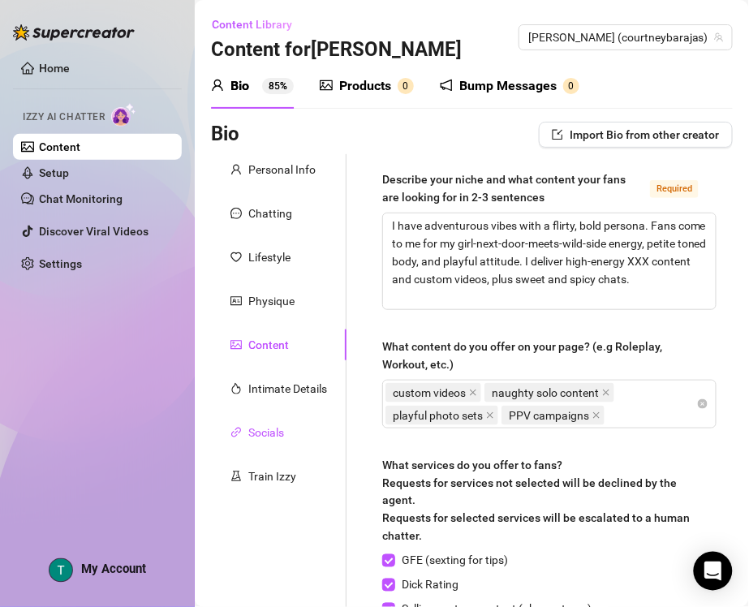
click at [274, 435] on div "Socials" at bounding box center [266, 433] width 36 height 18
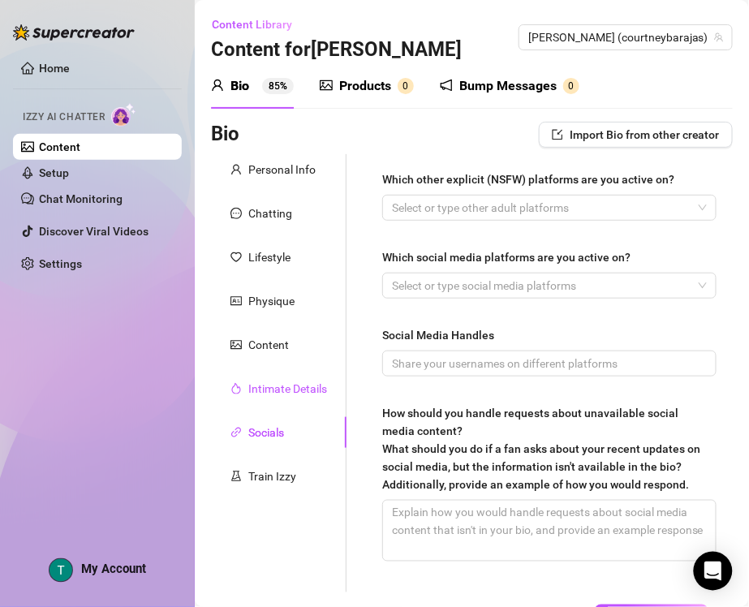
click at [277, 386] on div "Intimate Details" at bounding box center [287, 389] width 79 height 18
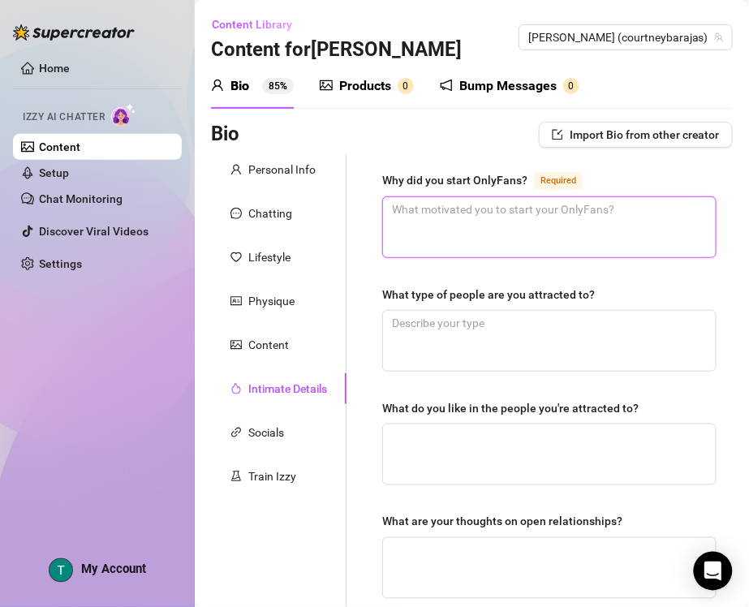
click at [520, 209] on textarea "Why did you start OnlyFans? Required" at bounding box center [549, 227] width 333 height 60
paste textarea "To have fun sharing her wild side, connect with fans, and earn money while stud…"
type textarea "To have fun sharing her wild side, connect with fans, and earn money while stud…"
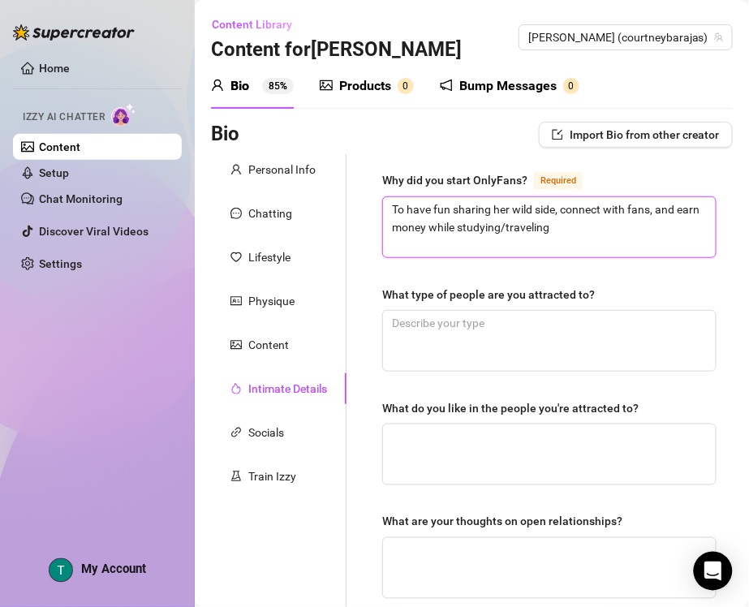
type textarea "To have fun sharing her wild side, connect with fans, and earn money while stud…"
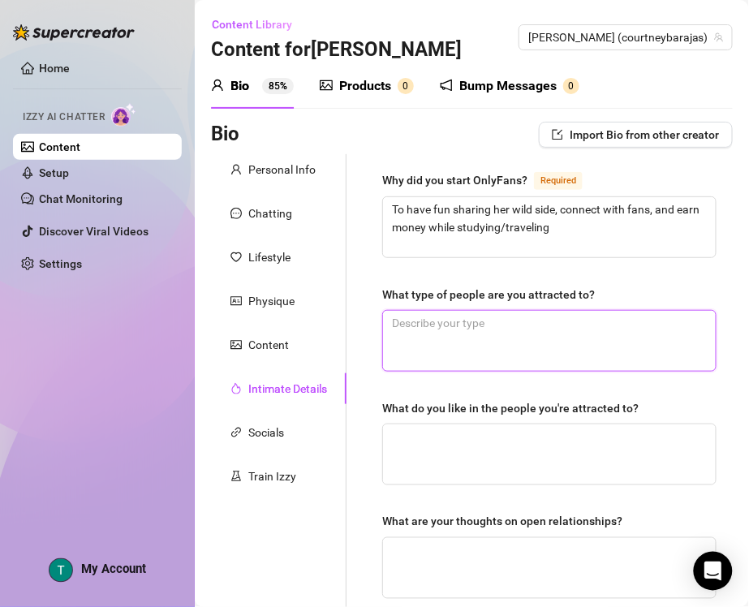
click at [513, 330] on textarea "What type of people are you attracted to?" at bounding box center [549, 341] width 333 height 60
paste textarea "Confident, adventurous, kind people who make her laugh"
type textarea "Confident, adventurous, kind people who make her laugh"
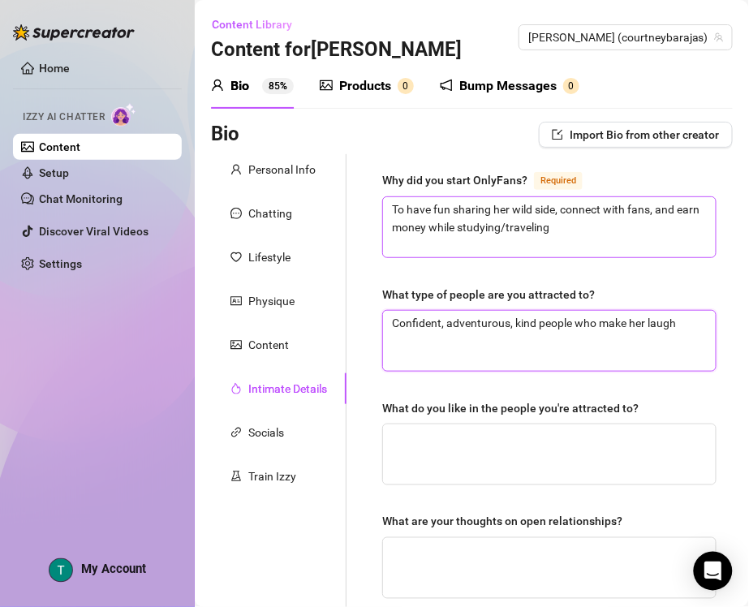
type textarea "Confident, adventurous, kind people who make her laugh"
click at [509, 208] on textarea "To have fun sharing her wild side, connect with fans, and earn money while stud…" at bounding box center [549, 227] width 333 height 60
type textarea "To have fun sharing he wild side, connect with fans, and earn money while study…"
type textarea "To have fun sharing h wild side, connect with fans, and earn money while studyi…"
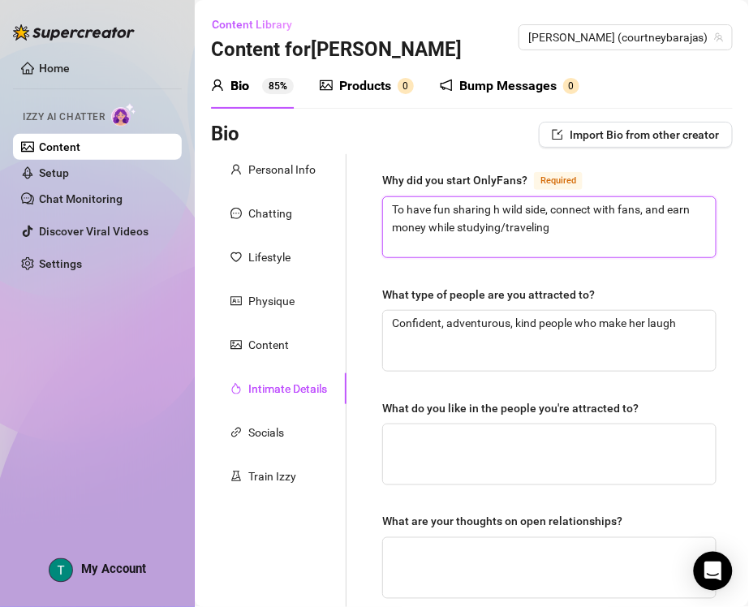
type textarea "To have fun sharing wild side, connect with fans, and earn money while studying…"
type textarea "To have fun sharing m wild side, connect with fans, and earn money while studyi…"
type textarea "To have fun sharing my wild side, connect with fans, and earn money while study…"
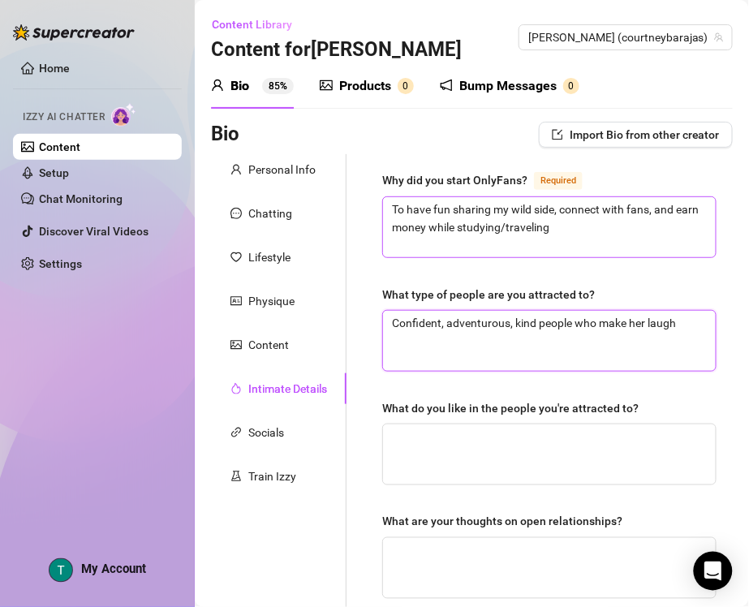
type textarea "Confident, adventurous, kind people who make herlaugh"
type textarea "Confident, adventurous, kind people who make helaugh"
type textarea "Confident, adventurous, kind people who make hlaugh"
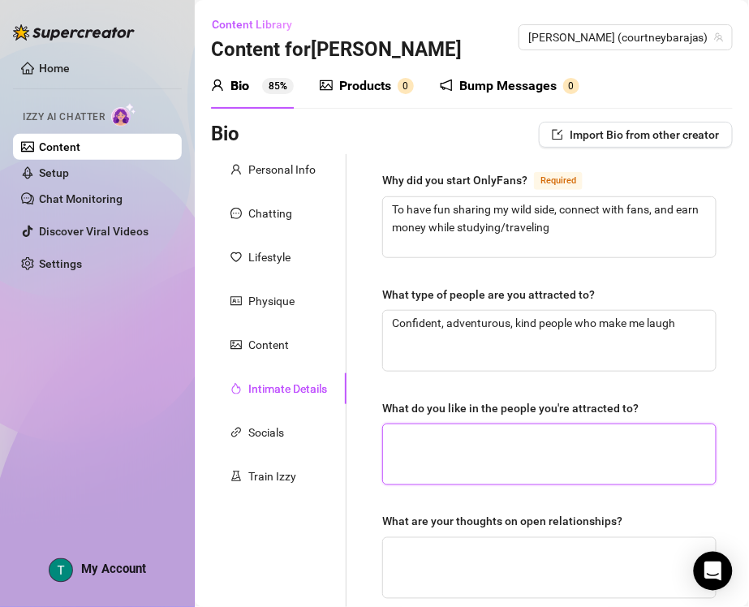
click at [541, 456] on textarea "What do you like in the people you're attracted to?" at bounding box center [549, 455] width 333 height 60
paste textarea "Sense of humor, ambition, respect, playfulness"
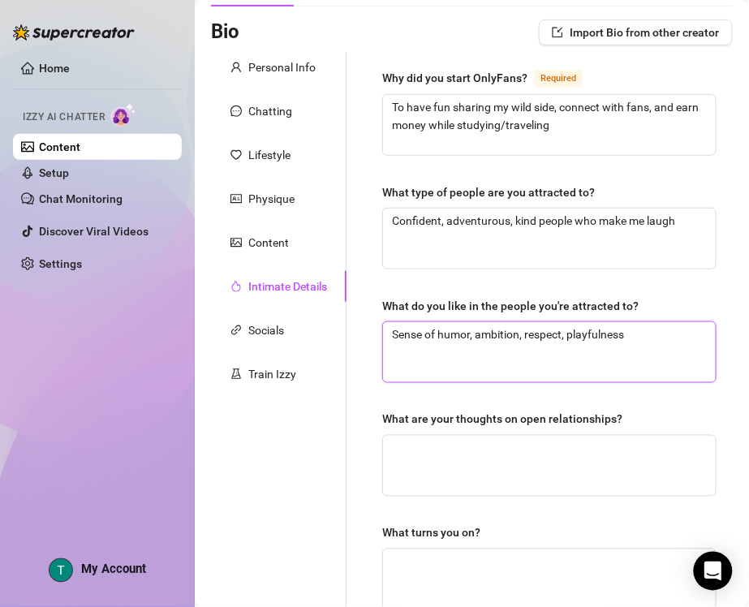
scroll to position [203, 0]
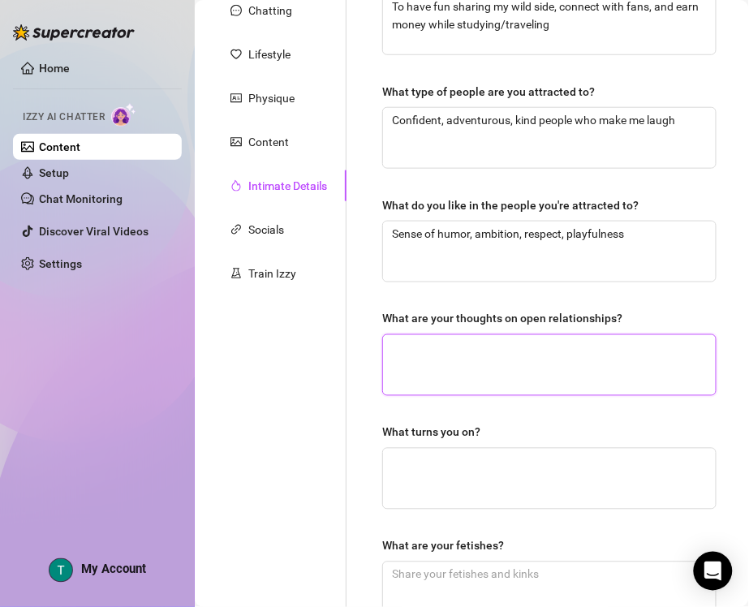
click at [506, 370] on textarea "What are your thoughts on open relationships?" at bounding box center [549, 365] width 333 height 60
paste textarea "Open-minded; believes communication is key but prefers monogamy for herself"
click at [544, 364] on textarea "Open-minded; believes communication is key but prefers monogamy for herself" at bounding box center [549, 365] width 333 height 60
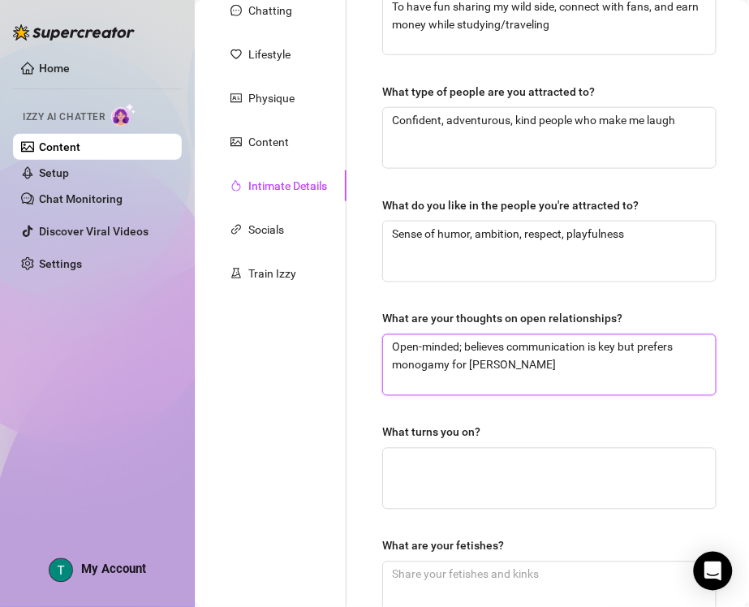
click at [644, 346] on textarea "Open-minded; believes communication is key but prefers monogamy for [PERSON_NAM…" at bounding box center [549, 365] width 333 height 60
click at [666, 349] on textarea "Open-minded; believes communication is key but I prefers monogamy for [PERSON_N…" at bounding box center [549, 365] width 333 height 60
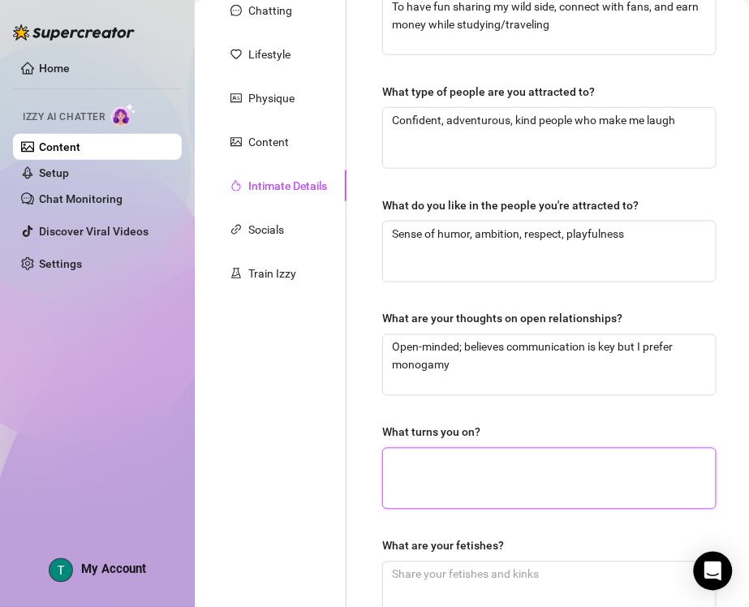
click at [503, 491] on textarea "What turns you on?" at bounding box center [549, 479] width 333 height 60
paste textarea "Confidence, teasing, dominance in the right way, being worshipped"
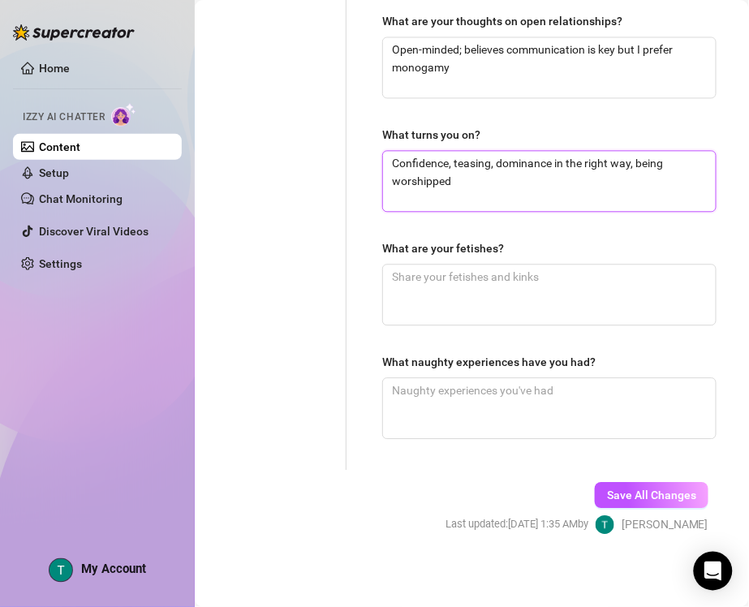
scroll to position [506, 0]
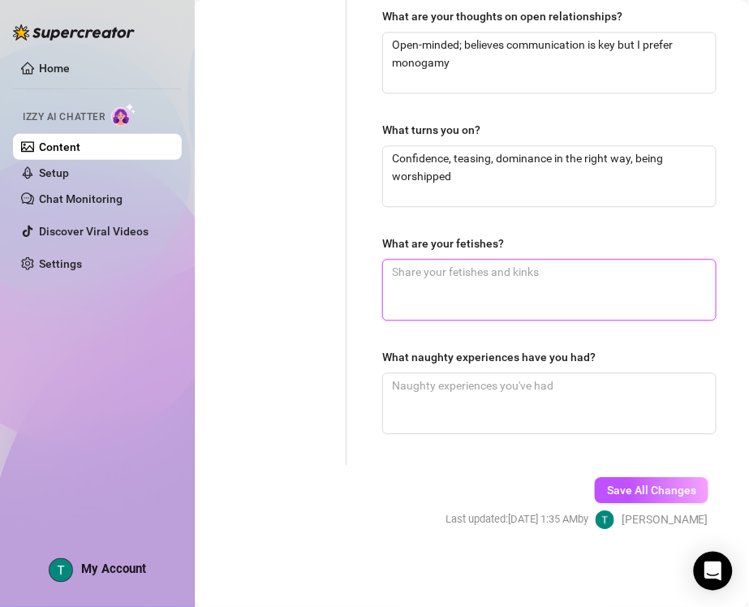
click at [495, 309] on textarea "What are your fetishes?" at bounding box center [549, 290] width 333 height 60
paste textarea "Light bondage, teasing, being praised, roleplay, [MEDICAL_DATA]"
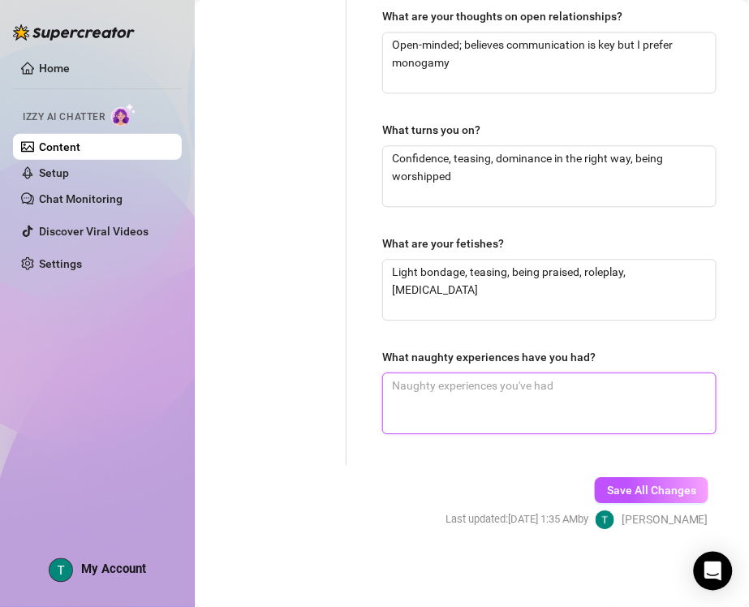
click at [503, 407] on textarea "What naughty experiences have you had?" at bounding box center [549, 403] width 333 height 60
paste textarea "Skinny dipping after a lake party, almost getting caught hooking up on the beach"
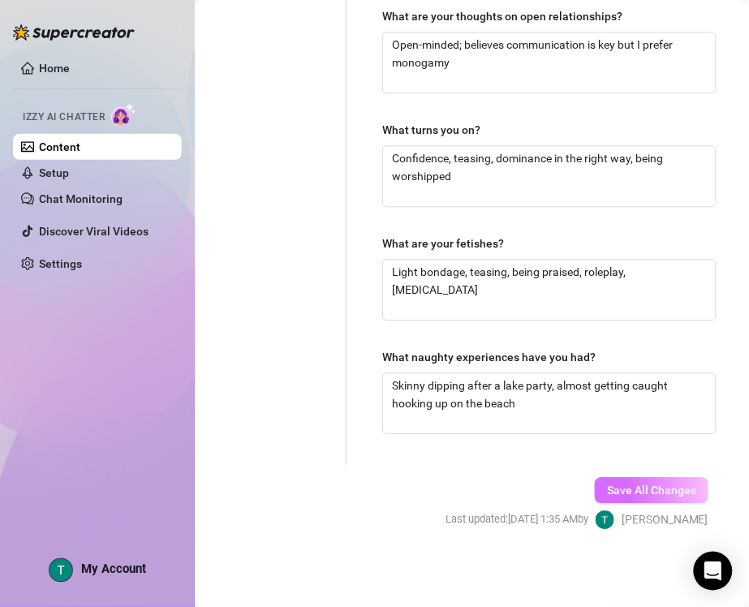
click at [607, 490] on span "Save All Changes" at bounding box center [651, 490] width 89 height 13
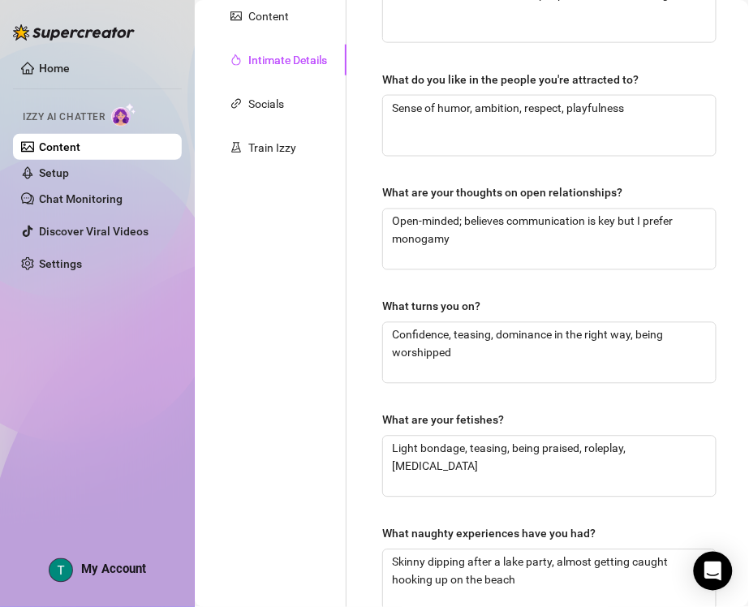
scroll to position [0, 0]
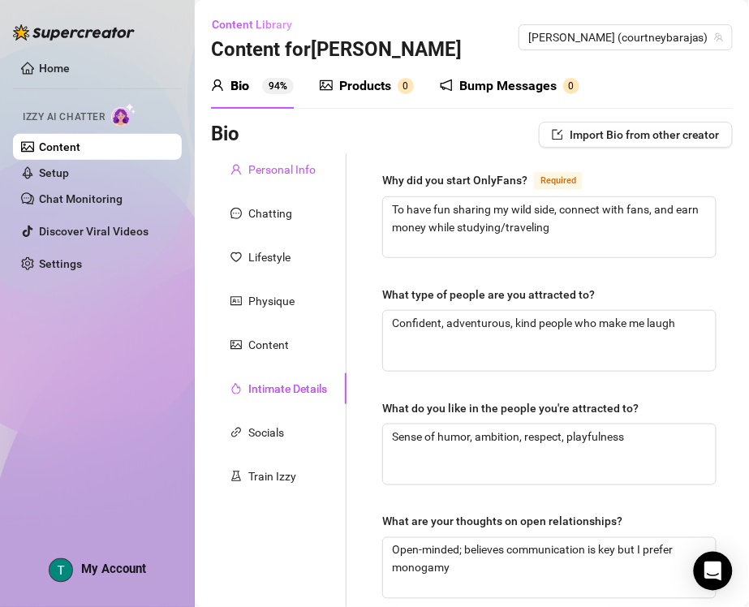
click at [274, 172] on div "Personal Info" at bounding box center [281, 170] width 67 height 18
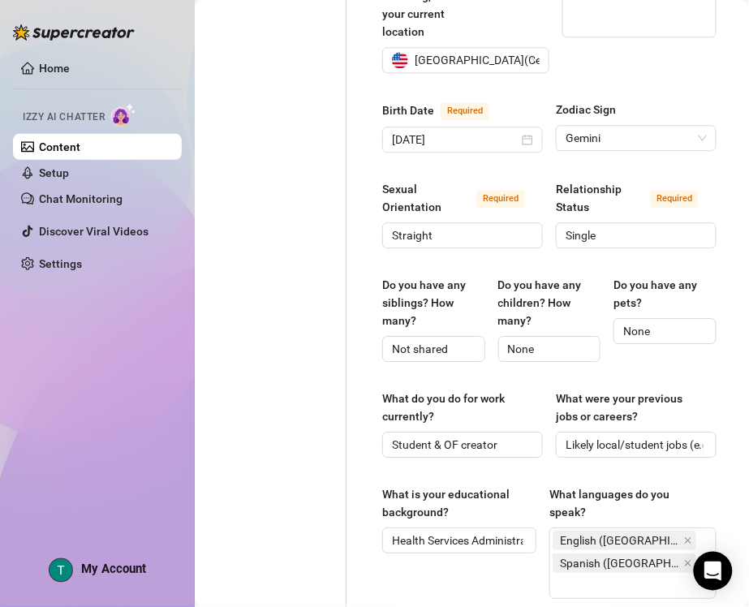
scroll to position [710, 0]
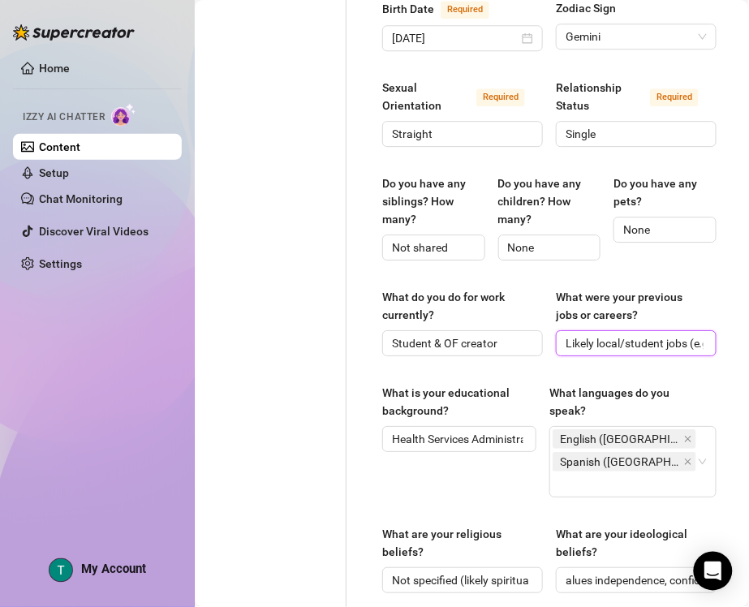
click at [622, 334] on input "Likely local/student jobs (e.g., dance coach)" at bounding box center [635, 343] width 138 height 18
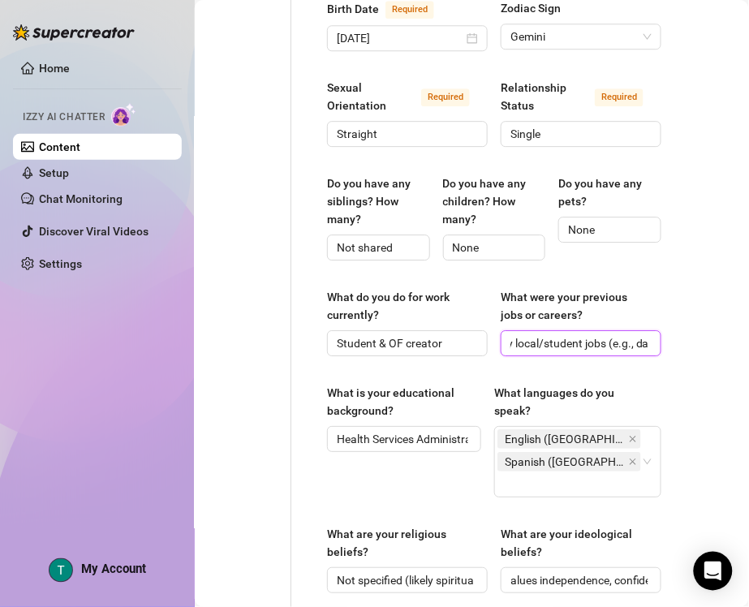
scroll to position [0, 0]
drag, startPoint x: 559, startPoint y: 322, endPoint x: 567, endPoint y: 327, distance: 9.5
click at [567, 334] on input "Likely local/student jobs (e.g., dance coach)" at bounding box center [580, 343] width 138 height 18
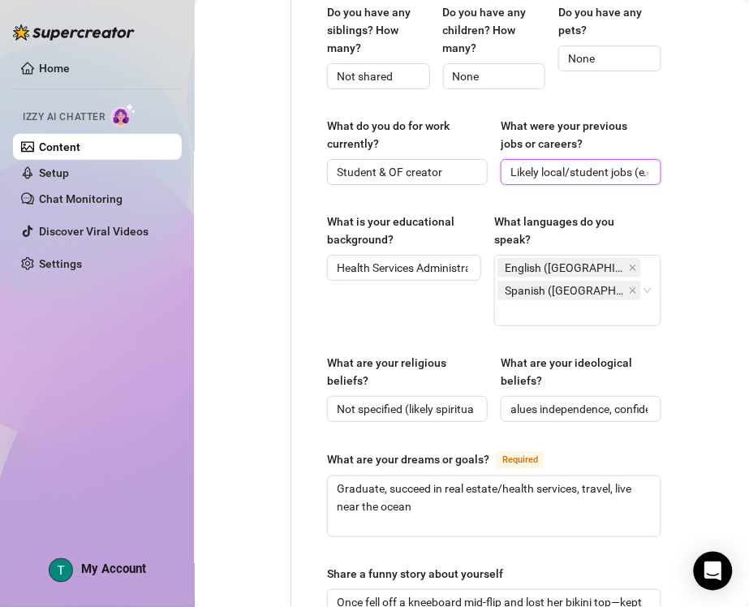
scroll to position [913, 55]
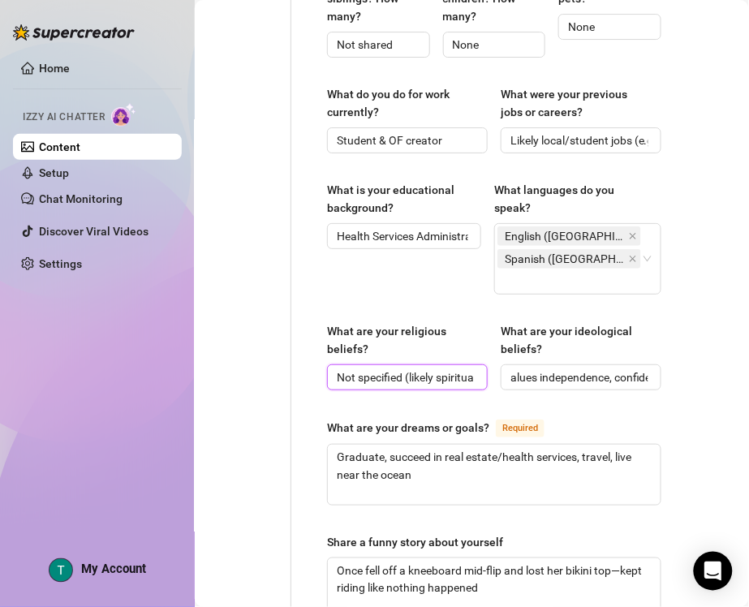
click at [406, 369] on input "Not specified (likely spiritual/open-minded)" at bounding box center [406, 378] width 138 height 18
click at [427, 369] on input "Nothing specified (likely spiritual/open-minded)" at bounding box center [406, 378] width 138 height 18
click at [434, 369] on input "Nothing specific (likely spiritual/open-minded)" at bounding box center [406, 378] width 138 height 18
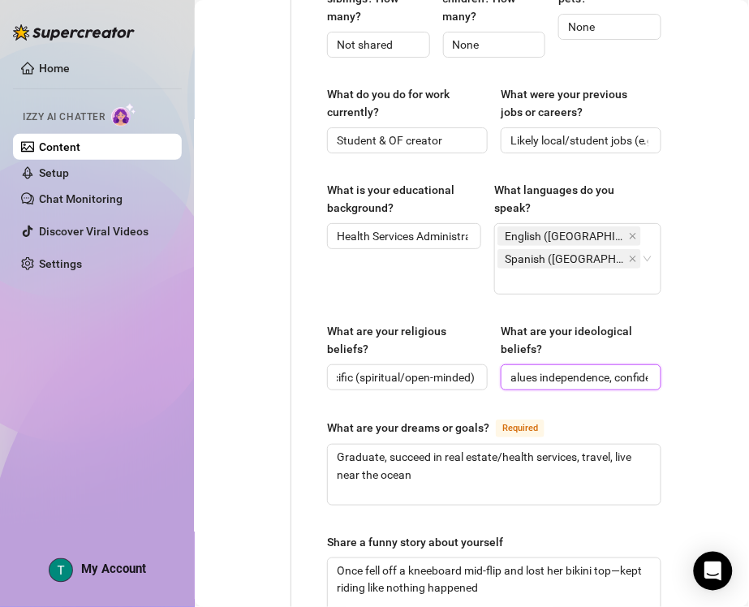
click at [511, 369] on input "alues independence, confidence, and hard work" at bounding box center [580, 378] width 138 height 18
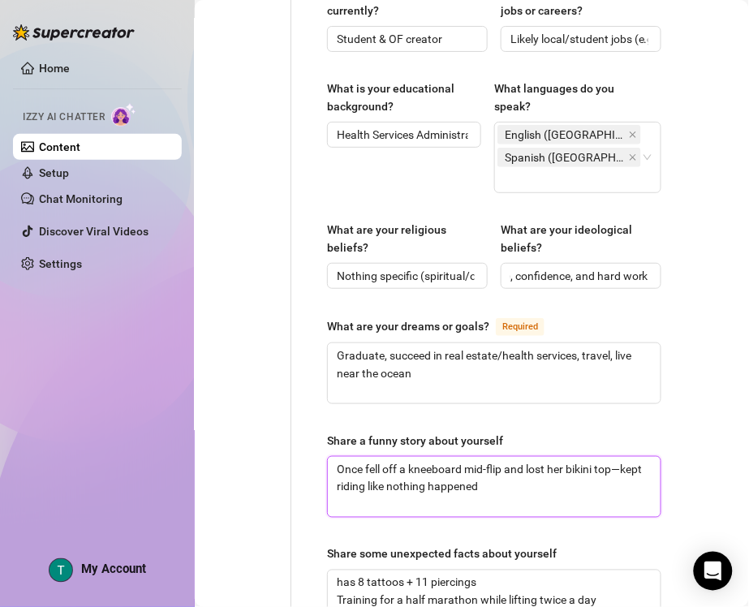
click at [568, 457] on textarea "Once fell off a kneeboard mid-flip and lost her bikini top—kept riding like not…" at bounding box center [494, 487] width 333 height 60
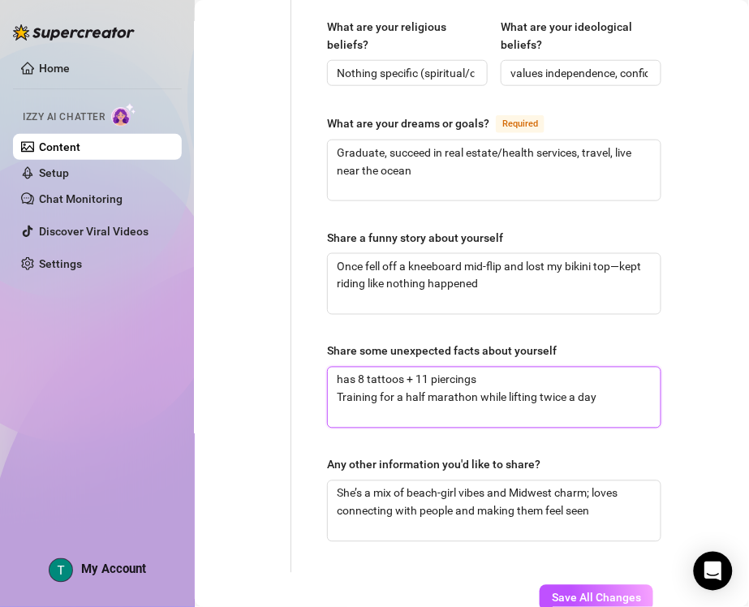
click at [622, 368] on textarea "has 8 tattoos + 11 piercings Training for a half marathon while lifting twice a…" at bounding box center [494, 398] width 333 height 60
paste textarea "Has 8 tattoos and 11 ear piercings; favorite tattoo is a thresher shark; traini…"
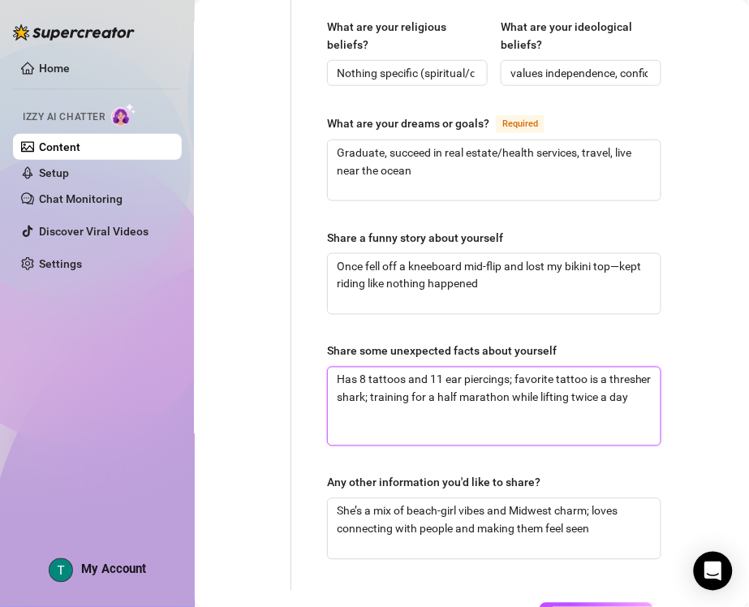
scroll to position [0, 0]
click at [356, 368] on textarea "Has 8 tattoos and 11 ear piercings; favorite tattoo is a thresher shark; traini…" at bounding box center [494, 407] width 333 height 78
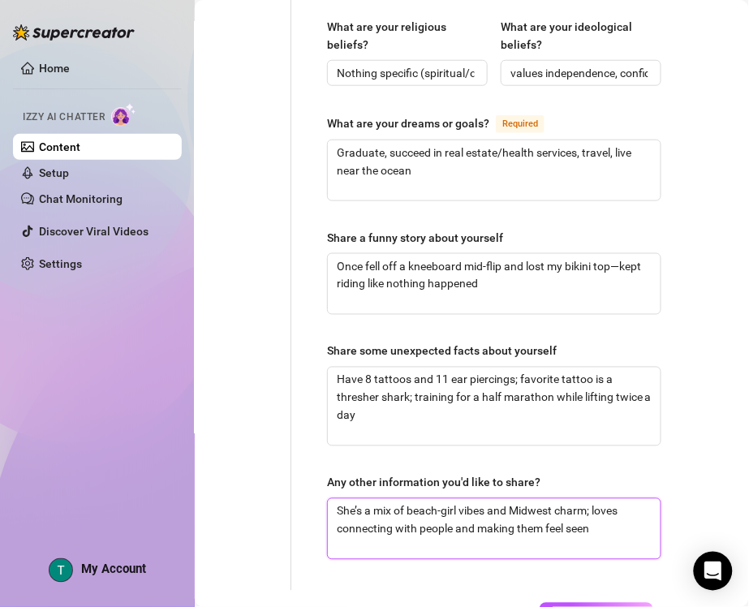
click at [365, 499] on textarea "She’s a mix of beach-girl vibes and Midwest charm; loves connecting with people…" at bounding box center [494, 529] width 333 height 60
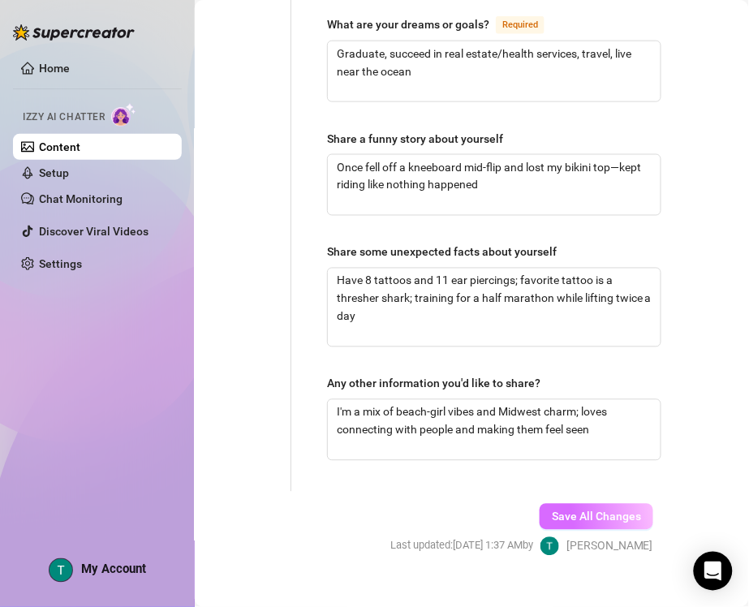
click at [553, 504] on button "Save All Changes" at bounding box center [597, 517] width 114 height 26
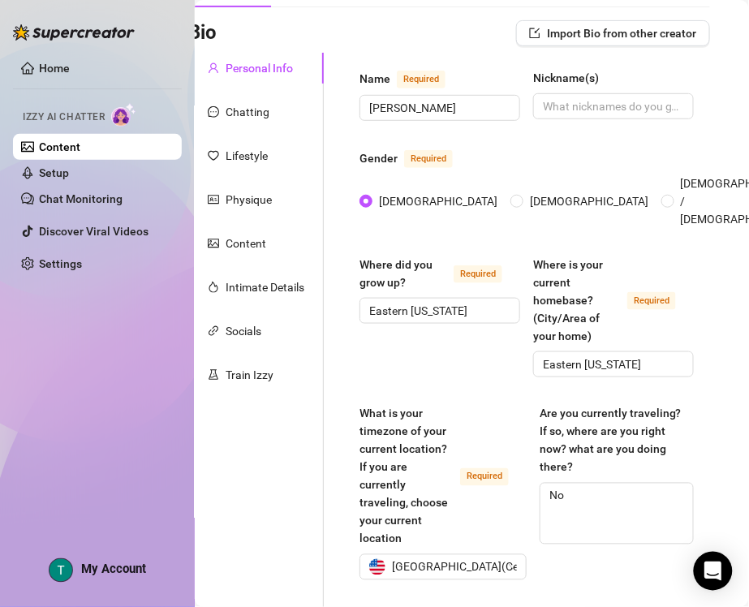
scroll to position [101, 0]
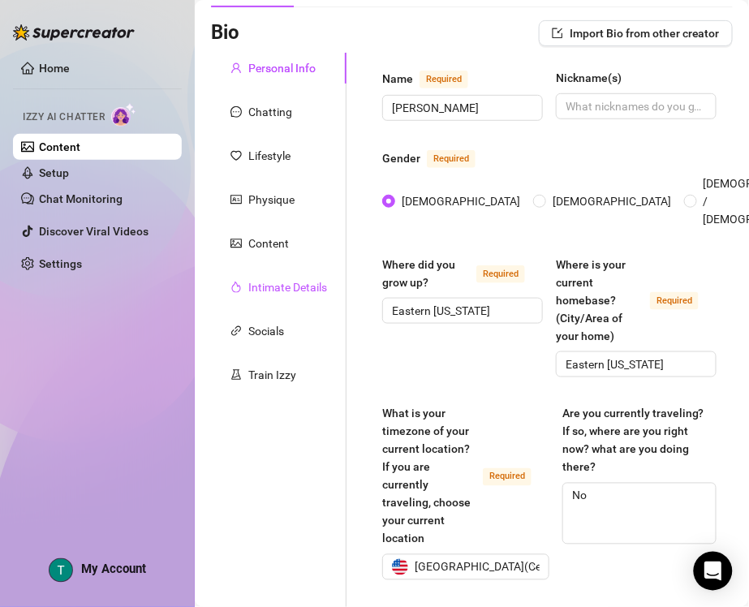
click at [281, 287] on div "Intimate Details" at bounding box center [287, 287] width 79 height 18
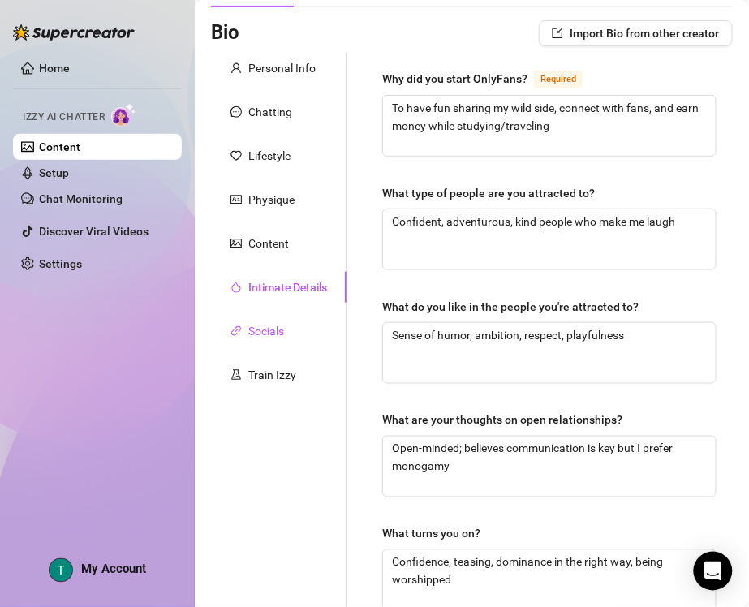
click at [264, 330] on div "Socials" at bounding box center [266, 331] width 36 height 18
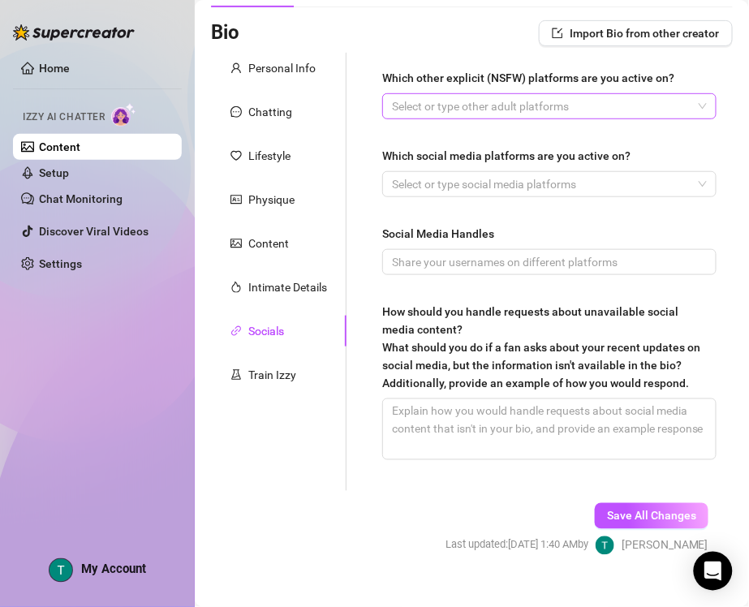
click at [553, 107] on div at bounding box center [541, 106] width 311 height 23
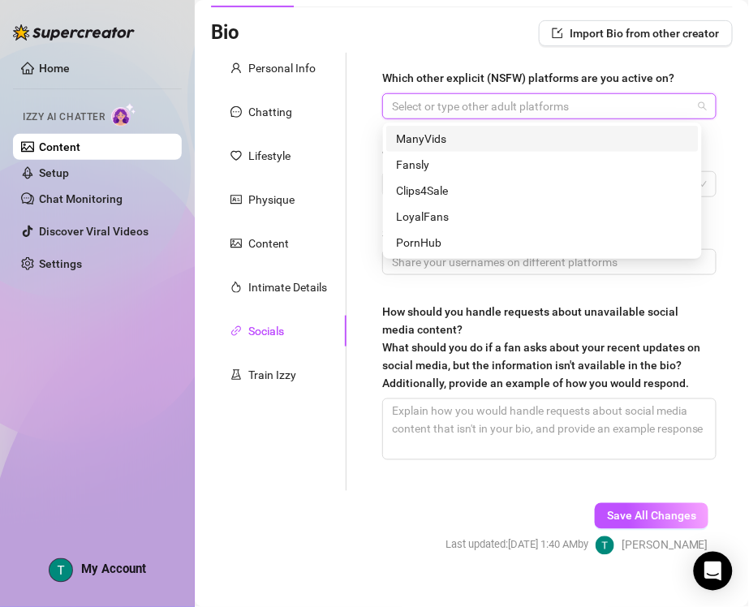
click at [528, 106] on div at bounding box center [541, 106] width 311 height 23
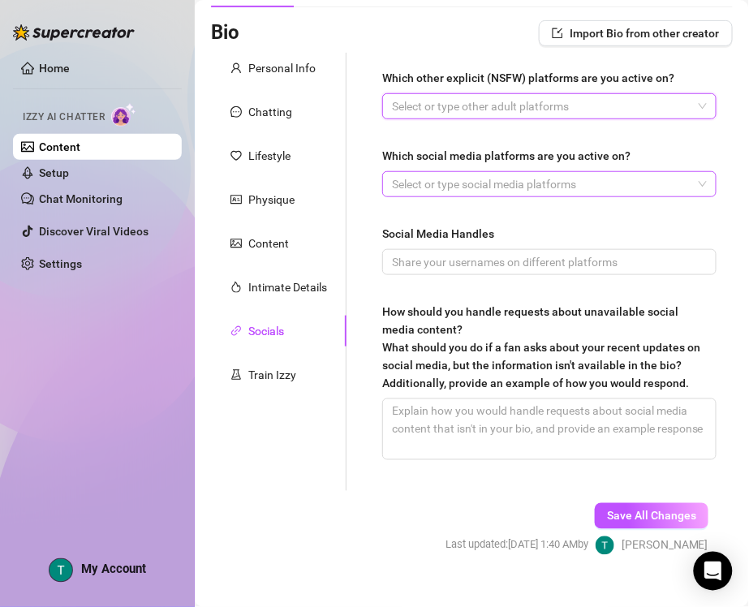
click at [549, 188] on div at bounding box center [541, 184] width 311 height 23
click at [459, 184] on div at bounding box center [541, 184] width 311 height 23
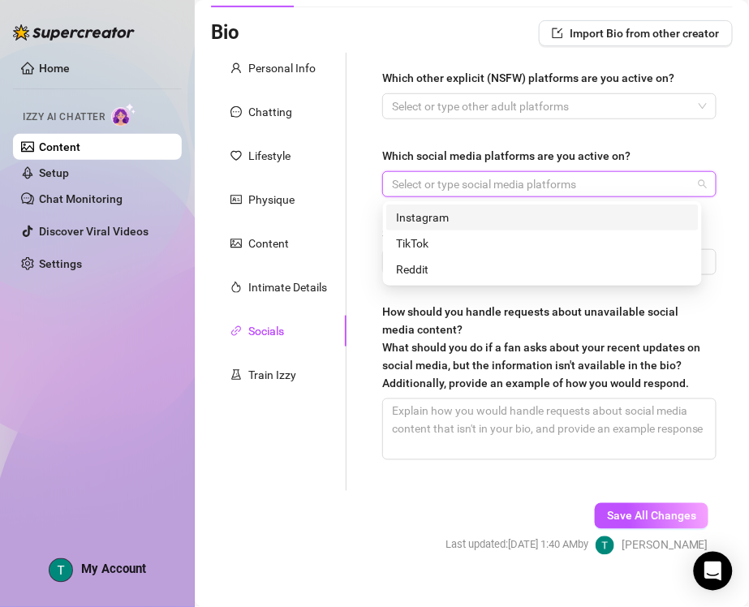
click at [456, 215] on div "Instagram" at bounding box center [542, 218] width 293 height 18
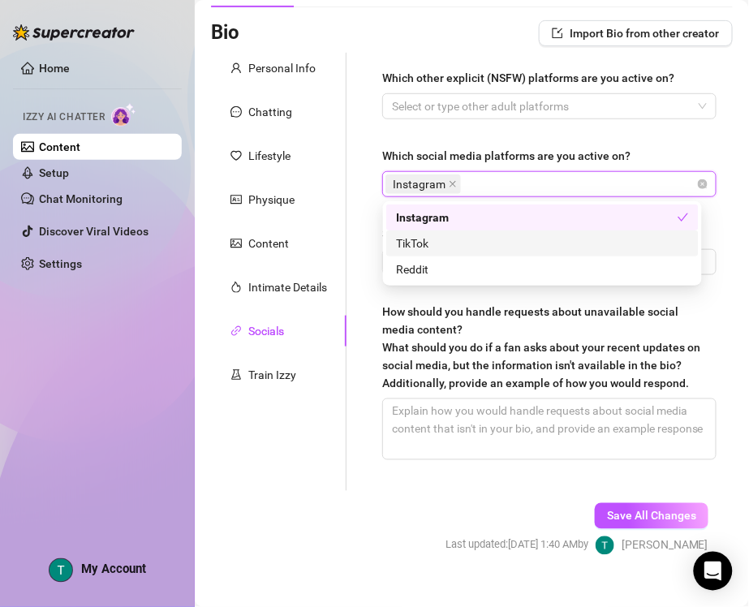
click at [497, 242] on div "TikTok" at bounding box center [542, 244] width 293 height 18
click at [367, 165] on div "Which other explicit (NSFW) platforms are you active on? Select or type other a…" at bounding box center [549, 272] width 367 height 438
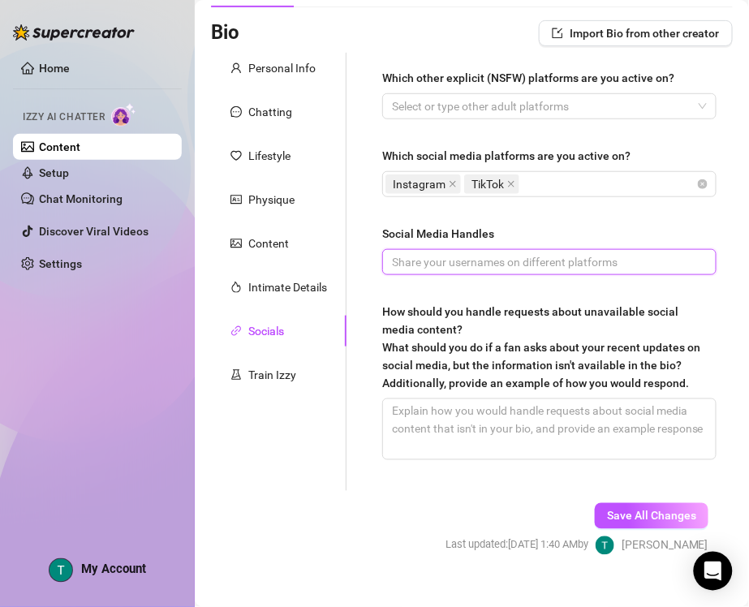
click at [444, 261] on input "Social Media Handles" at bounding box center [548, 262] width 312 height 18
click at [447, 265] on input "Social Media Handles" at bounding box center [548, 262] width 312 height 18
paste input "Insta @[PERSON_NAME].blayke TikTok @[PERSON_NAME].[PERSON_NAME]"
click at [515, 257] on input "Insta @[PERSON_NAME].blayke TikTok @[PERSON_NAME].[PERSON_NAME]" at bounding box center [548, 262] width 312 height 18
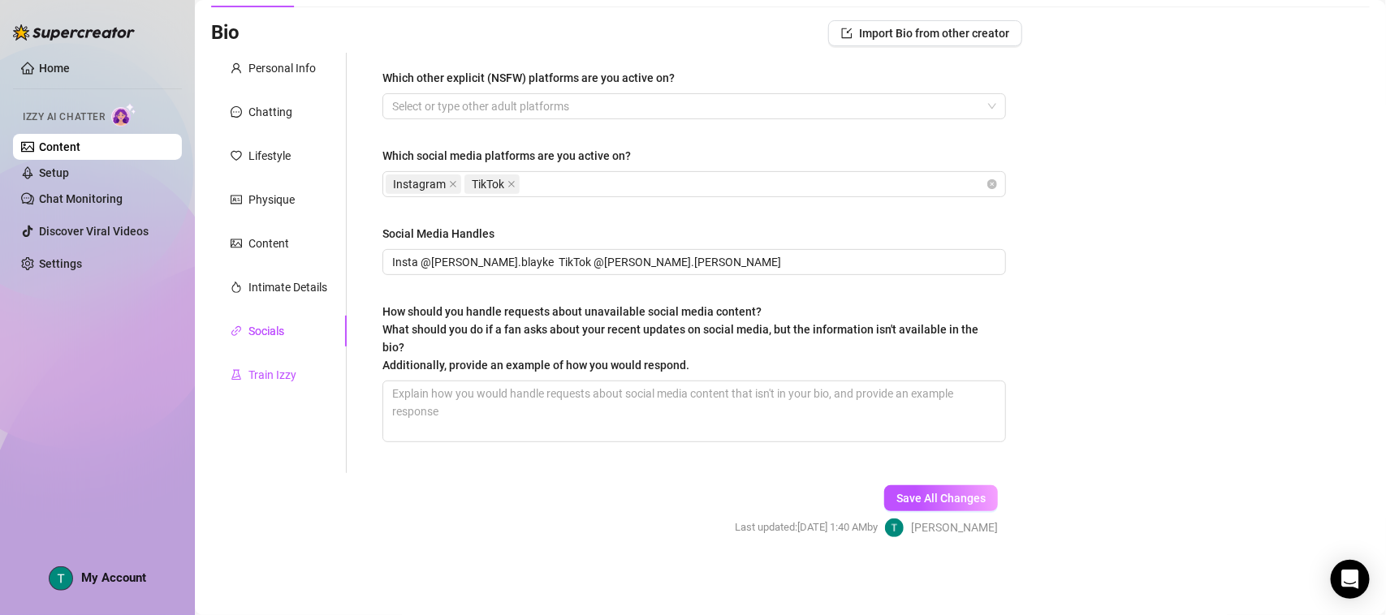
click at [273, 370] on div "Train Izzy" at bounding box center [272, 375] width 48 height 18
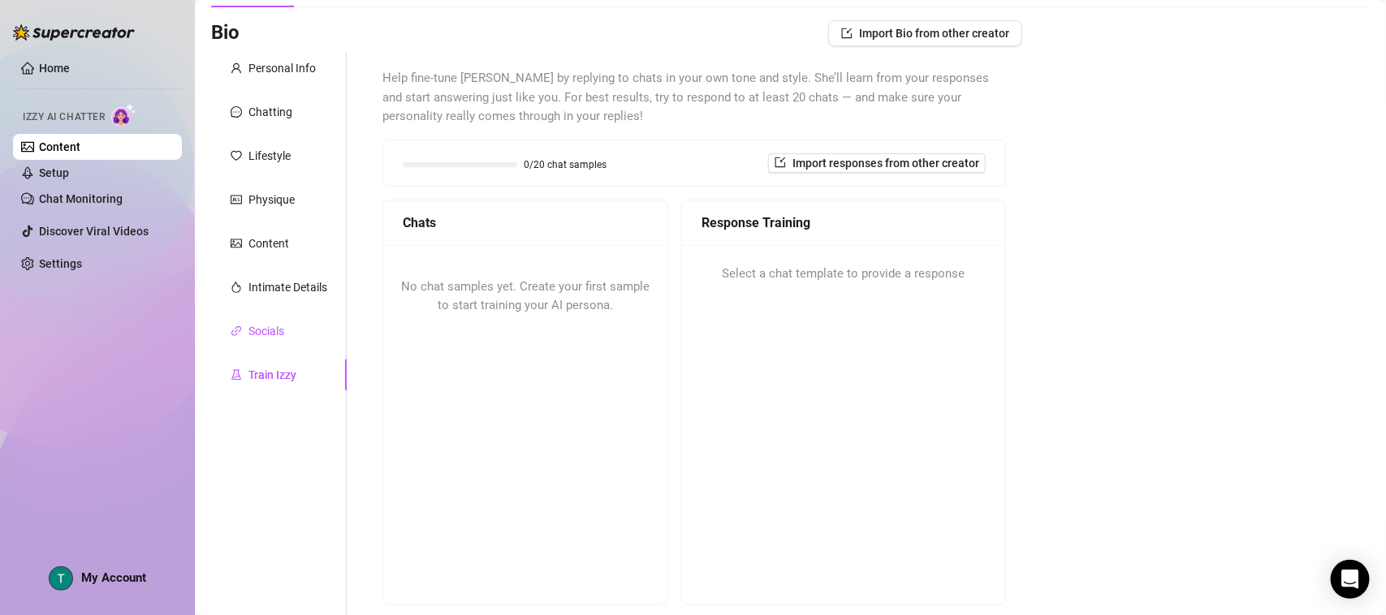
click at [266, 323] on div "Socials" at bounding box center [266, 331] width 36 height 18
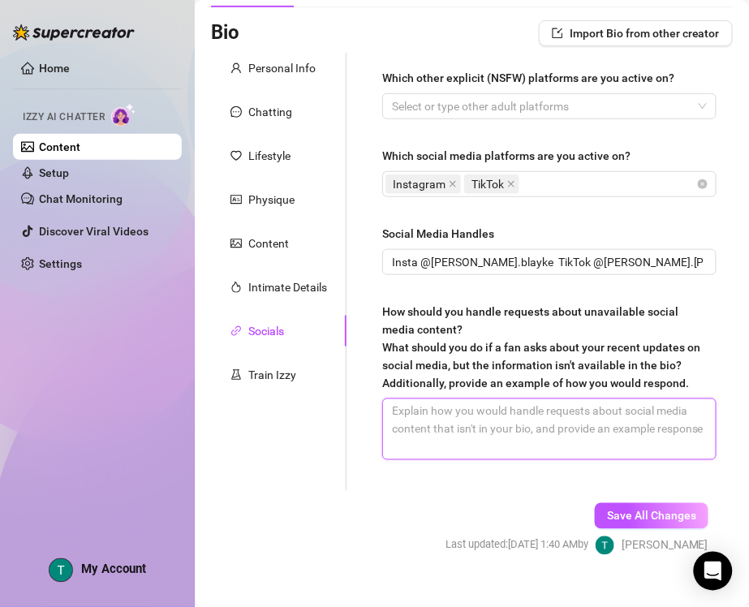
click at [465, 453] on textarea "How should you handle requests about unavailable social media content? What sho…" at bounding box center [549, 429] width 333 height 60
paste textarea "“Ooo you’re keeping tabs on me huh? 😉 I’ll spill the tea in DMs 😈” “Haha you’ll…"
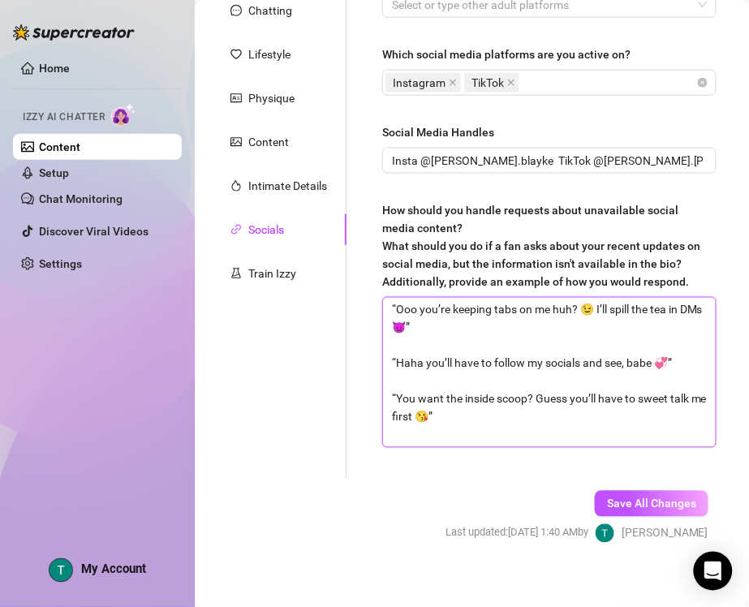
scroll to position [235, 0]
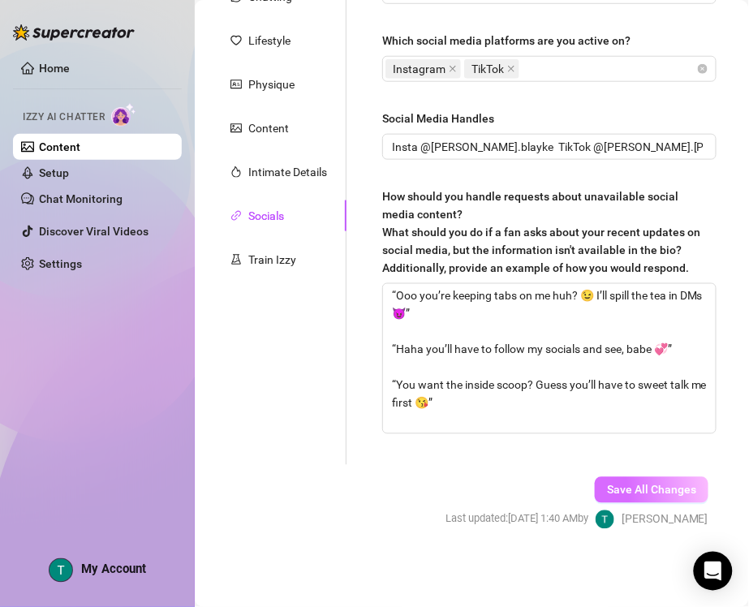
click at [637, 493] on span "Save All Changes" at bounding box center [651, 490] width 89 height 13
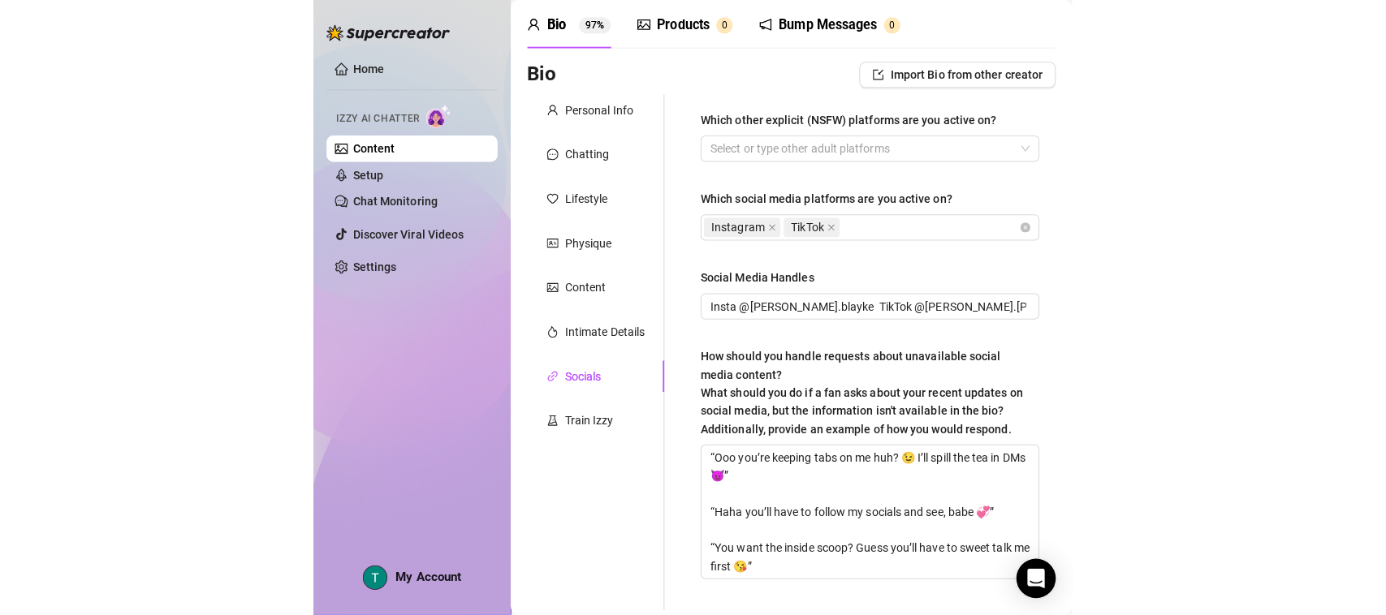
scroll to position [14, 0]
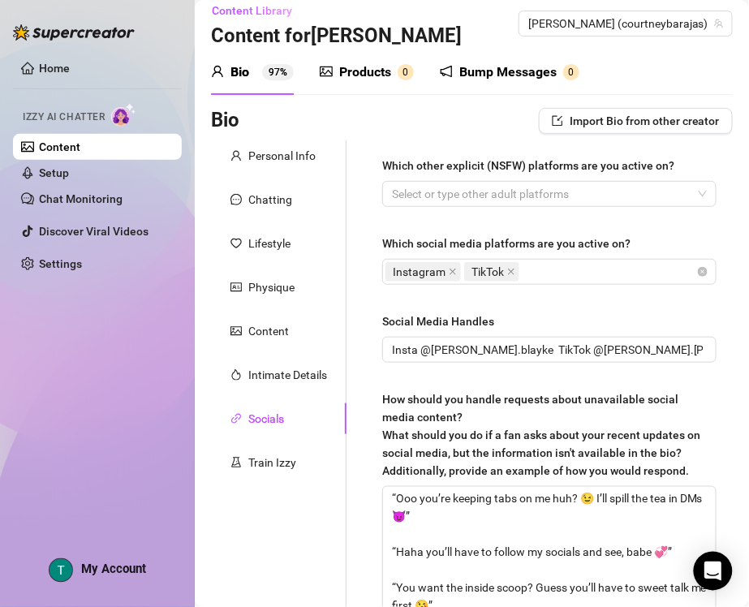
click at [376, 74] on div "Products" at bounding box center [365, 72] width 52 height 19
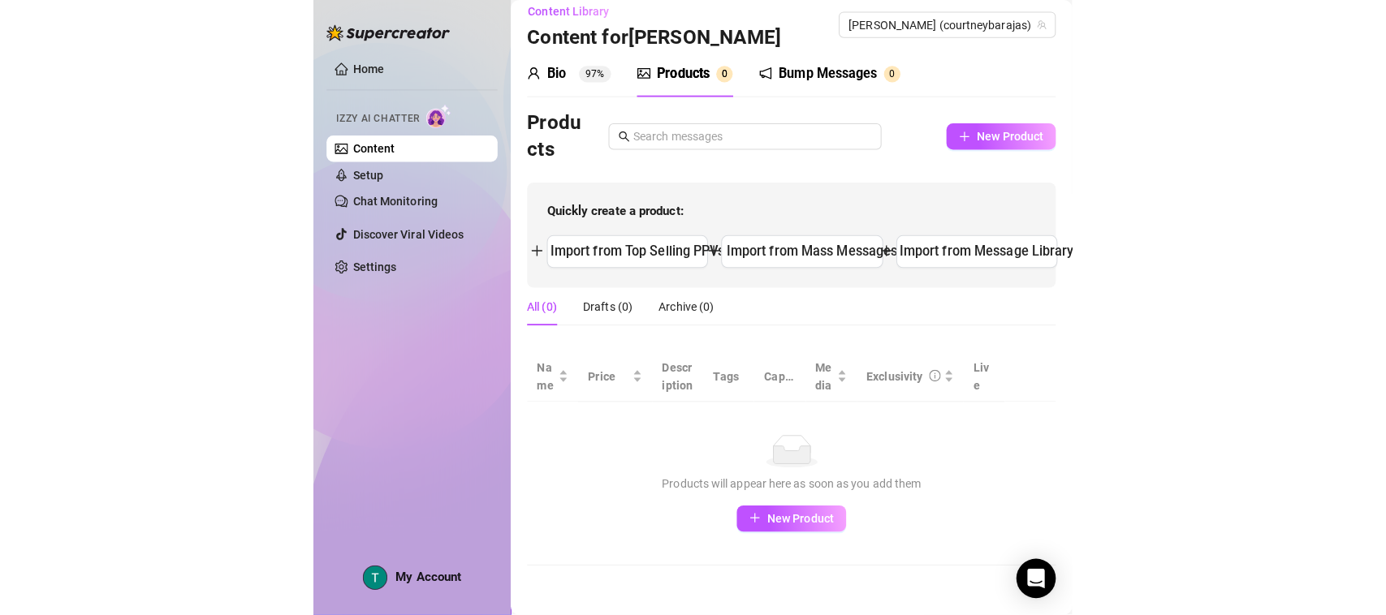
scroll to position [0, 0]
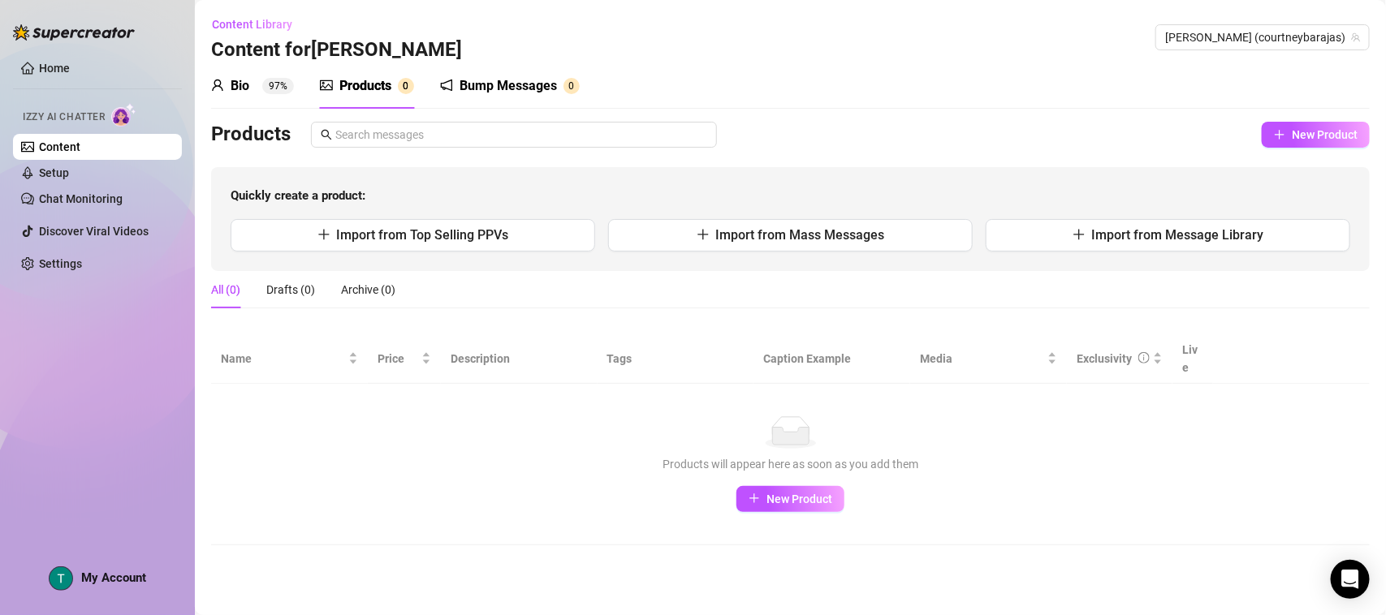
click at [506, 98] on div "Bump Messages 0" at bounding box center [510, 85] width 140 height 45
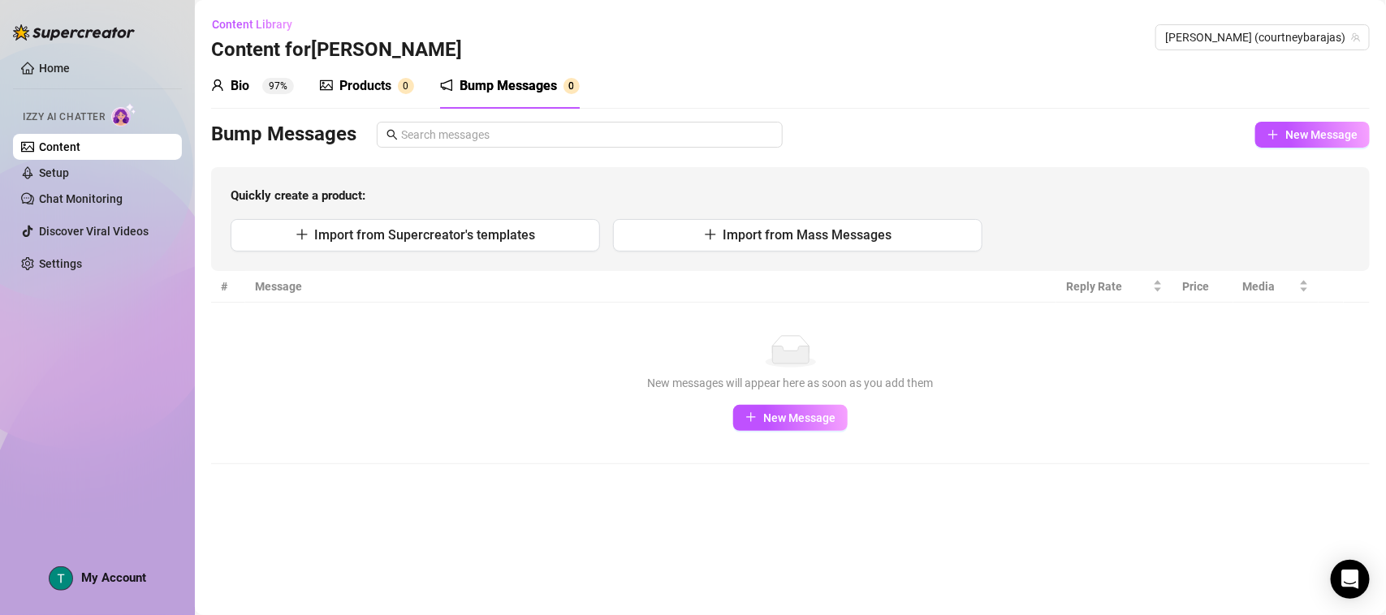
click at [365, 81] on div "Products" at bounding box center [365, 85] width 52 height 19
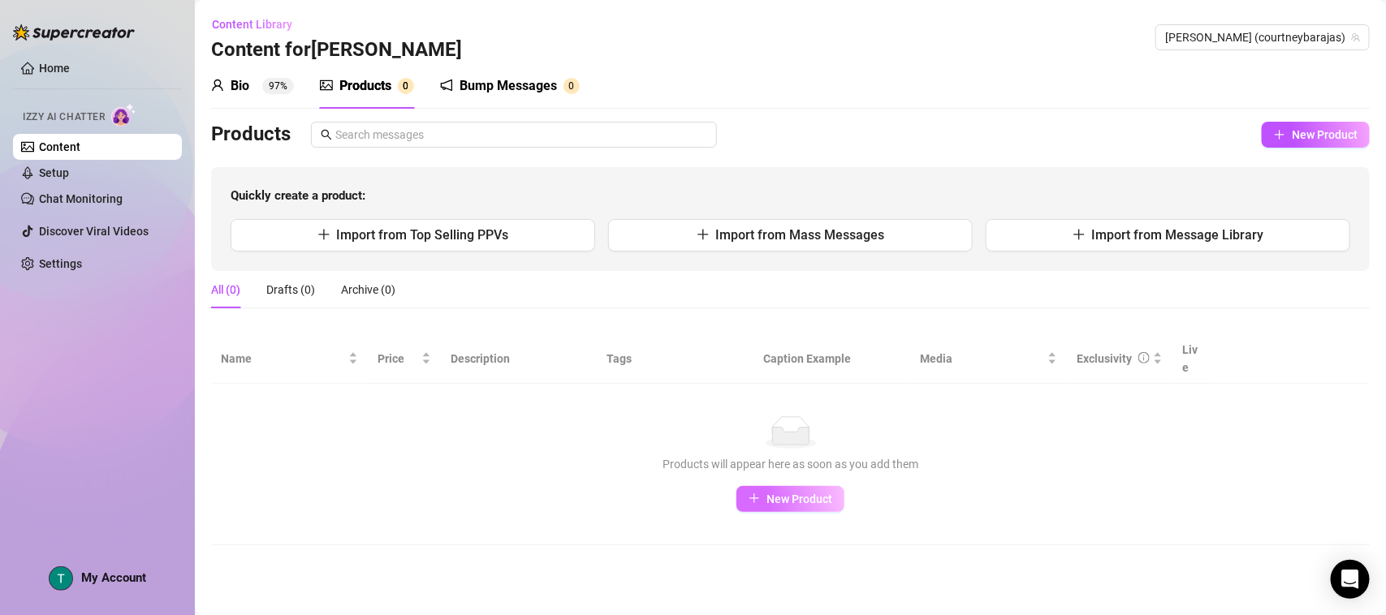
click at [666, 493] on span "New Product" at bounding box center [799, 499] width 66 height 13
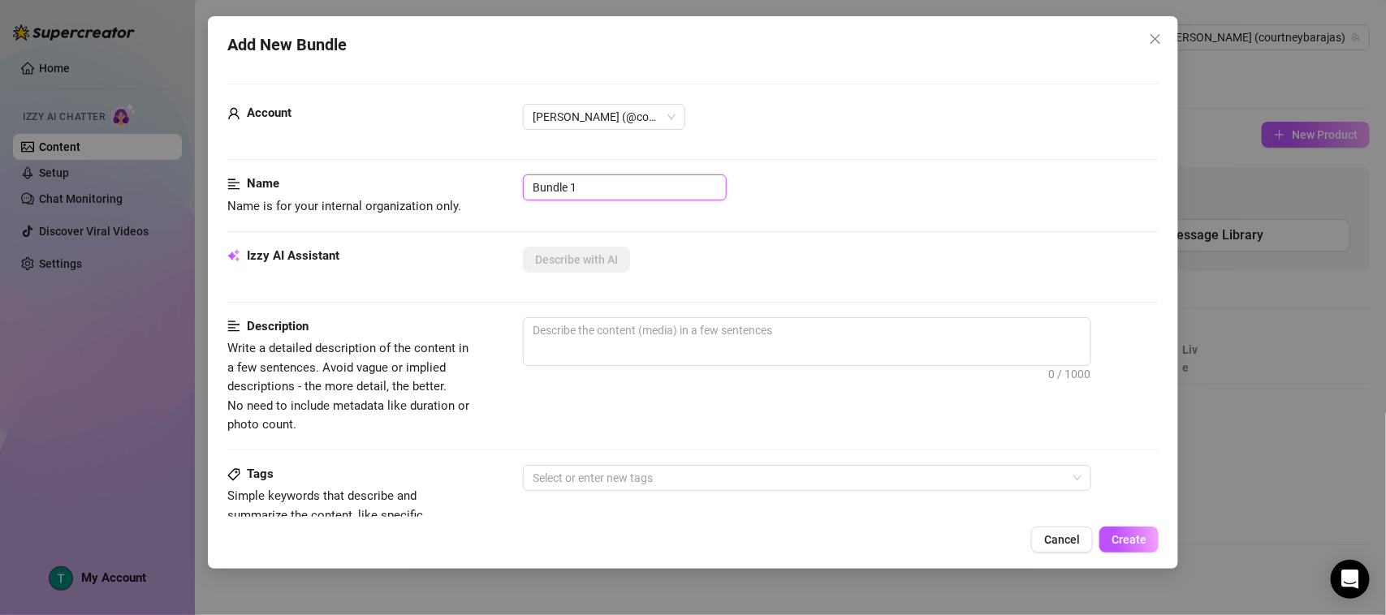
click at [606, 189] on input "Bundle 1" at bounding box center [625, 188] width 204 height 26
click at [302, 196] on div "Name Name is for your internal organization only." at bounding box center [349, 195] width 244 height 41
click at [244, 188] on div "Name" at bounding box center [349, 184] width 244 height 19
click at [224, 188] on div "Add New Bundle Account [PERSON_NAME] (@courtneybarajas) Name Name is for your i…" at bounding box center [693, 292] width 970 height 553
click at [268, 203] on span "Name is for your internal organization only." at bounding box center [344, 206] width 234 height 15
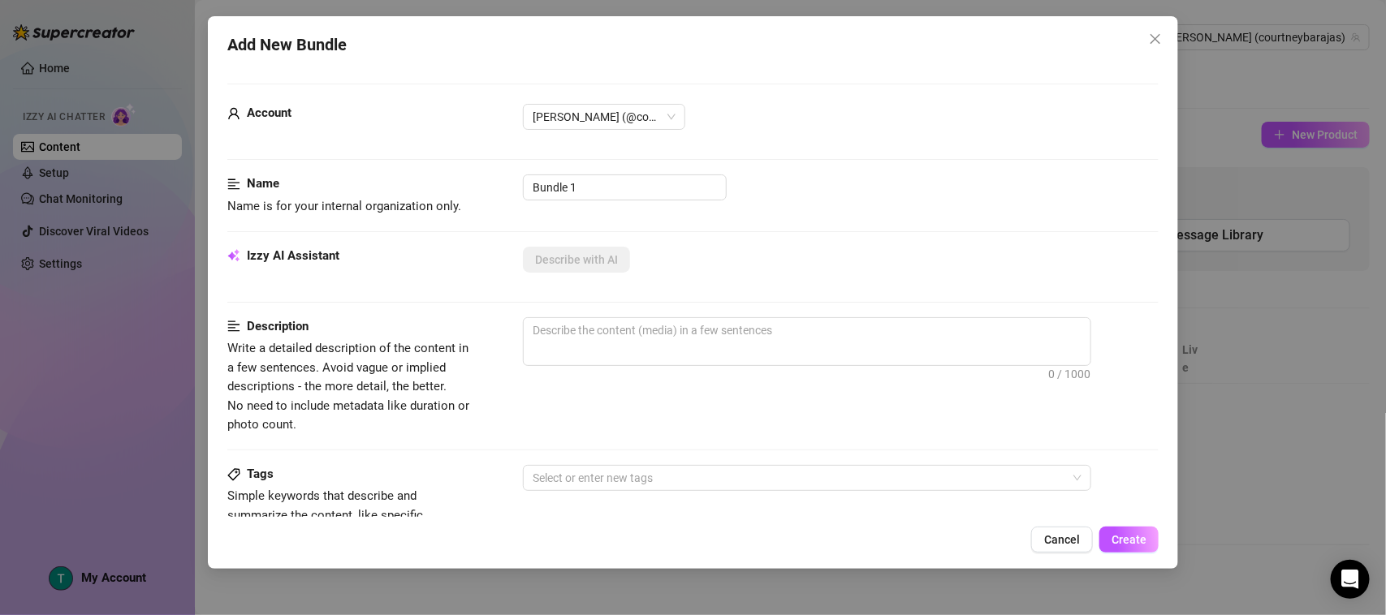
drag, startPoint x: 250, startPoint y: 185, endPoint x: 357, endPoint y: 181, distance: 107.2
click at [250, 184] on strong "Name" at bounding box center [263, 183] width 32 height 15
drag, startPoint x: 559, startPoint y: 184, endPoint x: 580, endPoint y: 183, distance: 22.0
click at [576, 183] on input "Bundle 1" at bounding box center [625, 188] width 204 height 26
click at [589, 192] on input "Bundle 1" at bounding box center [625, 188] width 204 height 26
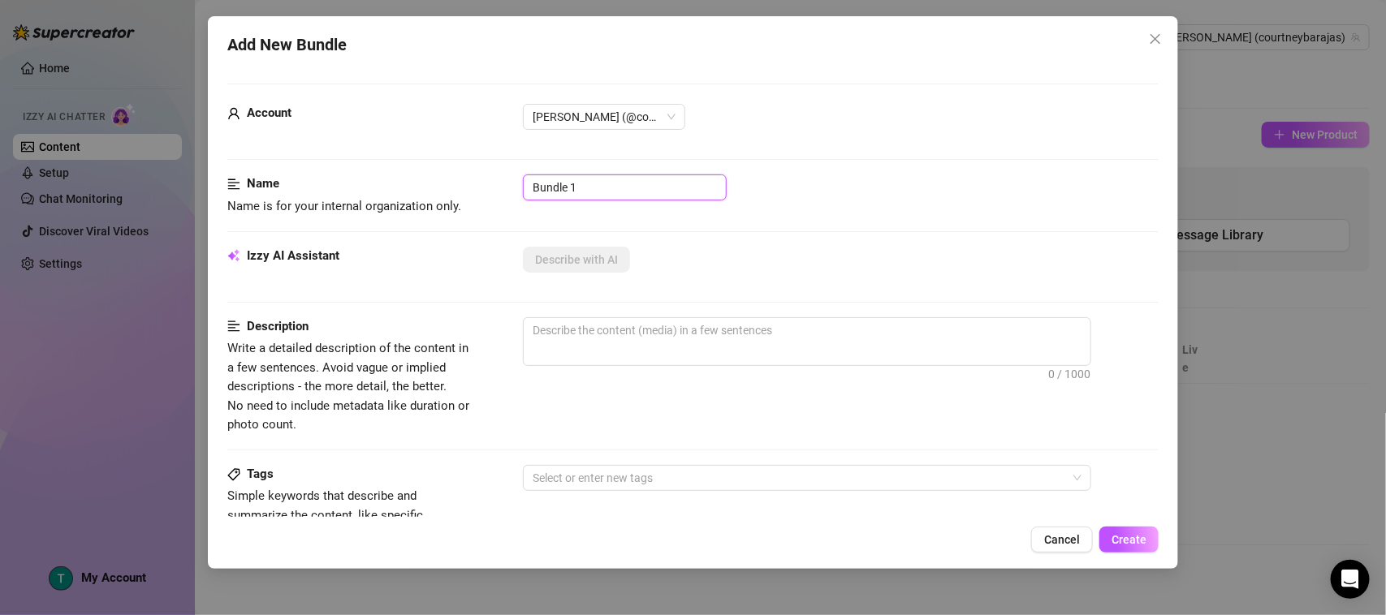
drag, startPoint x: 589, startPoint y: 192, endPoint x: 516, endPoint y: 193, distance: 72.3
click at [516, 193] on div "Name Name is for your internal organization only. Bundle 1" at bounding box center [692, 195] width 931 height 41
click at [666, 334] on textarea at bounding box center [807, 330] width 567 height 24
click at [666, 33] on icon "close" at bounding box center [1155, 38] width 13 height 13
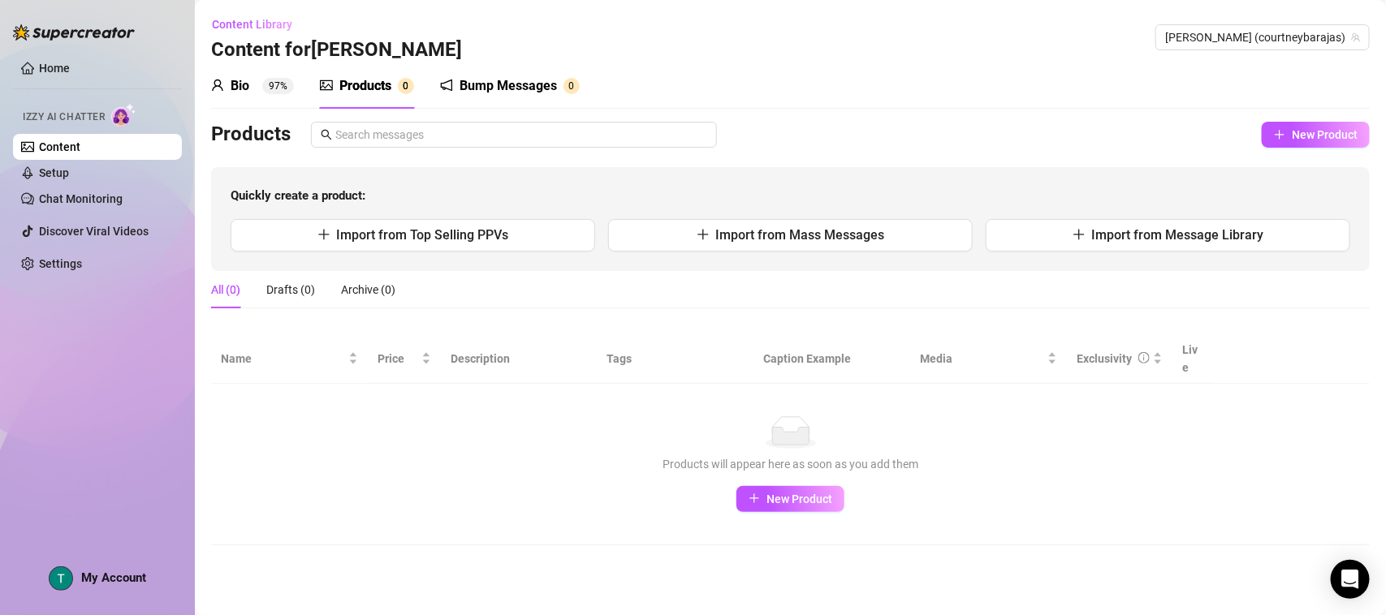
click at [404, 89] on sup "0" at bounding box center [406, 86] width 16 height 16
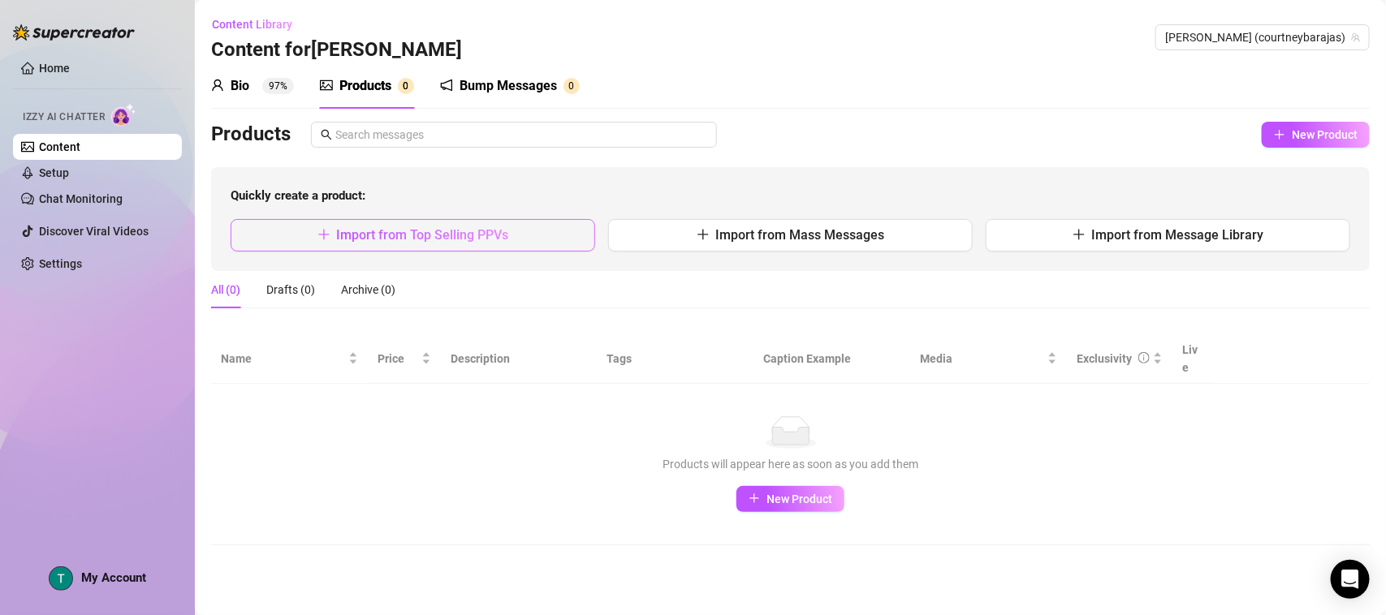
click at [451, 239] on span "Import from Top Selling PPVs" at bounding box center [423, 234] width 172 height 15
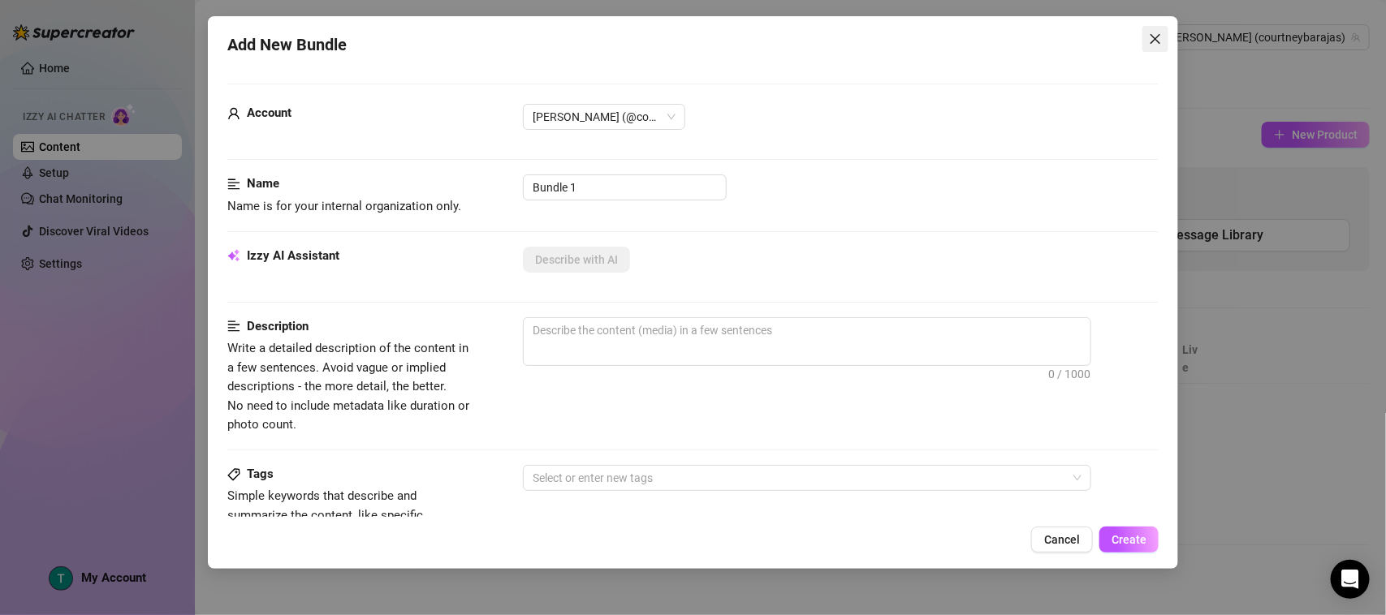
click at [666, 35] on icon "close" at bounding box center [1155, 38] width 13 height 13
